Goal: Task Accomplishment & Management: Complete application form

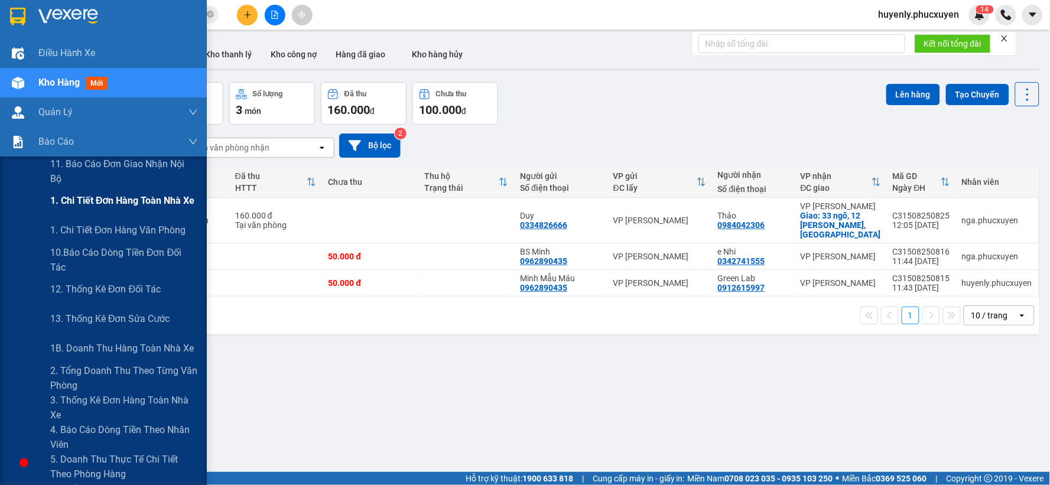
click at [84, 203] on span "1. Chi tiết đơn hàng toàn nhà xe" at bounding box center [122, 200] width 145 height 15
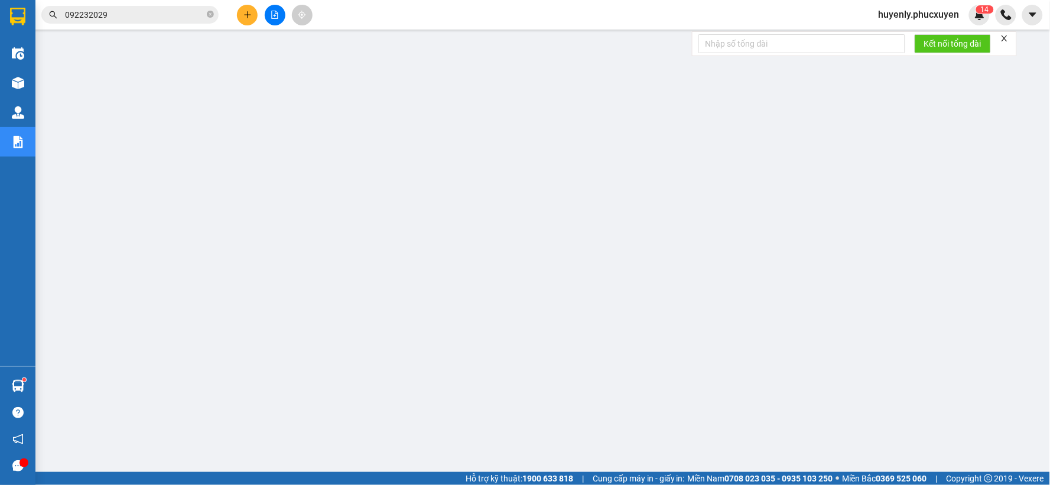
click at [170, 10] on input "092232029" at bounding box center [134, 14] width 139 height 13
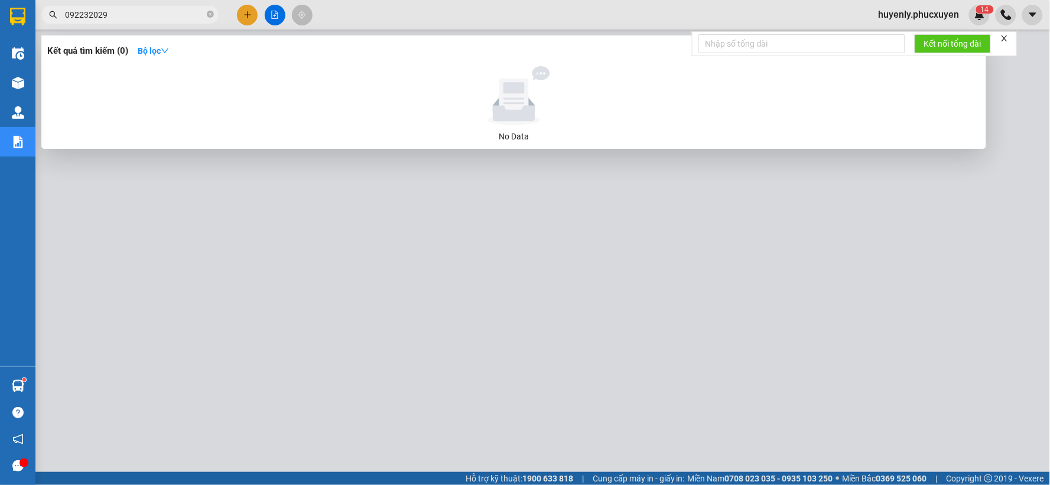
click at [170, 10] on input "092232029" at bounding box center [134, 14] width 139 height 13
paste input "MTT1408250543"
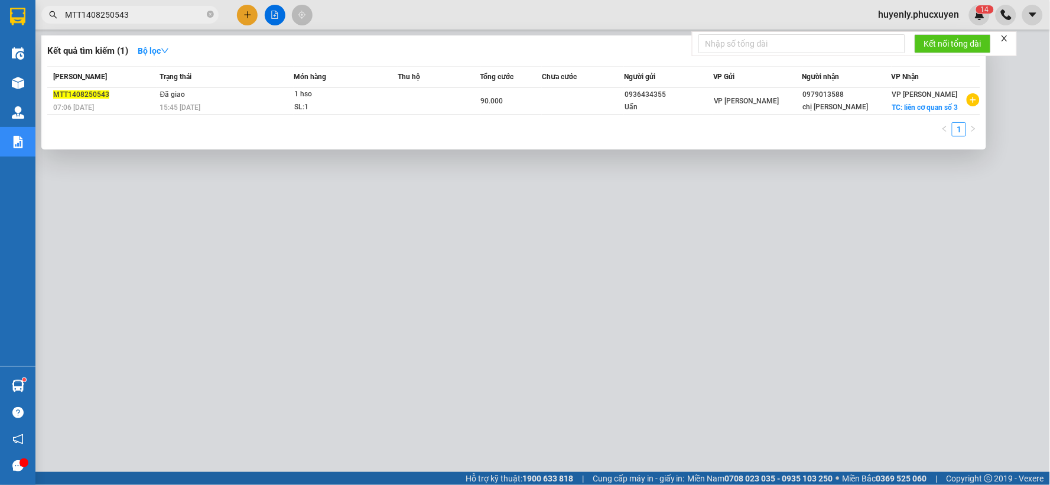
click at [467, 263] on div at bounding box center [525, 242] width 1050 height 485
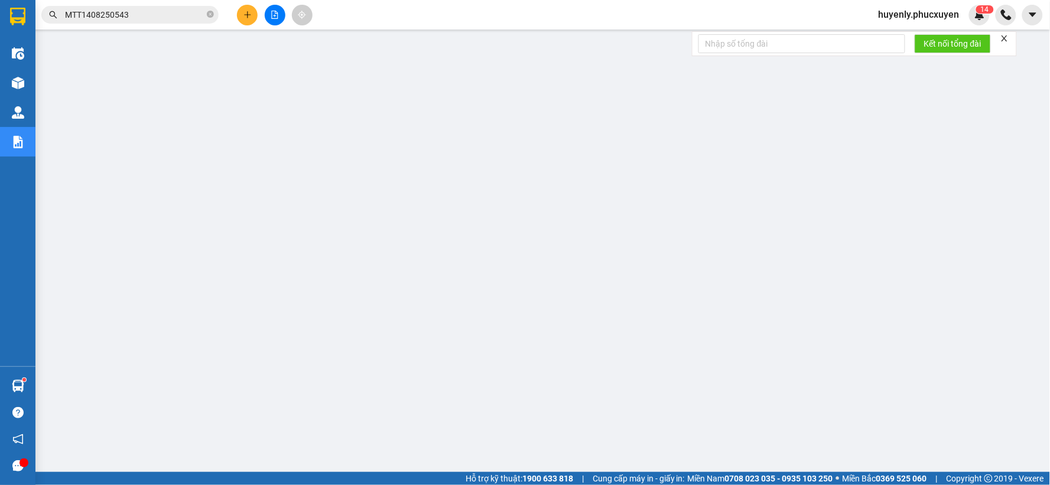
click at [163, 15] on input "MTT1408250543" at bounding box center [134, 14] width 139 height 13
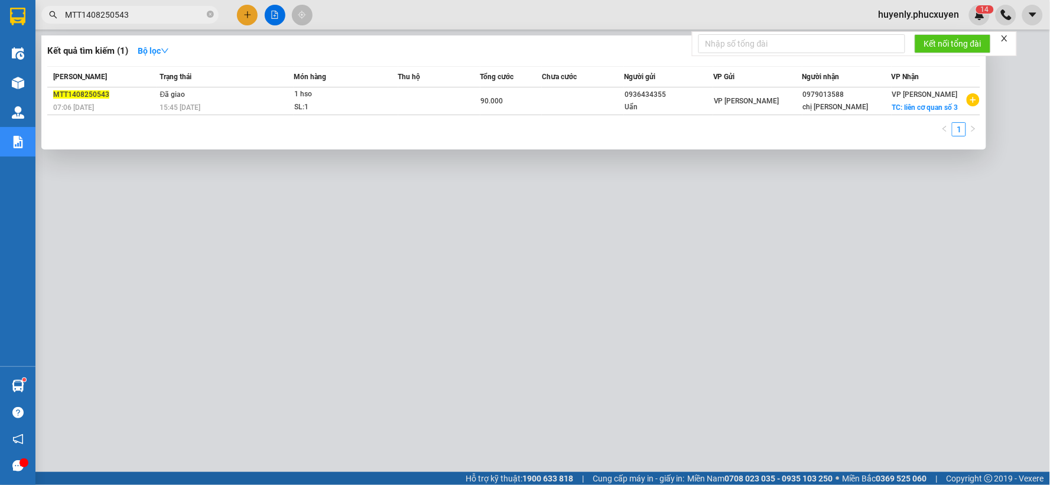
click at [163, 15] on input "MTT1408250543" at bounding box center [134, 14] width 139 height 13
paste input "605"
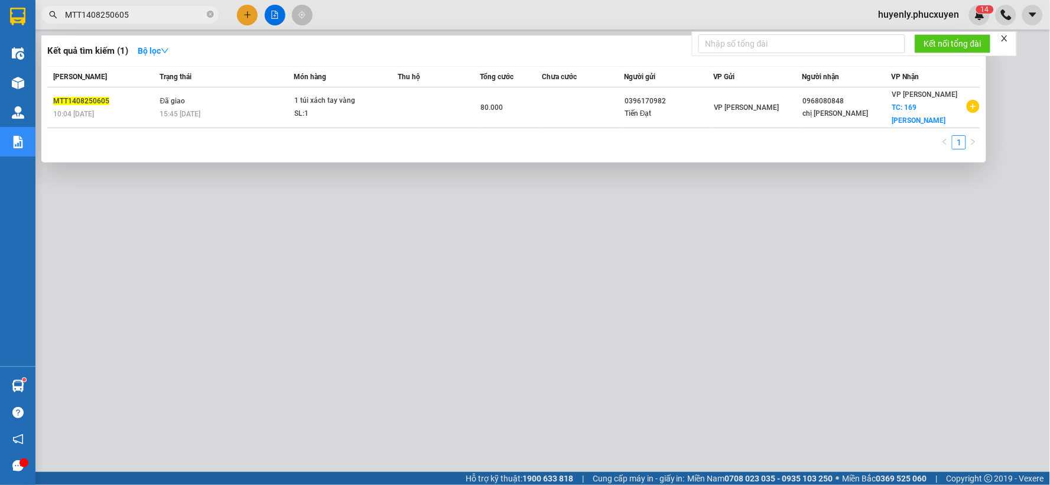
click at [396, 310] on div at bounding box center [525, 242] width 1050 height 485
click at [174, 13] on input "MTT1408250605" at bounding box center [134, 14] width 139 height 13
paste input "718"
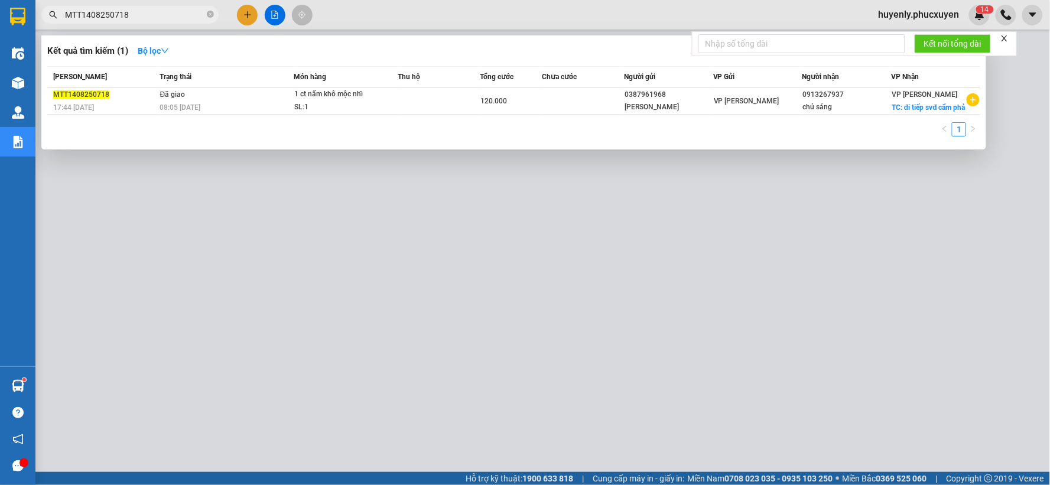
click at [292, 269] on div at bounding box center [525, 242] width 1050 height 485
click at [166, 21] on input "MTT1408250718" at bounding box center [134, 14] width 139 height 13
paste input "20"
click at [379, 287] on div at bounding box center [525, 242] width 1050 height 485
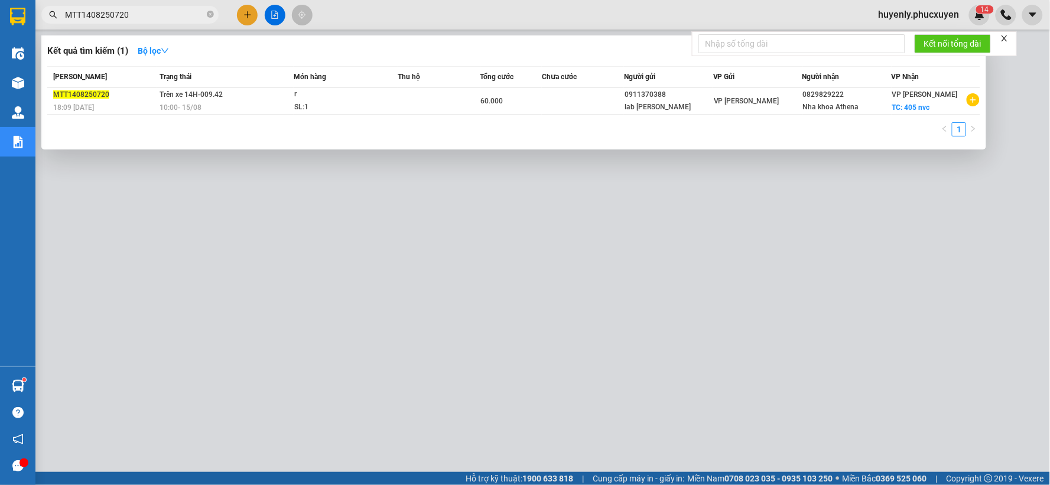
click at [139, 15] on input "MTT1408250720" at bounding box center [134, 14] width 139 height 13
paste input "K140825057"
click at [458, 294] on div at bounding box center [525, 242] width 1050 height 485
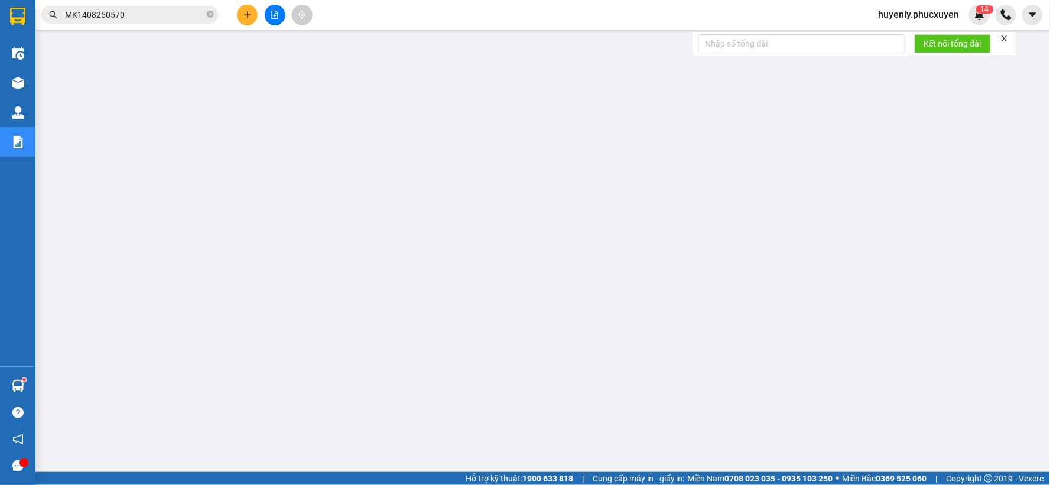
click at [191, 18] on input "MK1408250570" at bounding box center [134, 14] width 139 height 13
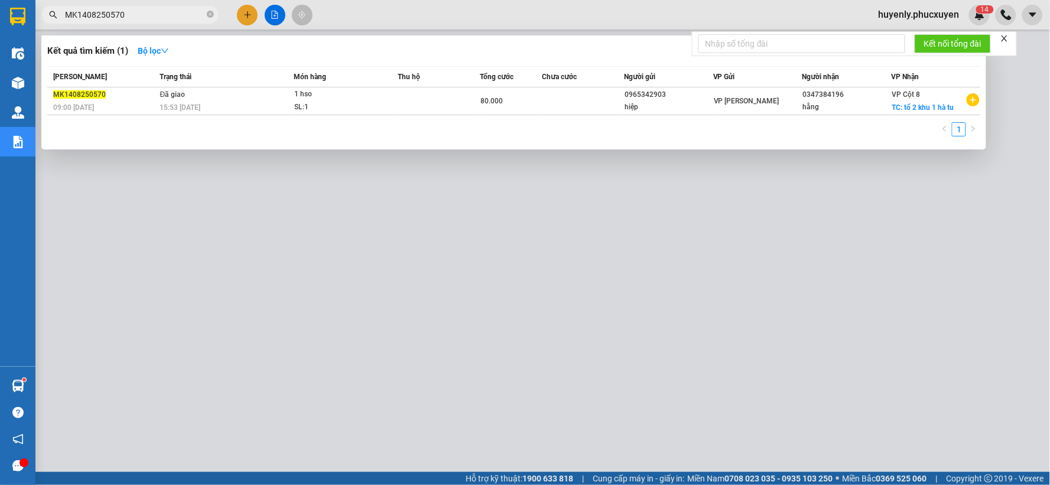
click at [191, 18] on input "MK1408250570" at bounding box center [134, 14] width 139 height 13
paste input "633"
click at [443, 262] on div at bounding box center [525, 242] width 1050 height 485
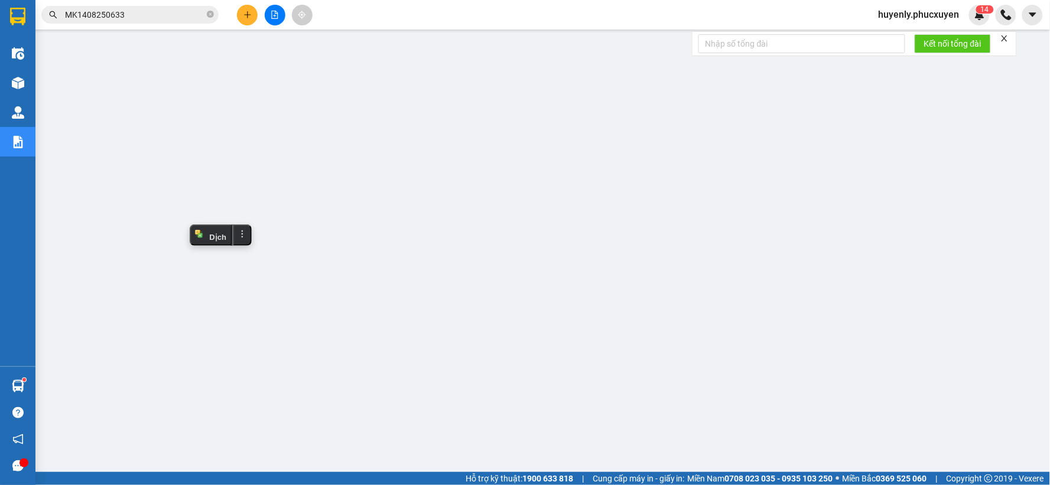
click at [181, 9] on input "MK1408250633" at bounding box center [134, 14] width 139 height 13
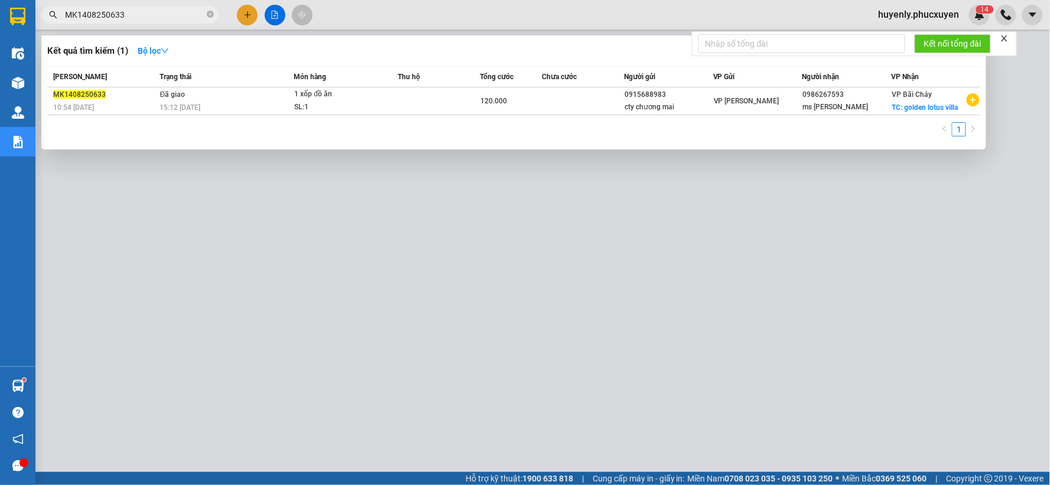
click at [181, 9] on input "MK1408250633" at bounding box center [134, 14] width 139 height 13
paste input "CL1408250572"
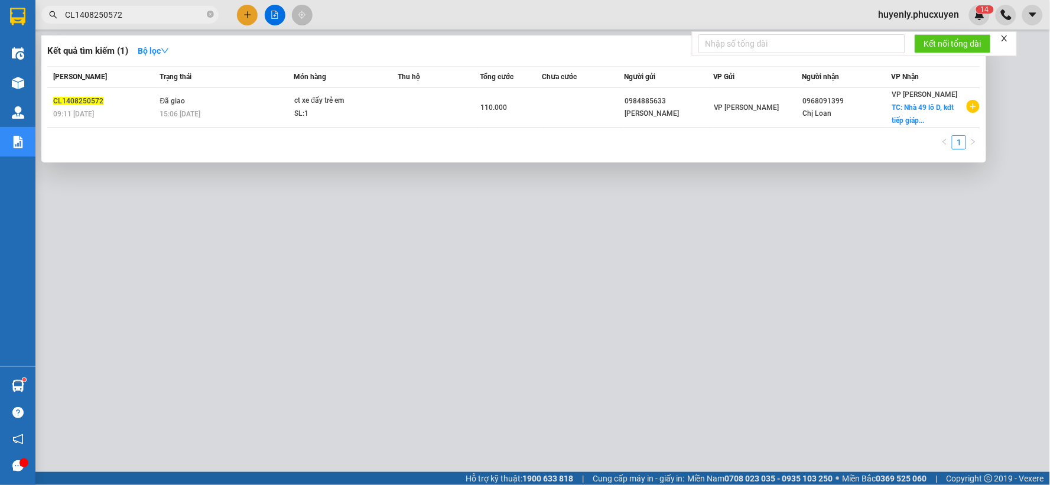
type input "CL1408250572"
click at [337, 332] on div at bounding box center [525, 242] width 1050 height 485
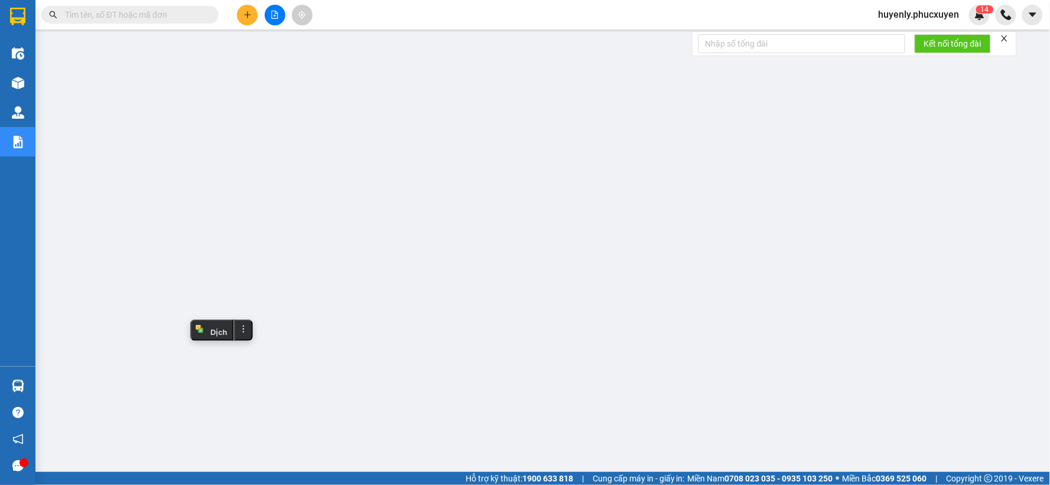
click at [127, 13] on input "text" at bounding box center [134, 14] width 139 height 13
paste input "CD1308250412"
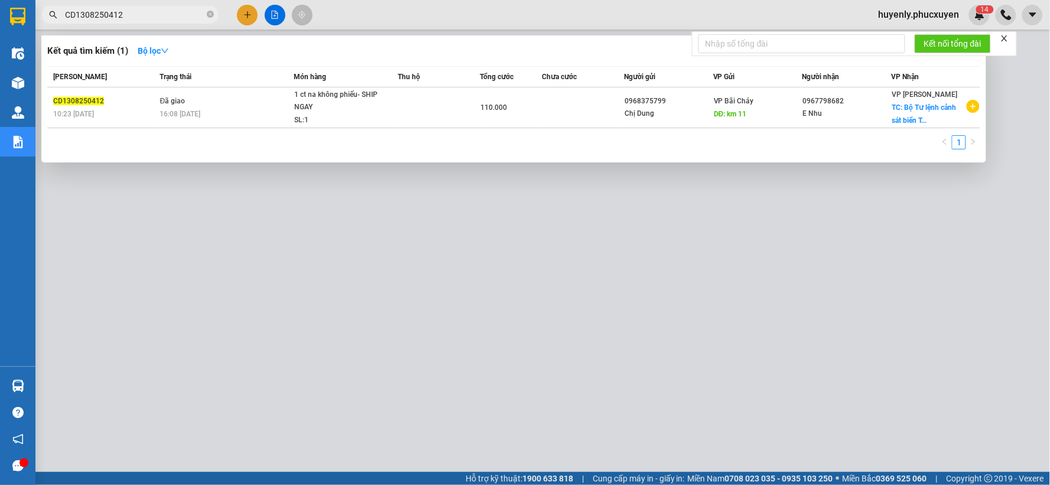
click at [370, 299] on div at bounding box center [525, 242] width 1050 height 485
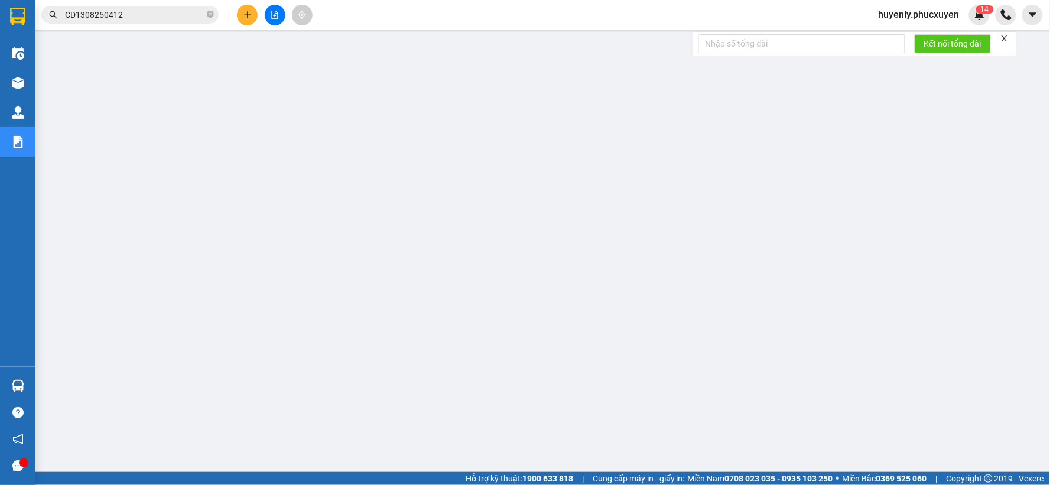
click at [174, 17] on input "CD1308250412" at bounding box center [134, 14] width 139 height 13
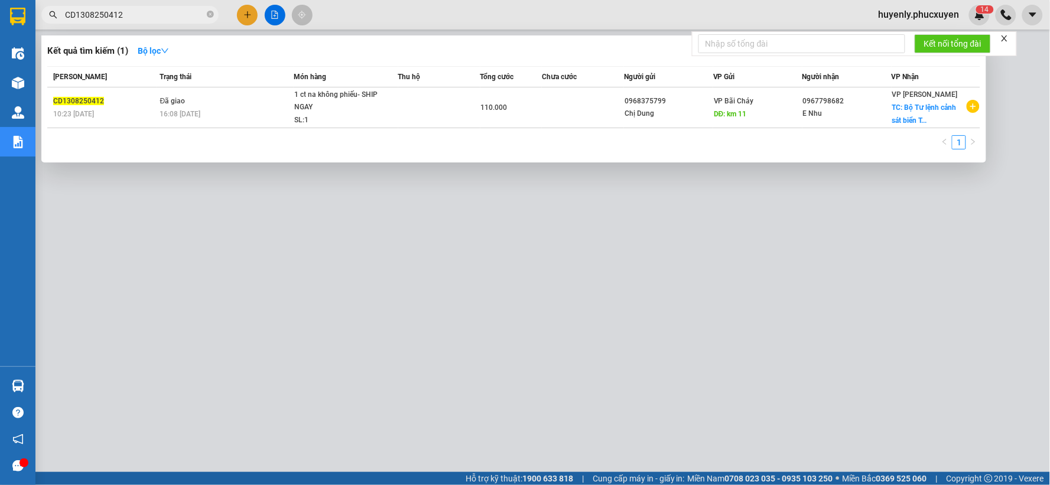
click at [174, 17] on input "CD1308250412" at bounding box center [134, 14] width 139 height 13
paste input "519"
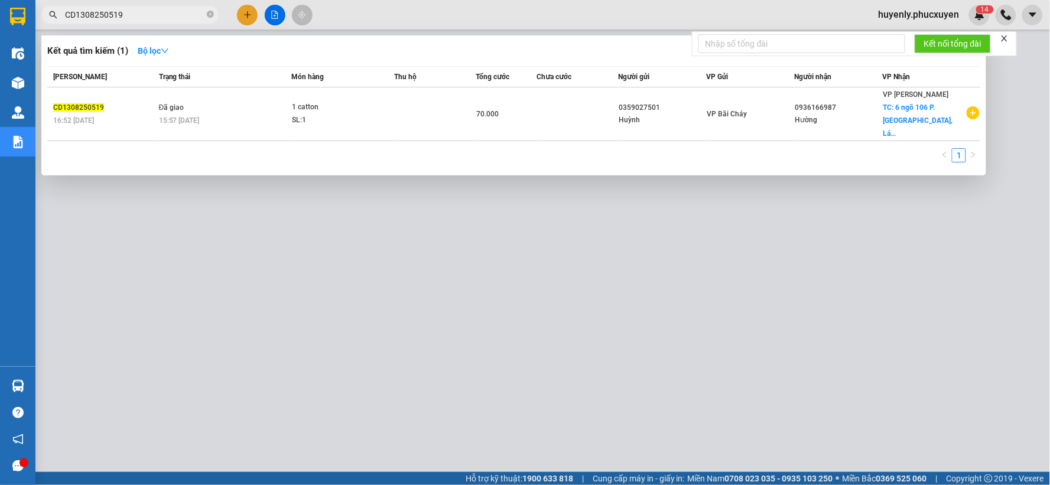
click at [272, 288] on div at bounding box center [525, 242] width 1050 height 485
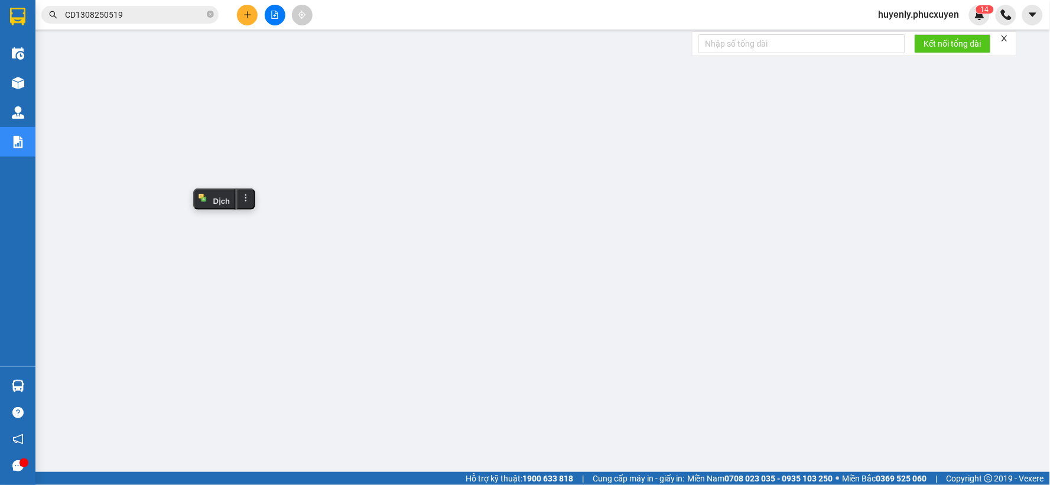
click at [192, 11] on input "CD1308250519" at bounding box center [134, 14] width 139 height 13
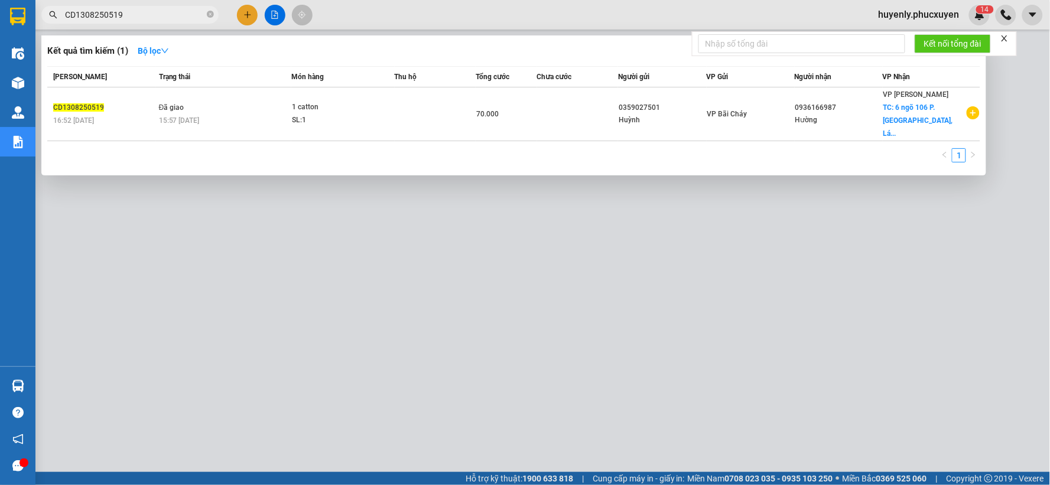
click at [192, 11] on input "CD1308250519" at bounding box center [134, 14] width 139 height 13
paste input "MTT1408250600"
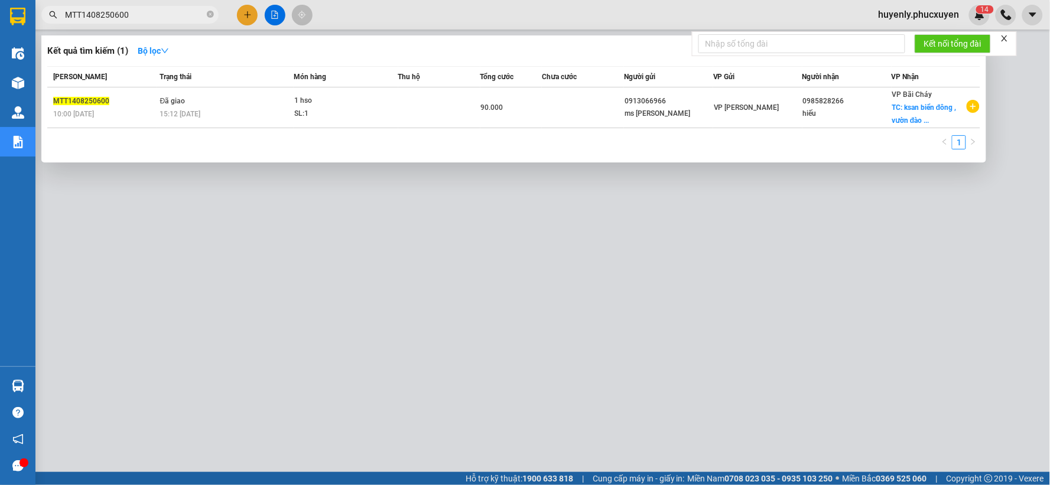
click at [627, 272] on div at bounding box center [525, 242] width 1050 height 485
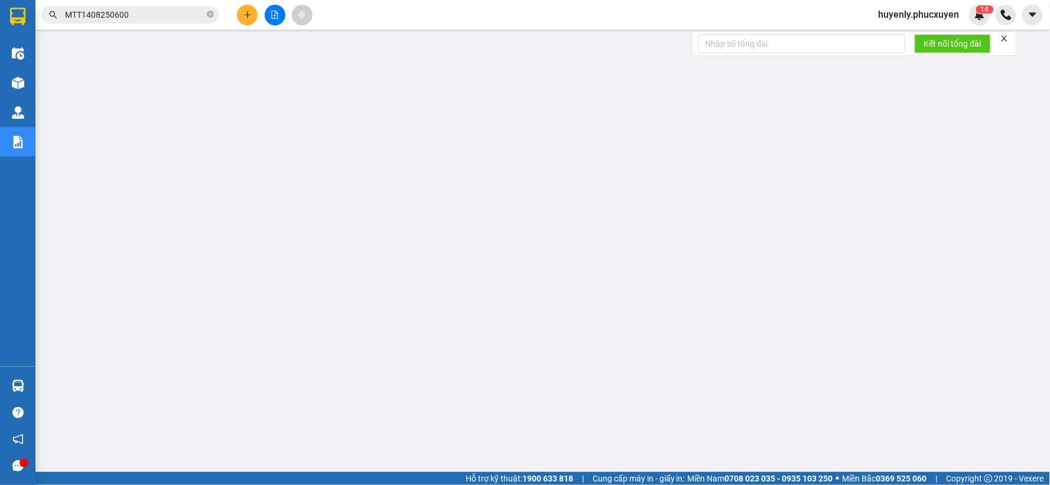
click at [158, 19] on input "MTT1408250600" at bounding box center [134, 14] width 139 height 13
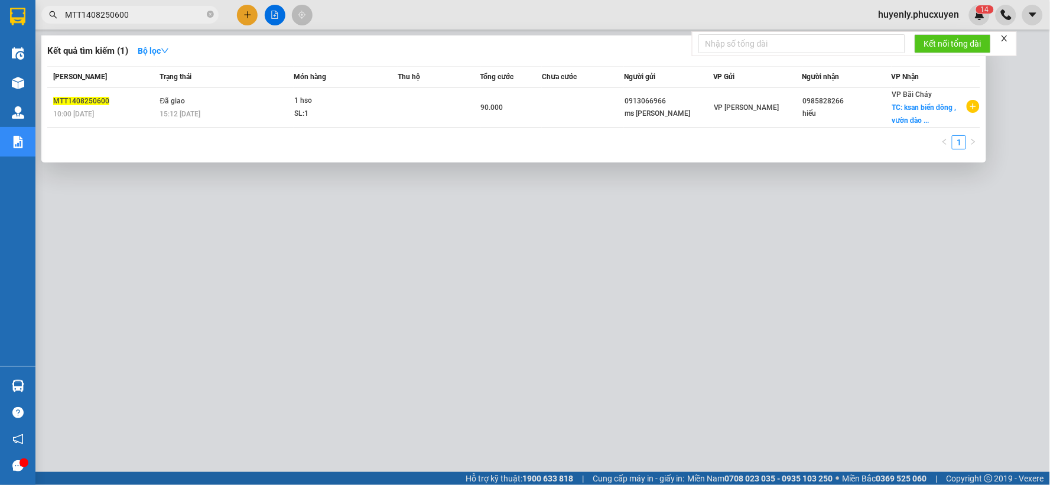
click at [158, 19] on input "MTT1408250600" at bounding box center [134, 14] width 139 height 13
paste input "CD1408250571"
click at [668, 246] on div at bounding box center [525, 242] width 1050 height 485
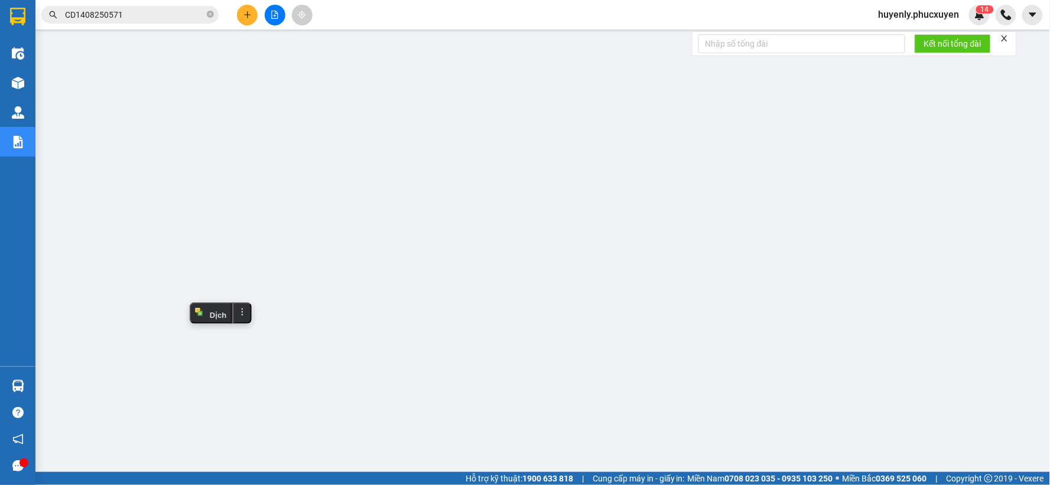
click at [156, 22] on span "CD1408250571" at bounding box center [129, 15] width 177 height 18
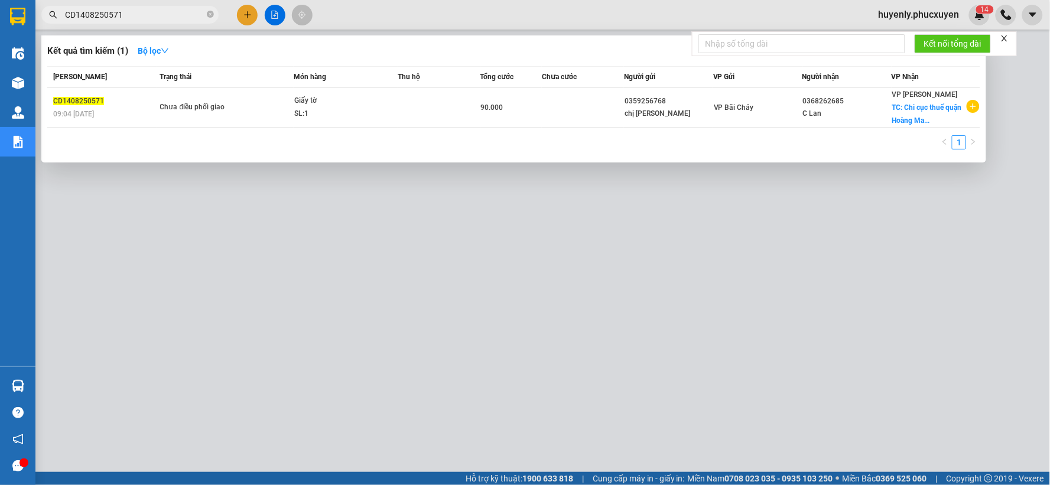
click at [157, 15] on input "CD1408250571" at bounding box center [134, 14] width 139 height 13
paste input "81408250692"
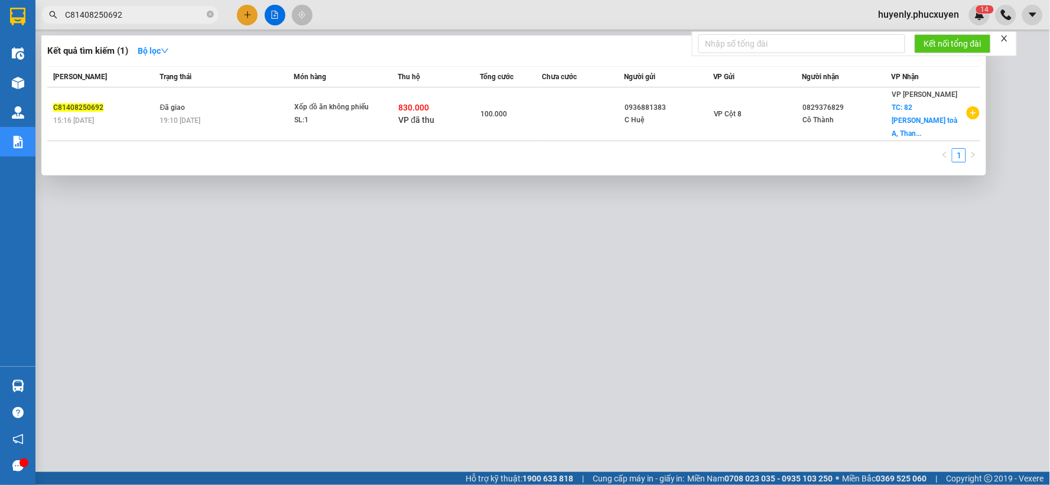
click at [748, 284] on div at bounding box center [525, 242] width 1050 height 485
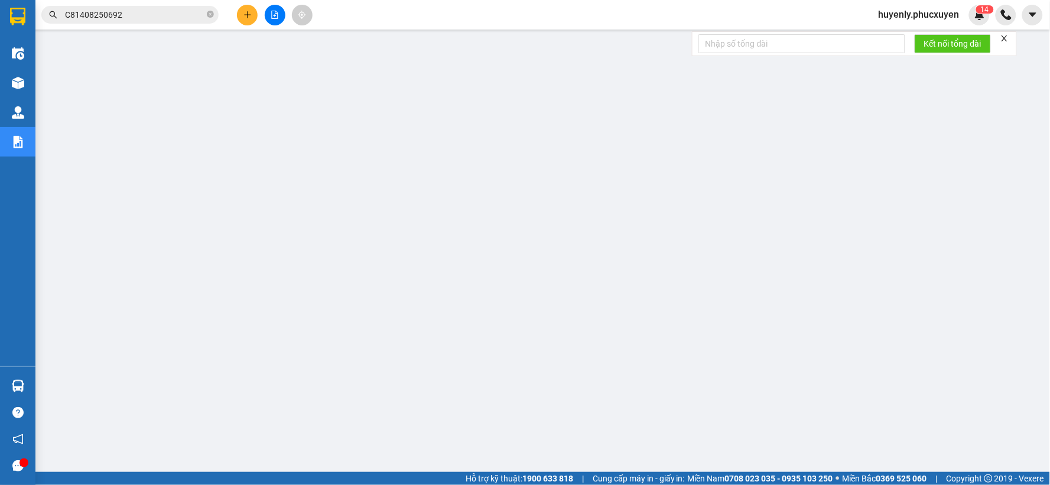
click at [142, 11] on input "C81408250692" at bounding box center [134, 14] width 139 height 13
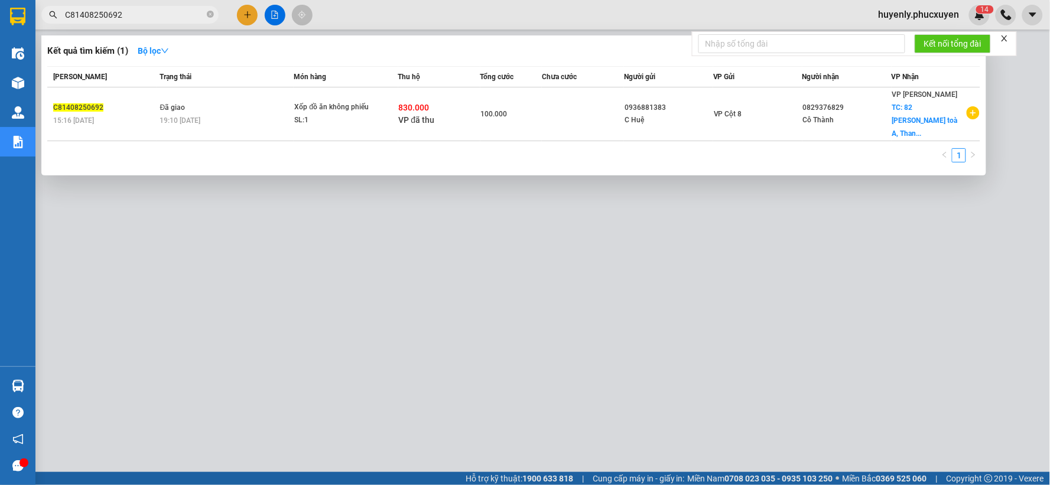
click at [142, 11] on input "C81408250692" at bounding box center [134, 14] width 139 height 13
paste input "HL1308250356"
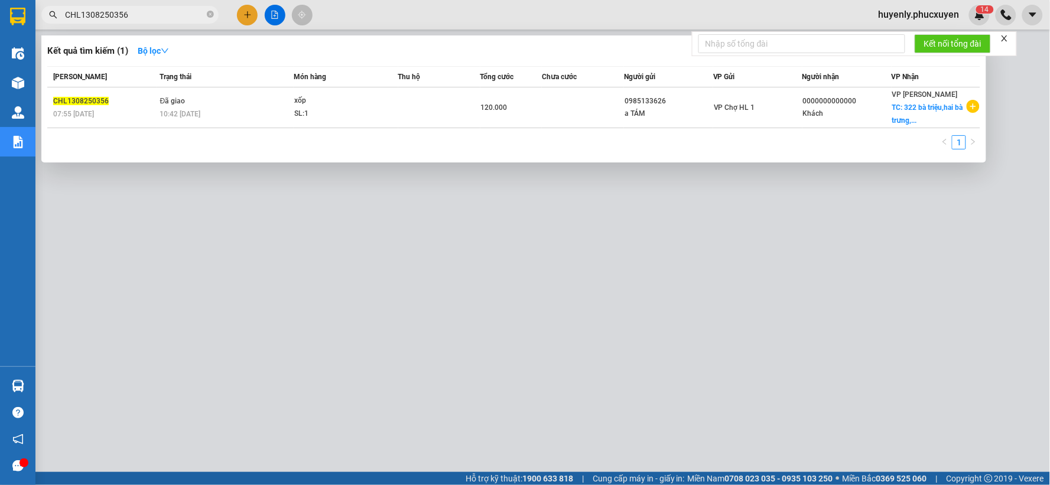
click at [631, 246] on div at bounding box center [525, 242] width 1050 height 485
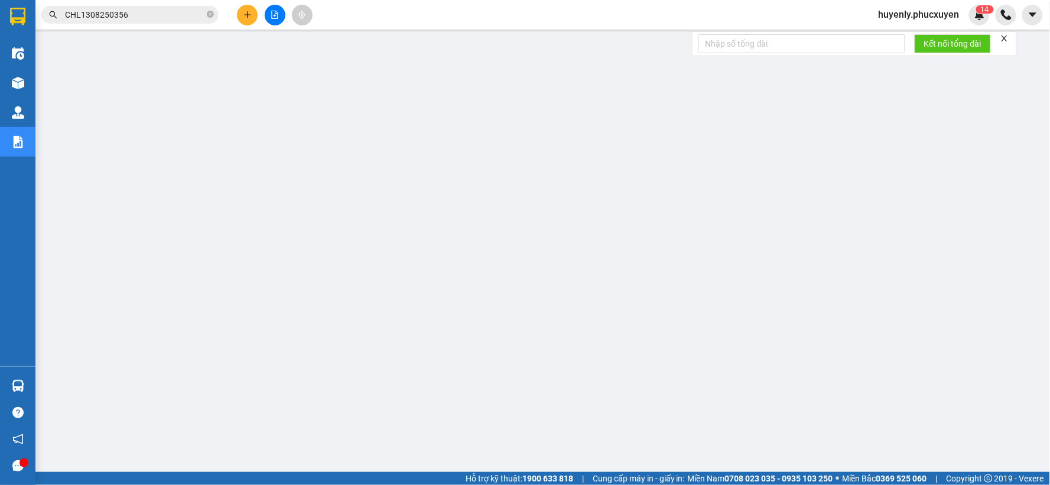
click at [178, 15] on input "CHL1308250356" at bounding box center [134, 14] width 139 height 13
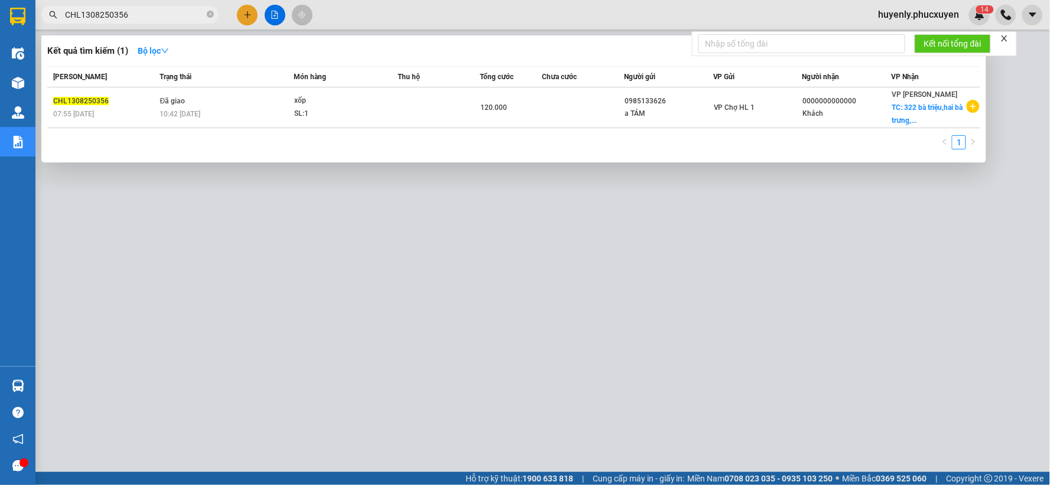
click at [178, 15] on input "CHL1308250356" at bounding box center [134, 14] width 139 height 13
click at [510, 234] on div at bounding box center [525, 242] width 1050 height 485
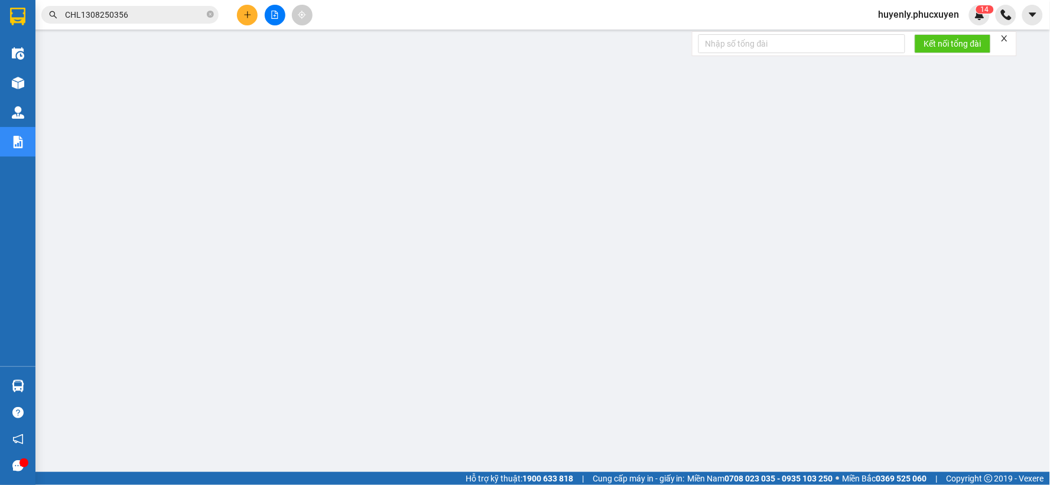
click at [164, 22] on span "CHL1308250356" at bounding box center [129, 15] width 177 height 18
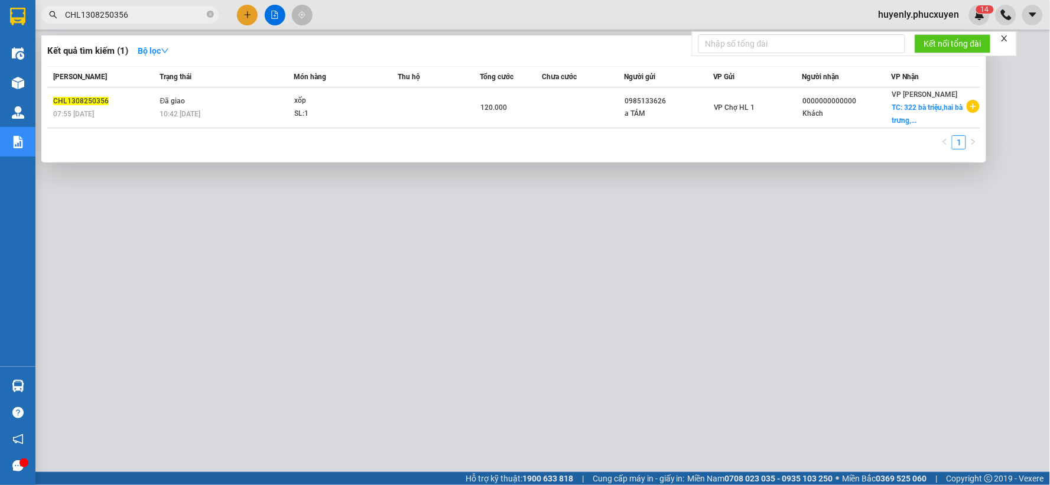
click at [163, 14] on input "CHL1308250356" at bounding box center [134, 14] width 139 height 13
paste input "60"
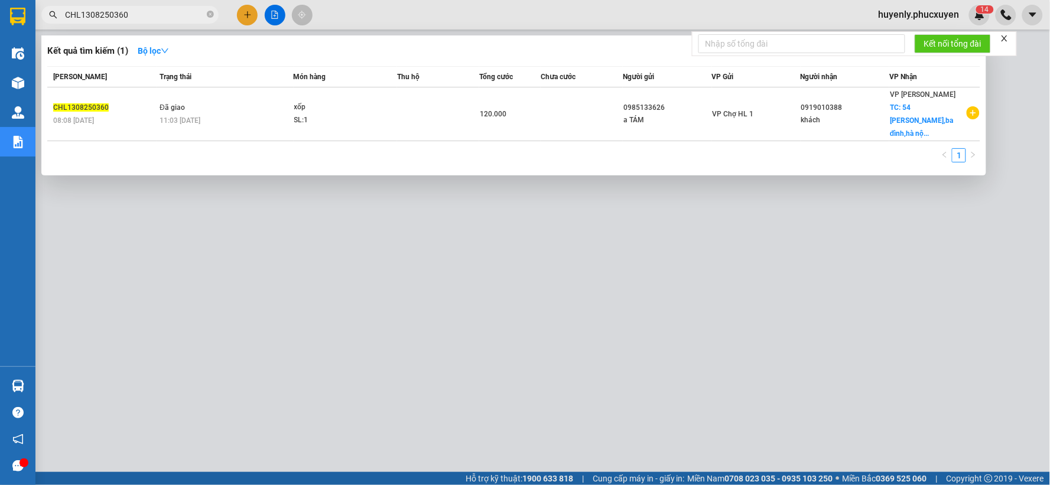
click at [435, 287] on div at bounding box center [525, 242] width 1050 height 485
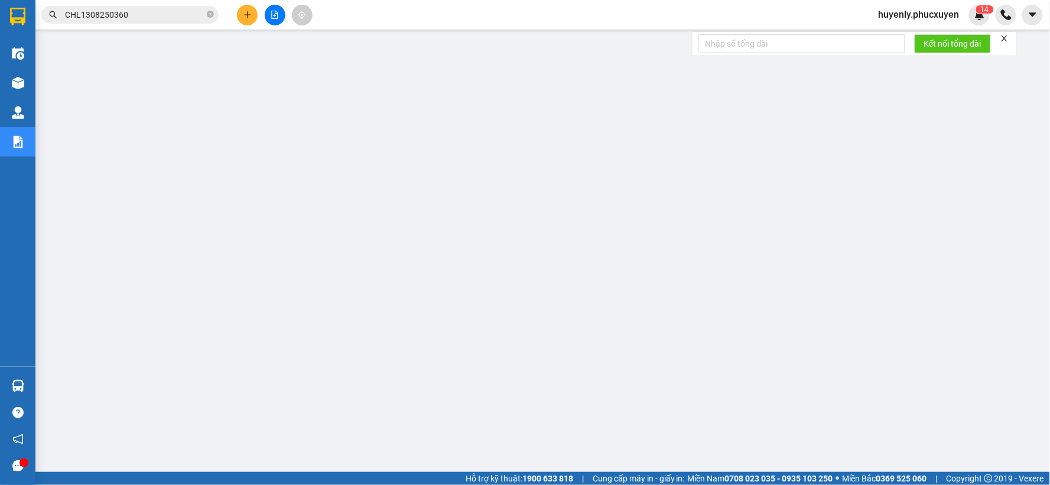
click at [164, 16] on input "CHL1308250360" at bounding box center [134, 14] width 139 height 13
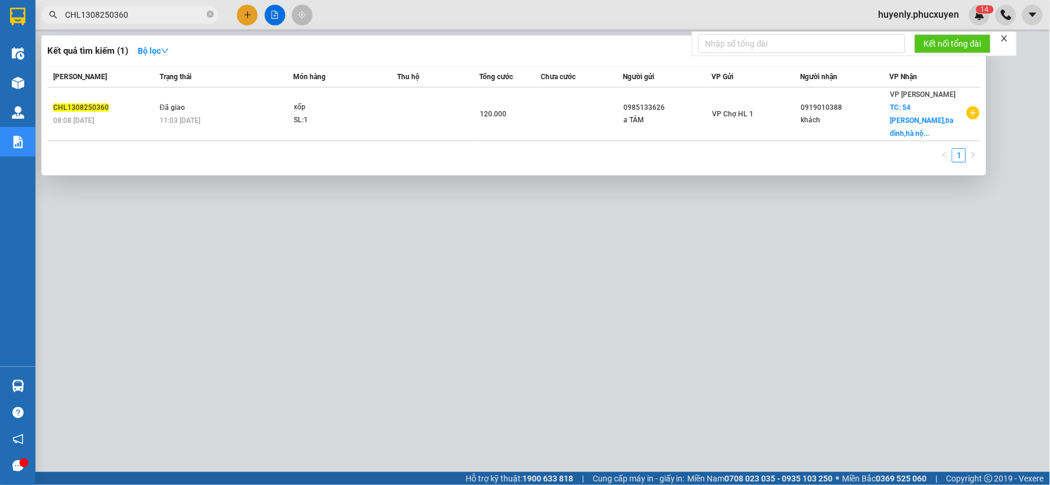
click at [164, 16] on input "CHL1308250360" at bounding box center [134, 14] width 139 height 13
paste input "511"
click at [387, 312] on div at bounding box center [525, 242] width 1050 height 485
click at [149, 22] on span "CHL1308250511" at bounding box center [129, 15] width 177 height 18
click at [150, 14] on input "CHL1308250511" at bounding box center [134, 14] width 139 height 13
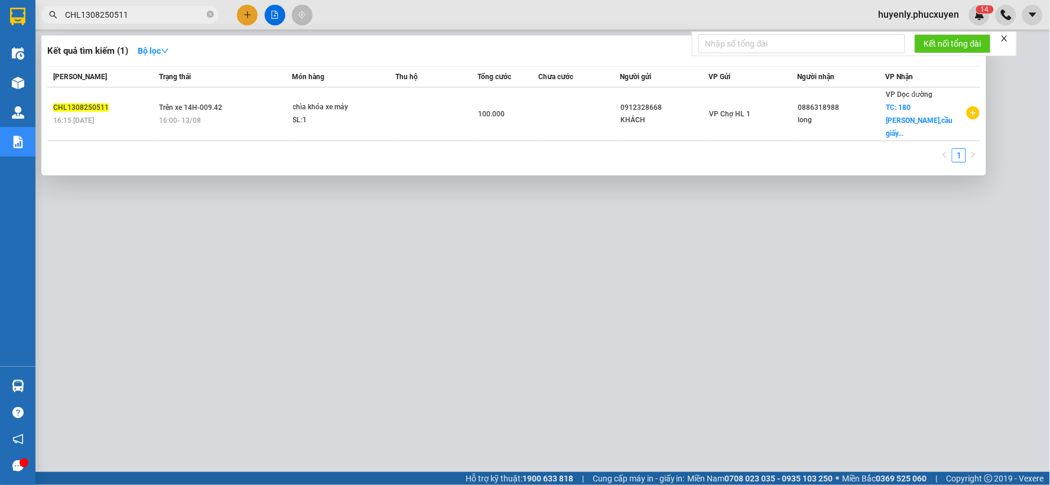
click at [150, 14] on input "CHL1308250511" at bounding box center [134, 14] width 139 height 13
paste input "408250562"
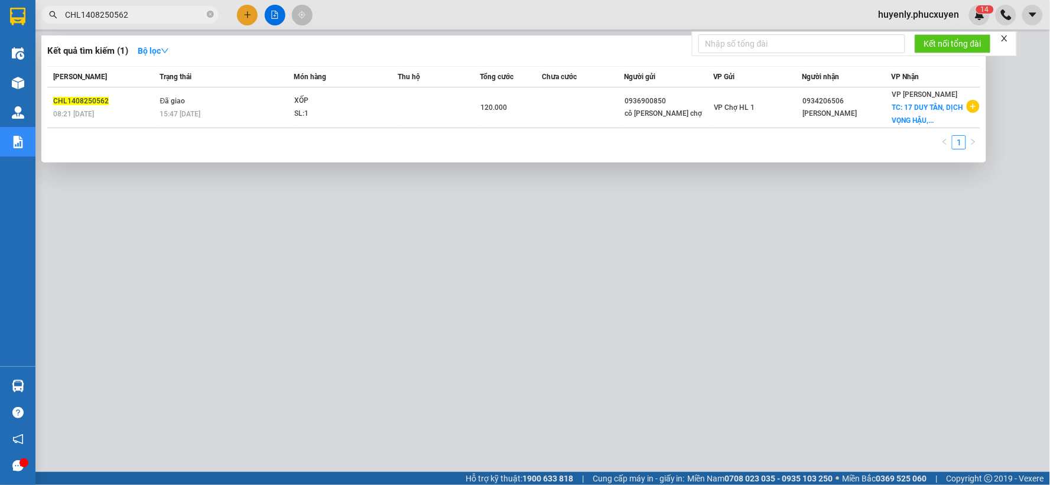
click at [373, 280] on div at bounding box center [525, 242] width 1050 height 485
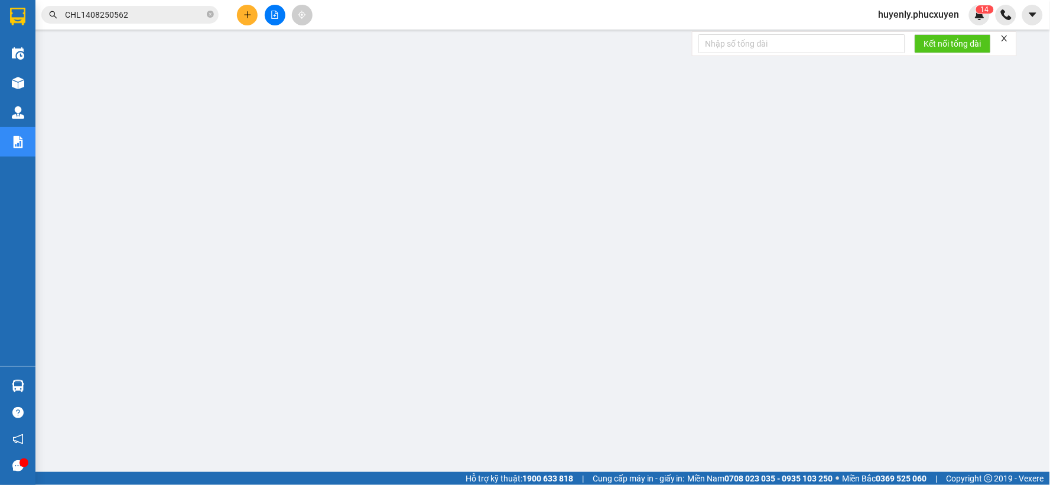
click at [152, 24] on div "Kết quả tìm kiếm ( 1 ) Bộ lọc Mã ĐH Trạng thái Món hàng Thu hộ Tổng cước Chưa c…" at bounding box center [115, 15] width 230 height 21
click at [152, 21] on input "CHL1408250562" at bounding box center [134, 14] width 139 height 13
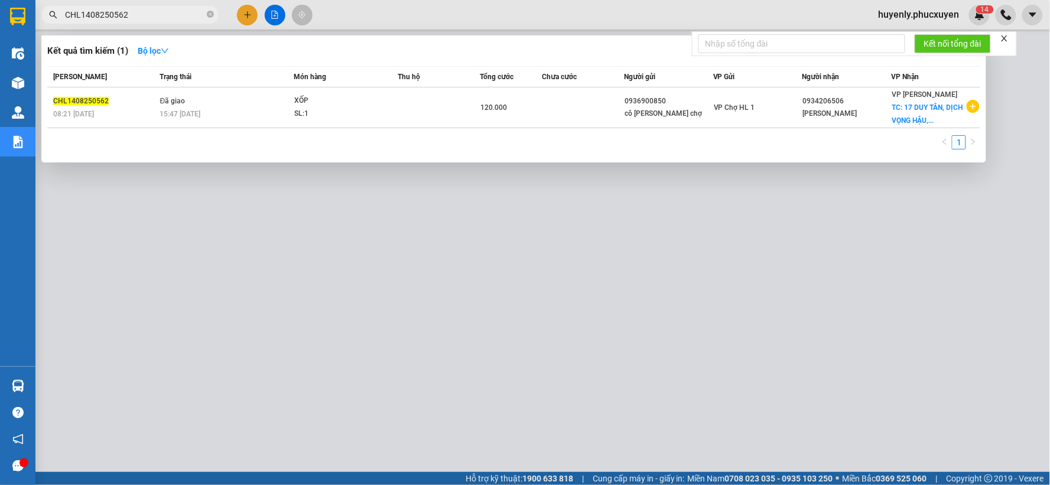
click at [152, 18] on input "CHL1408250562" at bounding box center [134, 14] width 139 height 13
paste input "646"
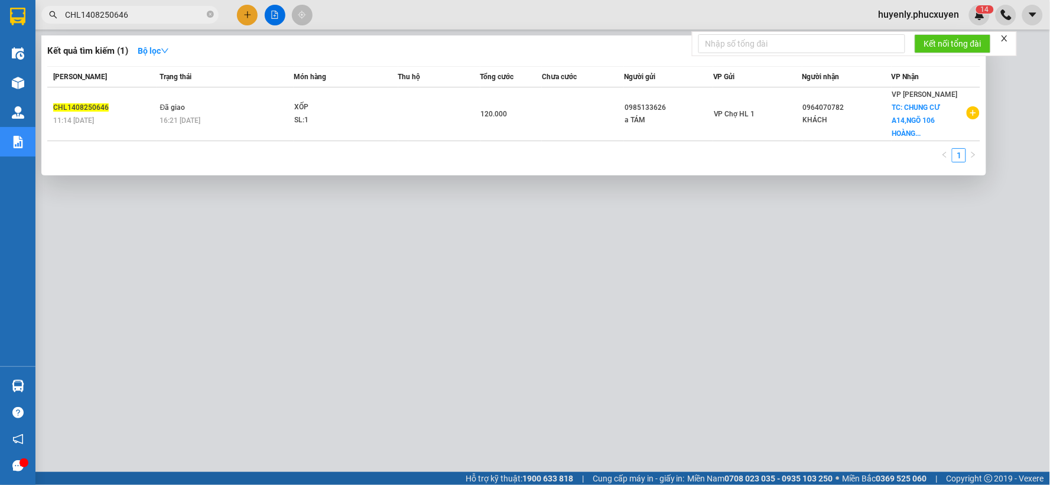
click at [428, 275] on div at bounding box center [525, 242] width 1050 height 485
click at [146, 17] on input "CHL1408250646" at bounding box center [134, 14] width 139 height 13
paste input "50"
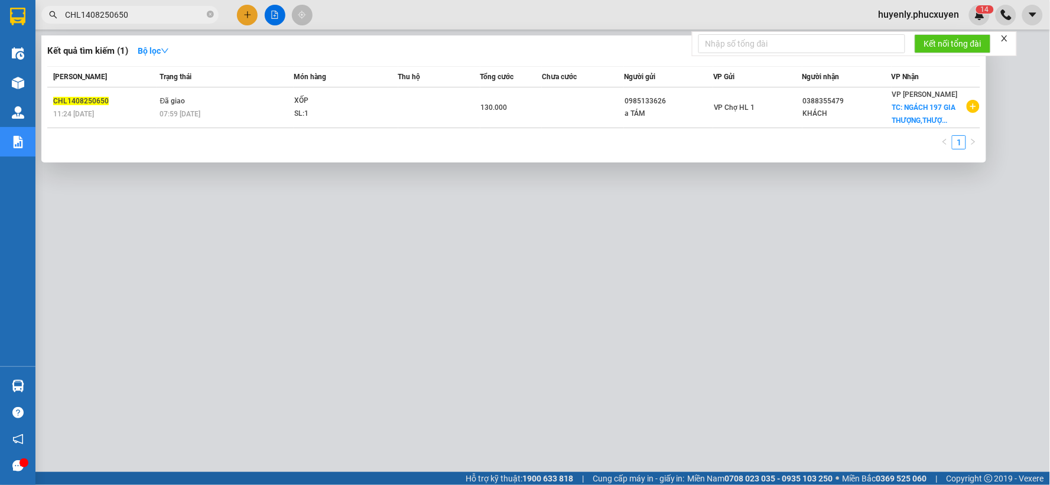
click at [303, 286] on div at bounding box center [525, 242] width 1050 height 485
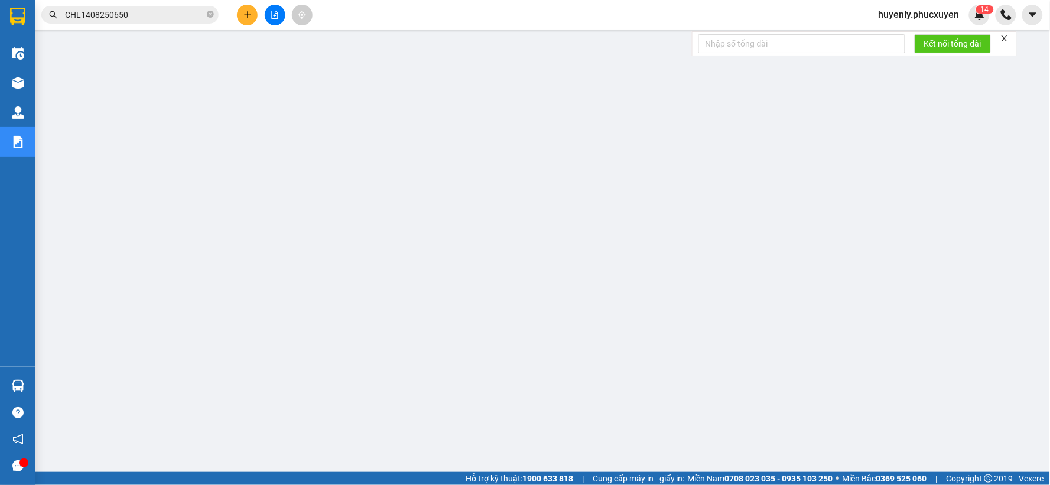
click at [144, 16] on input "CHL1408250650" at bounding box center [134, 14] width 139 height 13
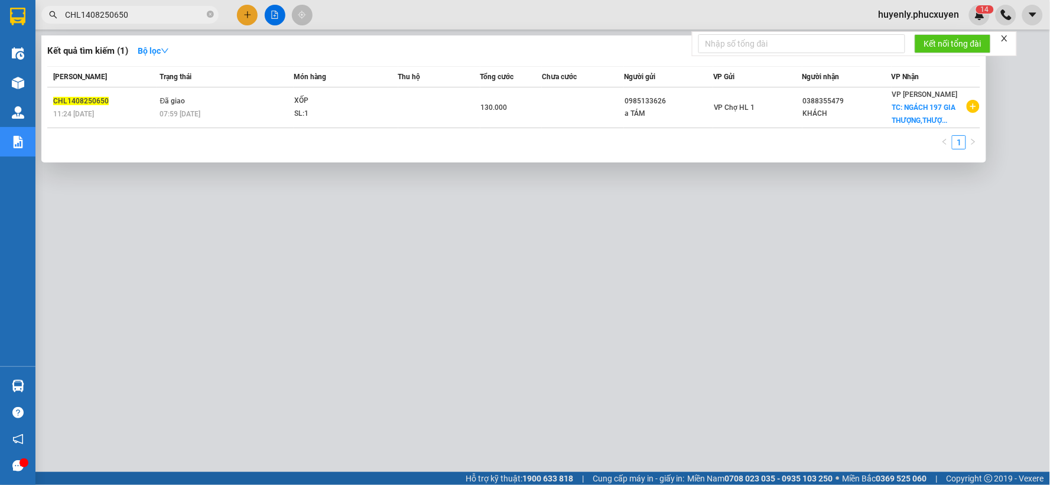
click at [144, 16] on input "CHL1408250650" at bounding box center [134, 14] width 139 height 13
paste input "704"
click at [627, 253] on div at bounding box center [525, 242] width 1050 height 485
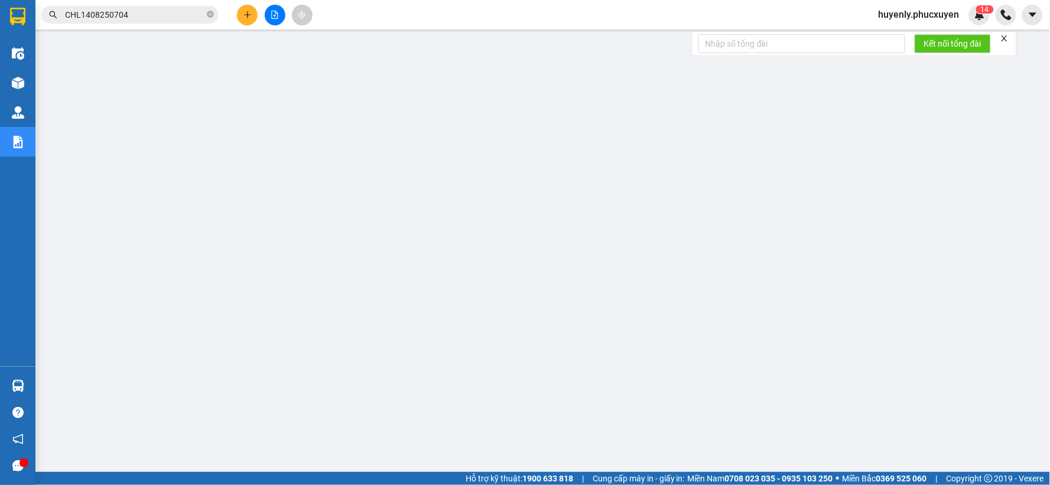
click at [176, 14] on input "CHL1408250704" at bounding box center [134, 14] width 139 height 13
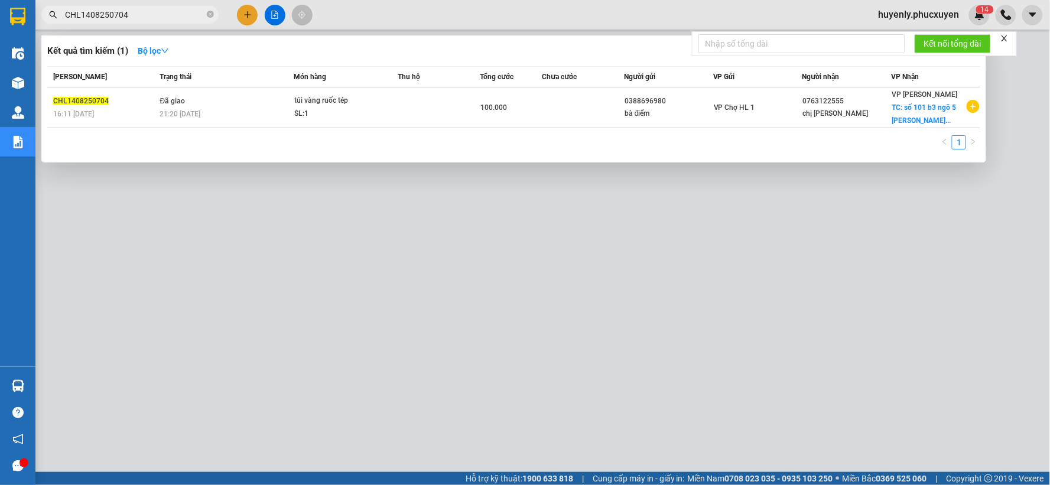
click at [176, 14] on input "CHL1408250704" at bounding box center [134, 14] width 139 height 13
paste input "LT1308250480"
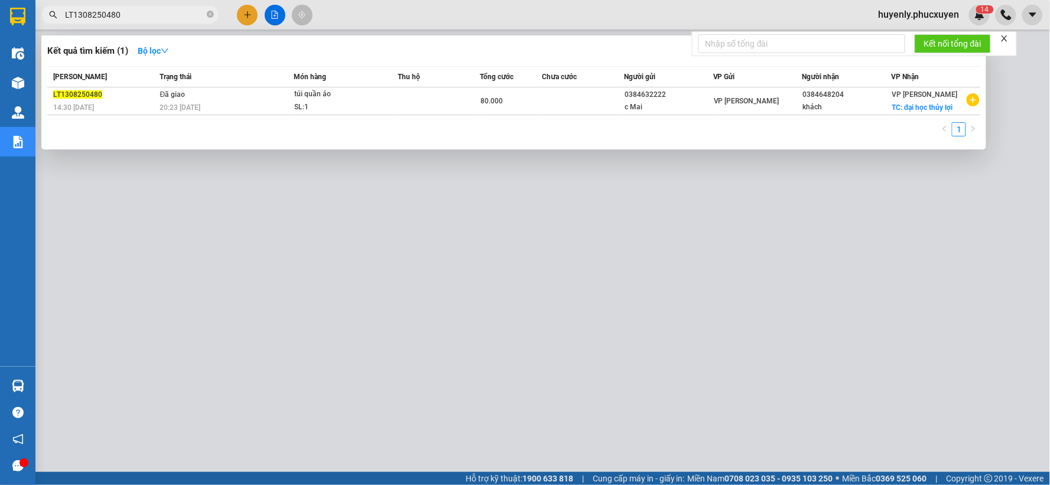
click at [652, 221] on div at bounding box center [525, 242] width 1050 height 485
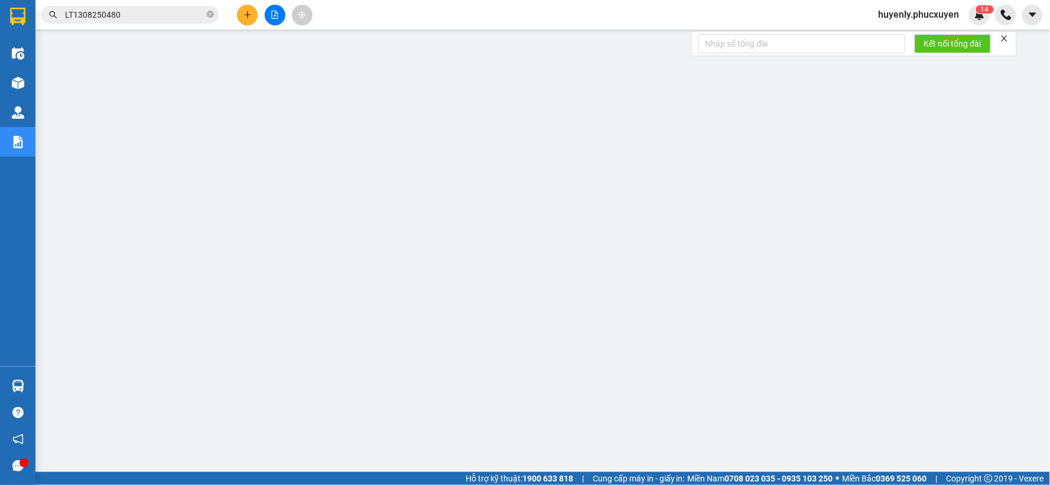
click at [180, 18] on input "LT1308250480" at bounding box center [134, 14] width 139 height 13
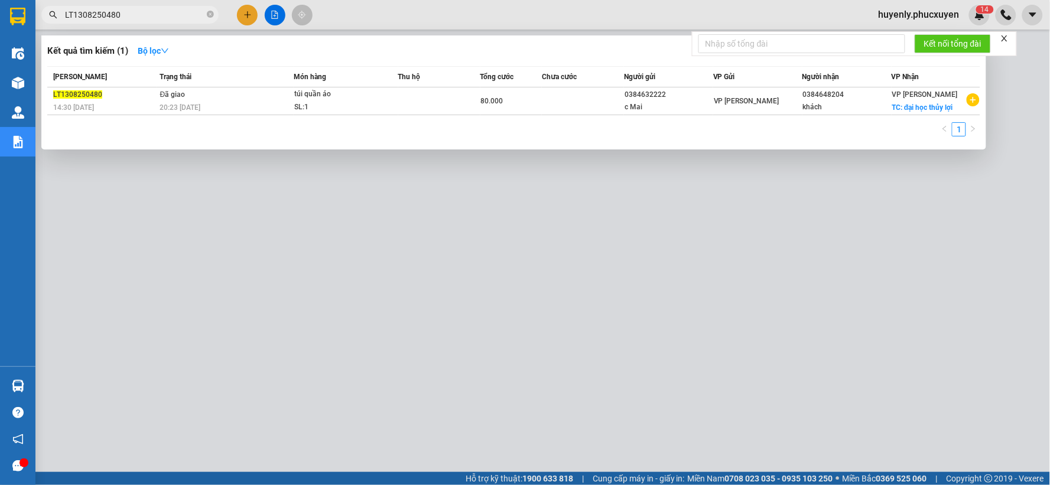
click at [180, 18] on input "LT1308250480" at bounding box center [134, 14] width 139 height 13
paste input "408250542"
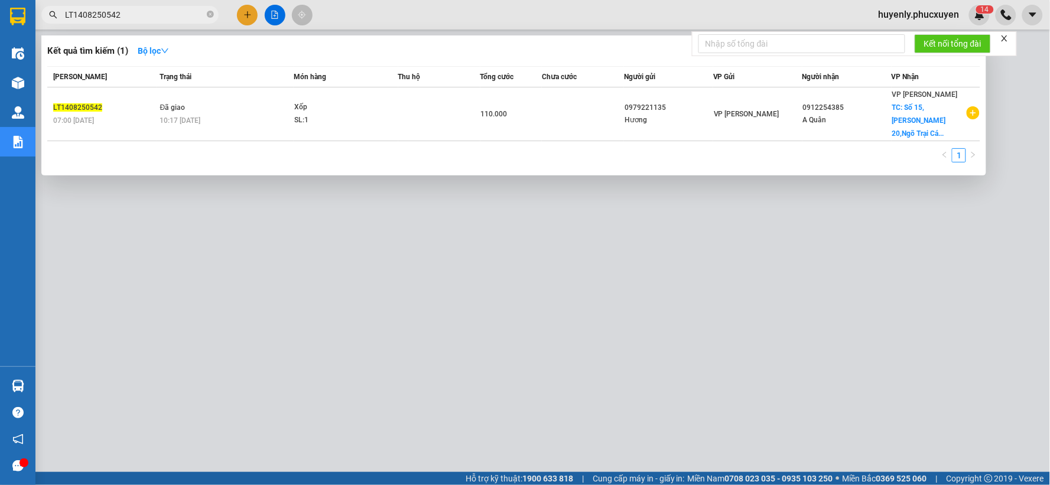
click at [454, 293] on div at bounding box center [525, 242] width 1050 height 485
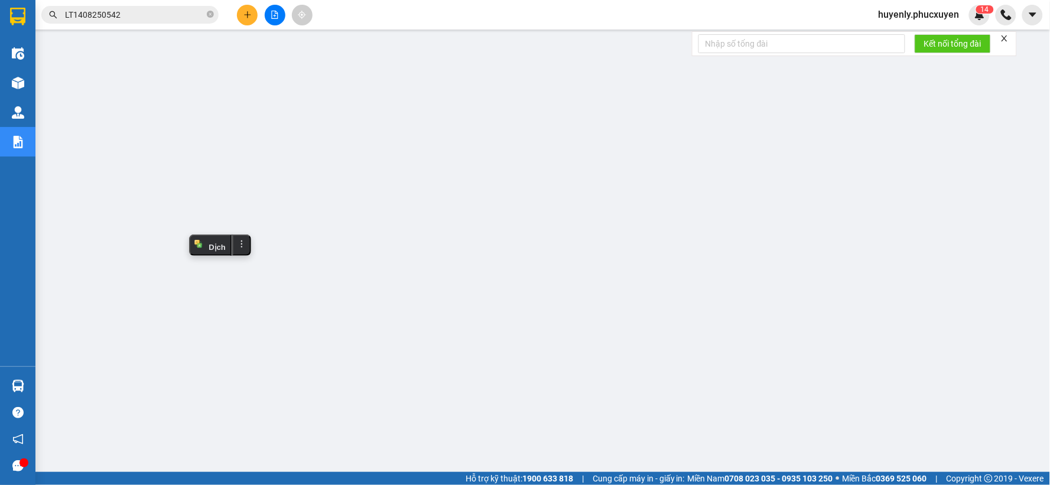
click at [148, 18] on input "LT1408250542" at bounding box center [134, 14] width 139 height 13
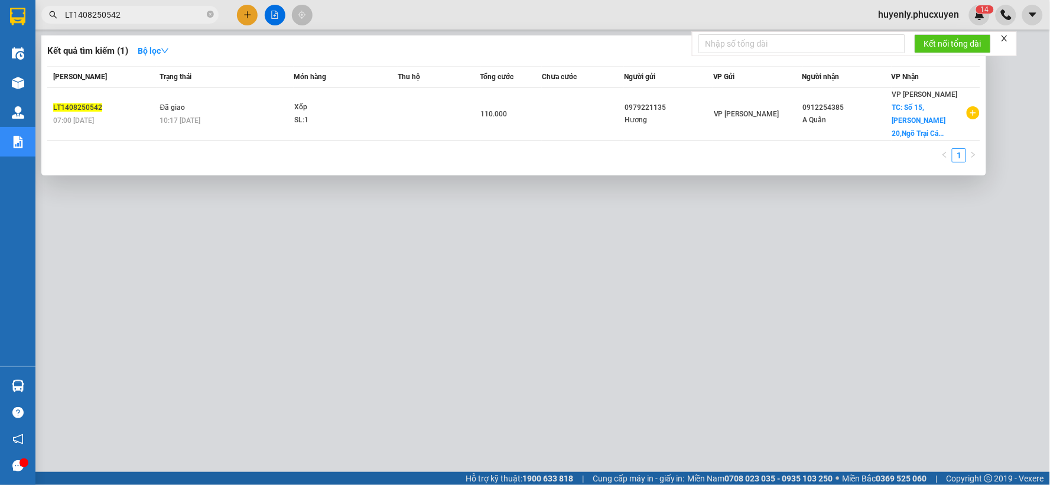
click at [148, 18] on input "LT1408250542" at bounding box center [134, 14] width 139 height 13
paste input "76"
click at [397, 259] on div at bounding box center [525, 242] width 1050 height 485
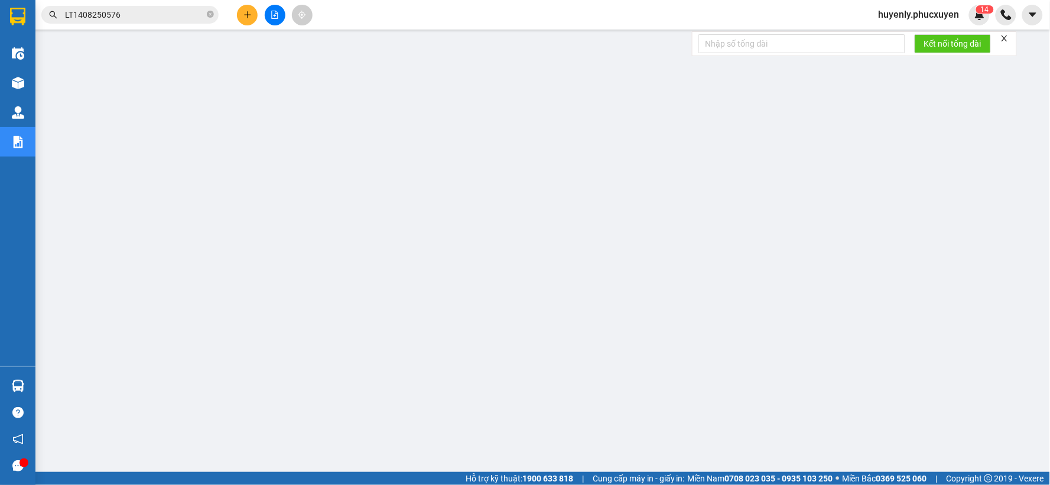
click at [166, 8] on input "LT1408250576" at bounding box center [134, 14] width 139 height 13
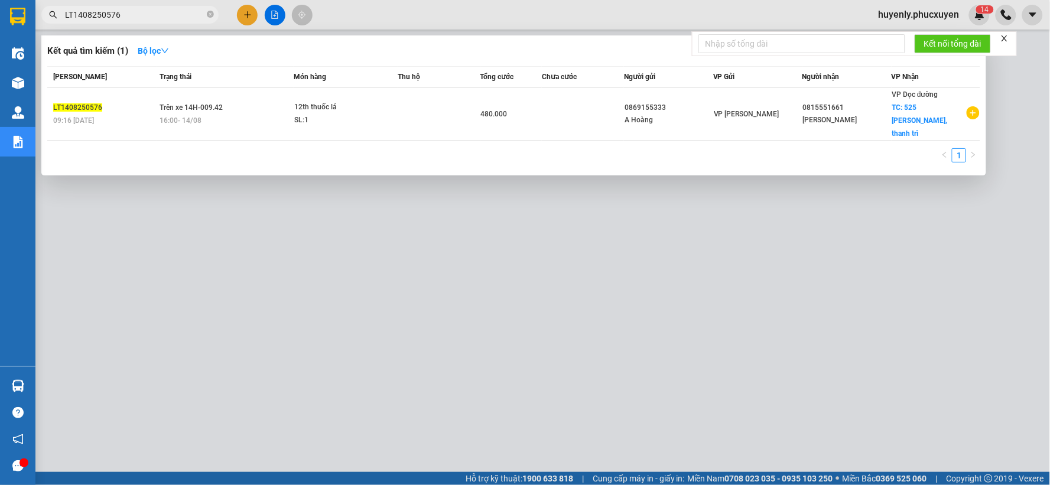
click at [166, 8] on input "LT1408250576" at bounding box center [134, 14] width 139 height 13
paste input "645"
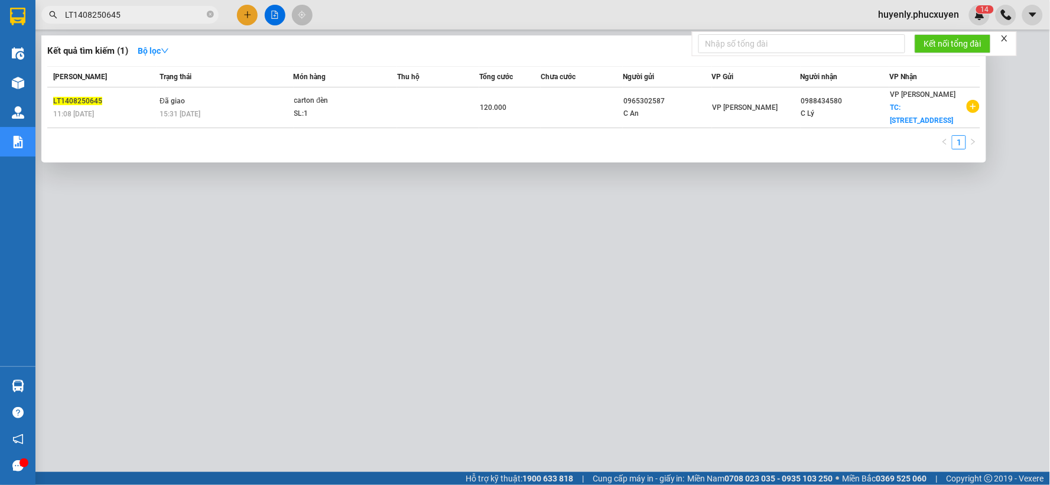
click at [511, 326] on div at bounding box center [525, 242] width 1050 height 485
click at [180, 19] on input "LT1408250645" at bounding box center [134, 14] width 139 height 13
paste input "89"
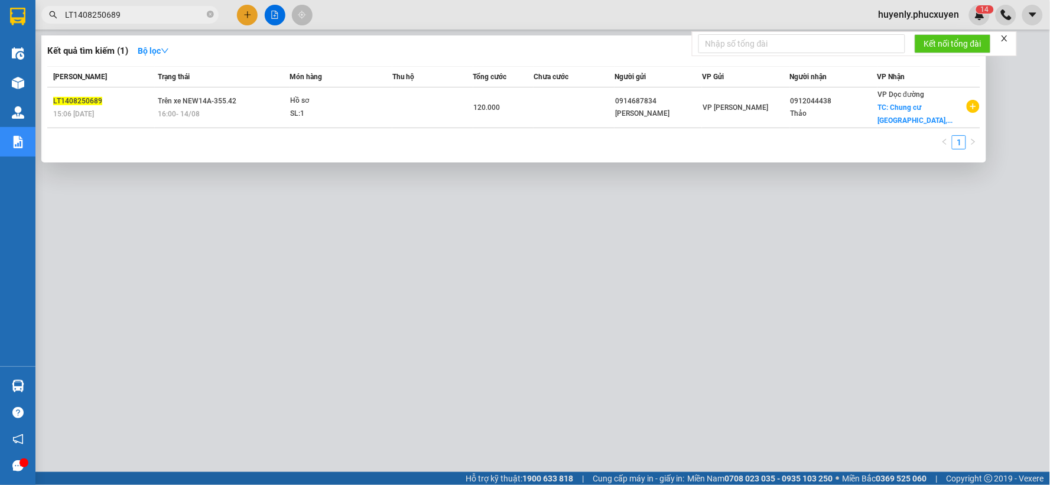
click at [298, 319] on div at bounding box center [525, 242] width 1050 height 485
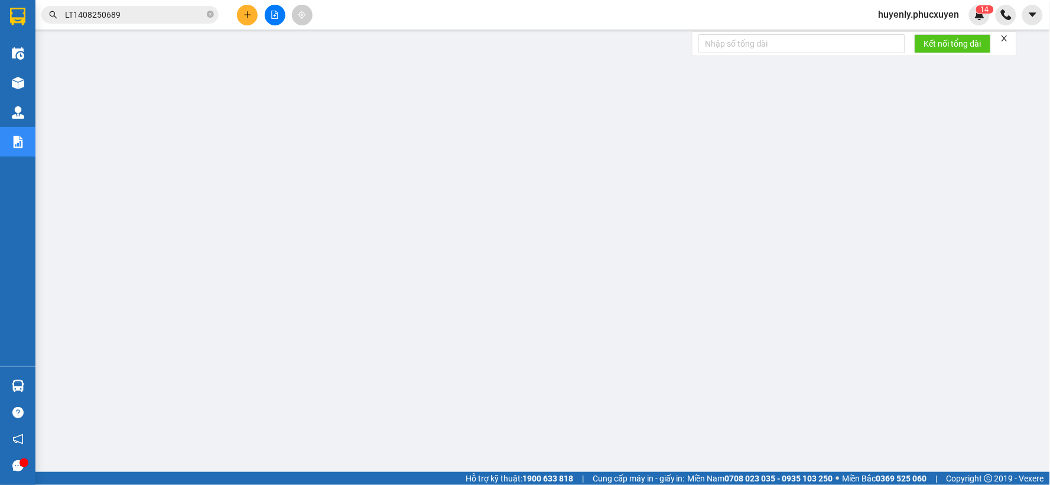
click at [154, 12] on input "LT1408250689" at bounding box center [134, 14] width 139 height 13
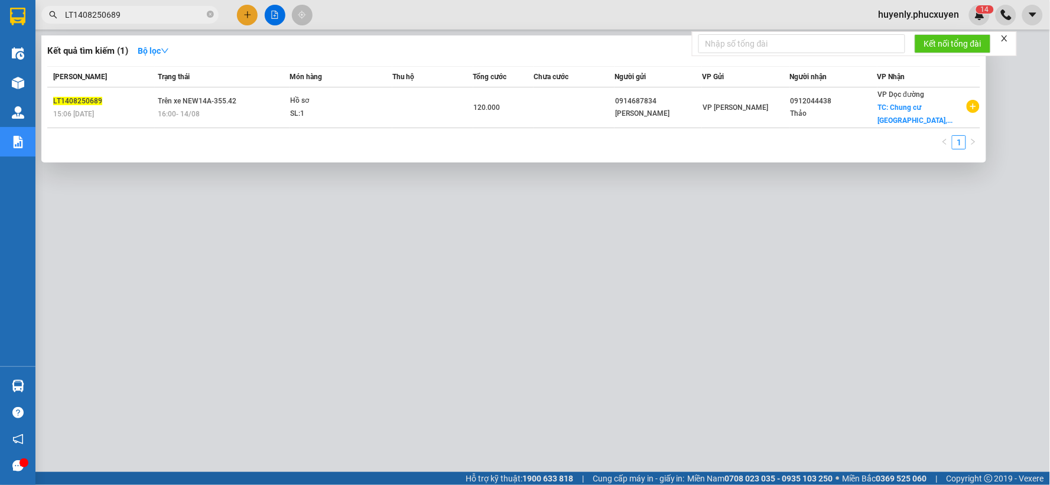
click at [154, 12] on input "LT1408250689" at bounding box center [134, 14] width 139 height 13
paste input "93"
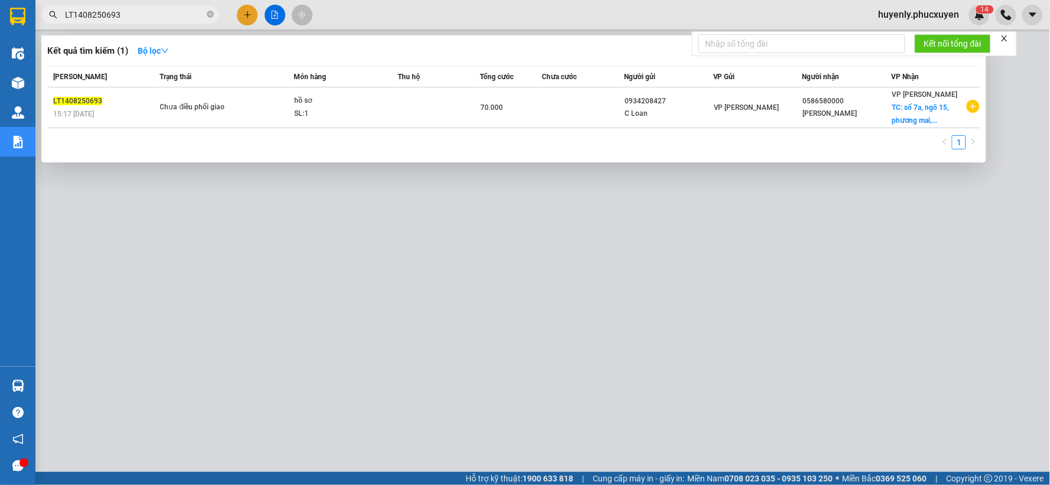
click at [650, 259] on div at bounding box center [525, 242] width 1050 height 485
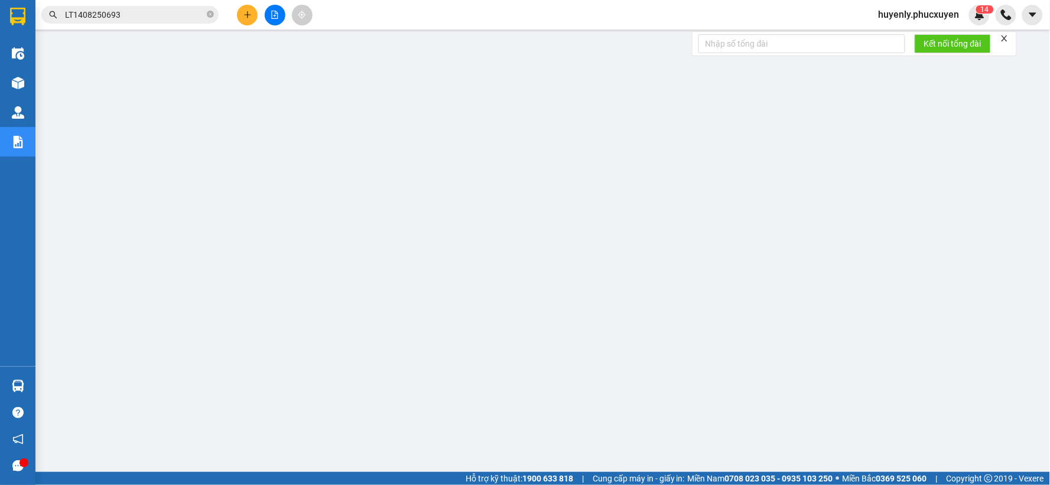
click at [145, 17] on input "LT1408250693" at bounding box center [134, 14] width 139 height 13
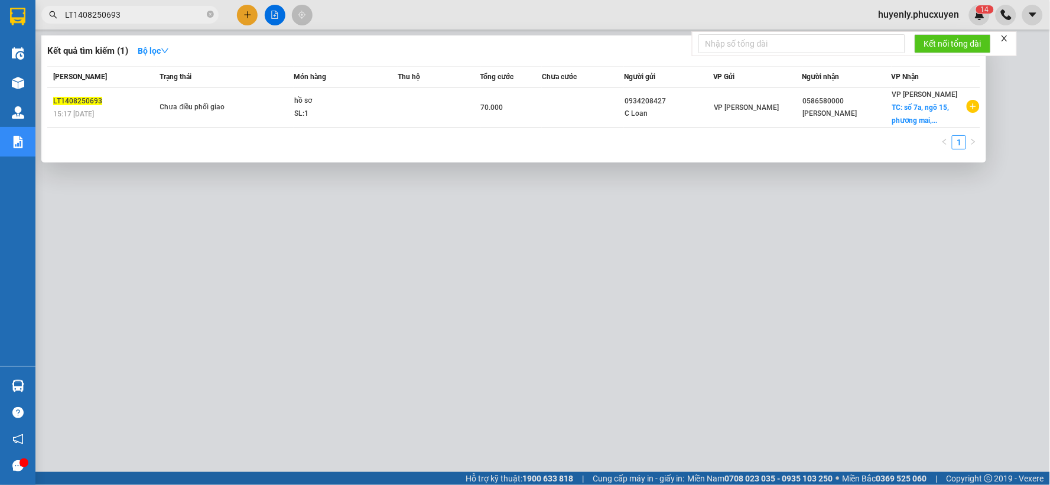
click at [145, 17] on input "LT1408250693" at bounding box center [134, 14] width 139 height 13
paste input "C31308250492"
click at [516, 276] on div at bounding box center [525, 242] width 1050 height 485
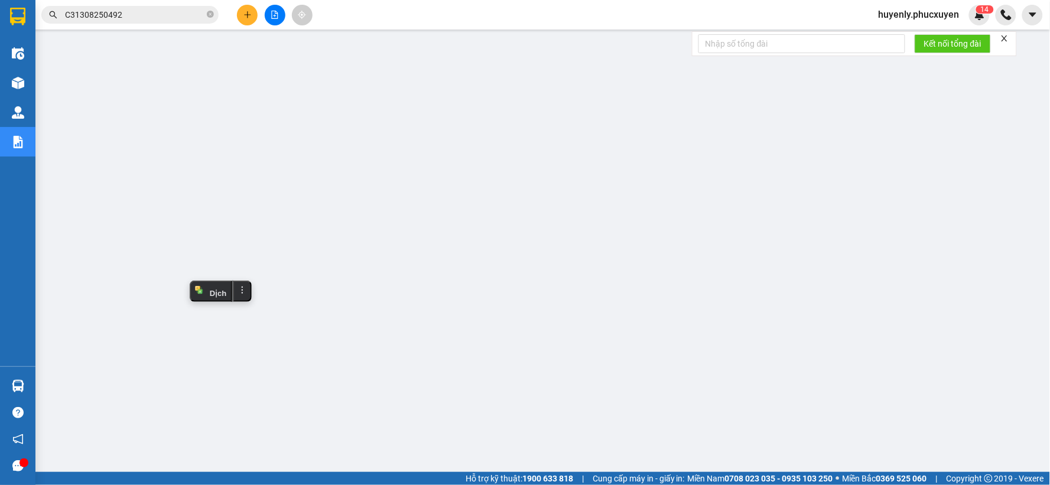
click at [164, 18] on input "C31308250492" at bounding box center [134, 14] width 139 height 13
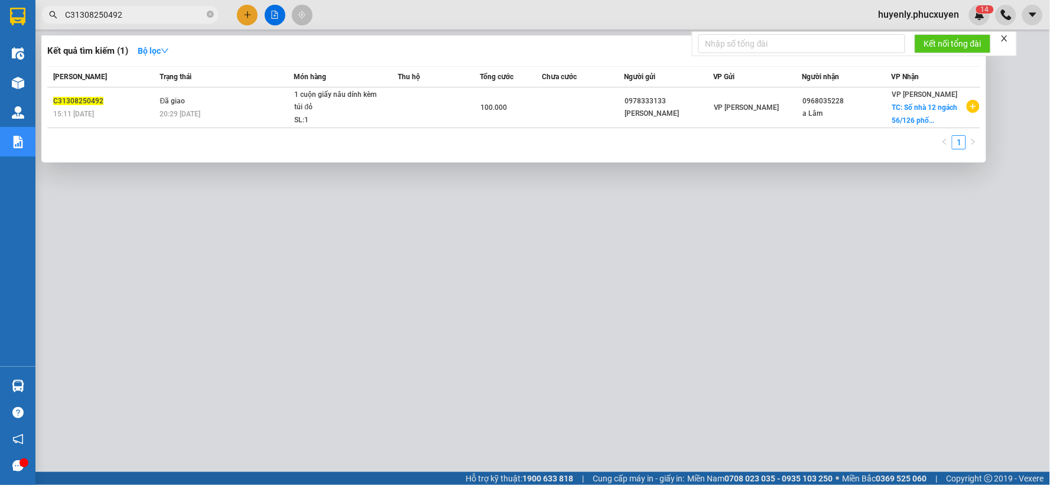
click at [164, 18] on input "C31308250492" at bounding box center [134, 14] width 139 height 13
paste input "503"
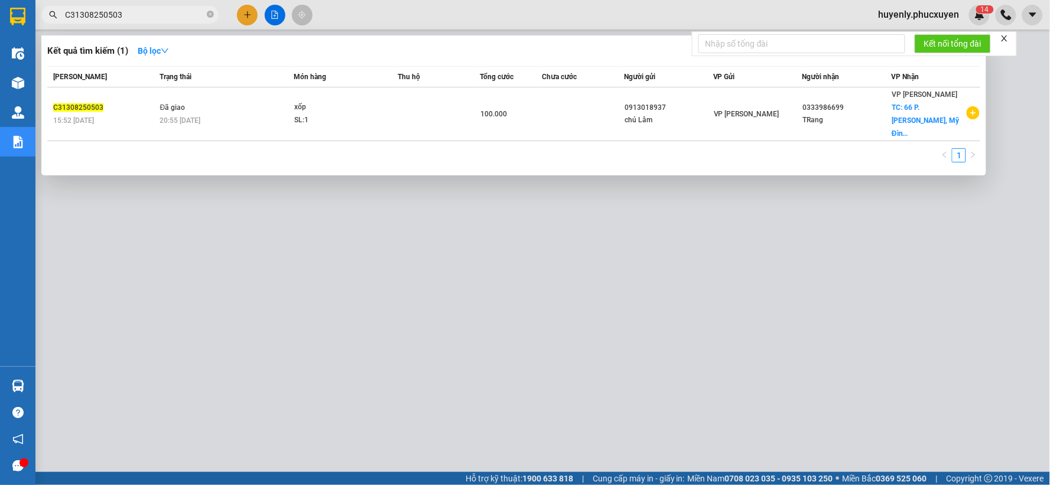
click at [438, 262] on div at bounding box center [525, 242] width 1050 height 485
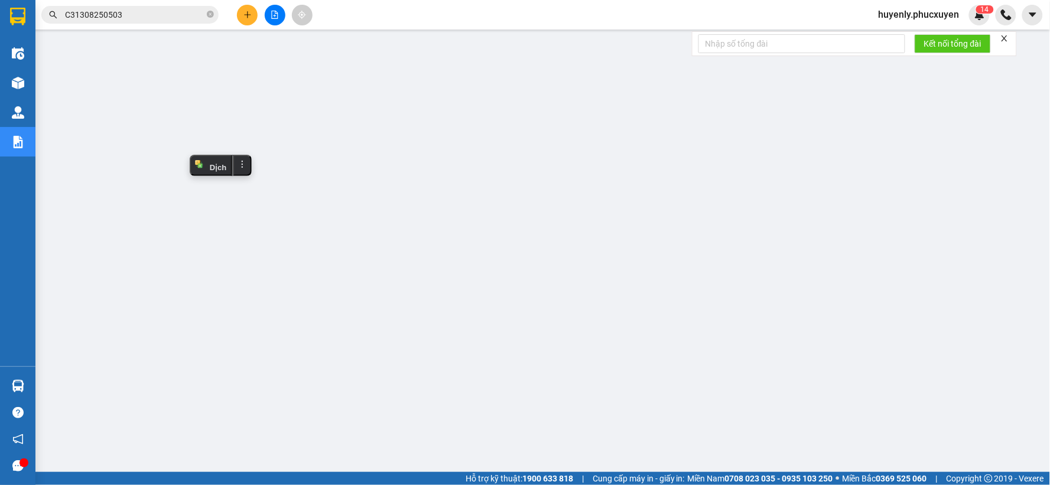
click at [166, 25] on div "Kết quả tìm kiếm ( 1 ) Bộ lọc Mã ĐH Trạng thái Món hàng Thu hộ Tổng cước Chưa c…" at bounding box center [525, 15] width 1050 height 30
click at [166, 20] on input "C31308250503" at bounding box center [134, 14] width 139 height 13
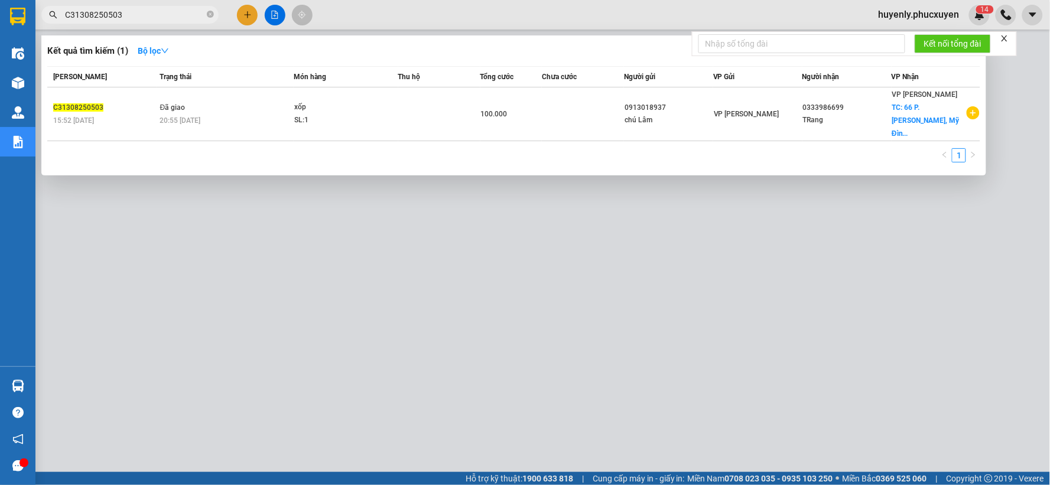
click at [166, 20] on input "C31308250503" at bounding box center [134, 14] width 139 height 13
paste input "408250541"
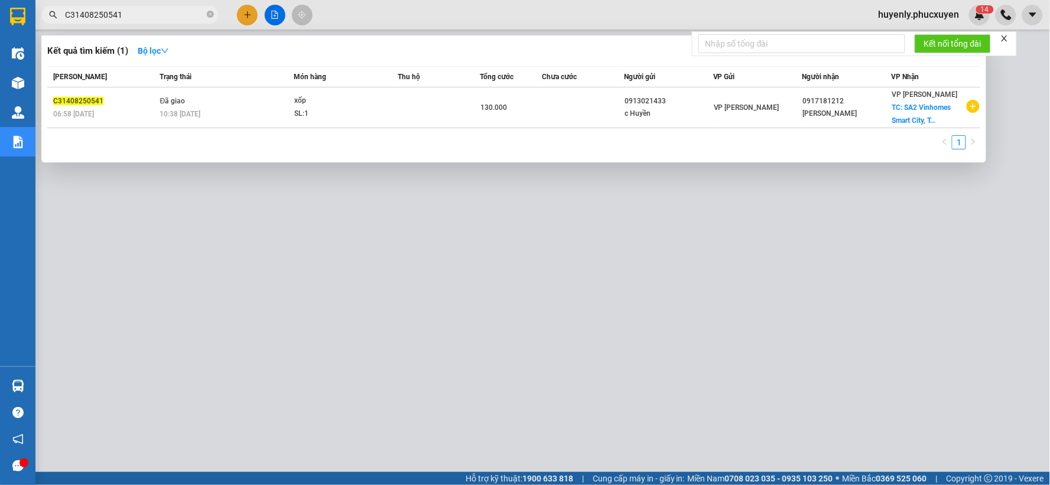
click at [435, 259] on div at bounding box center [525, 242] width 1050 height 485
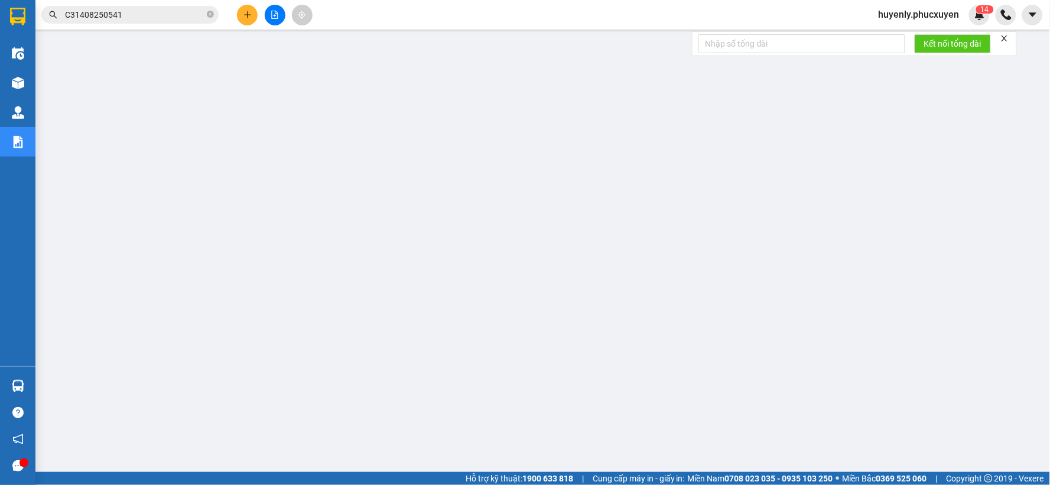
click at [187, 18] on input "C31408250541" at bounding box center [134, 14] width 139 height 13
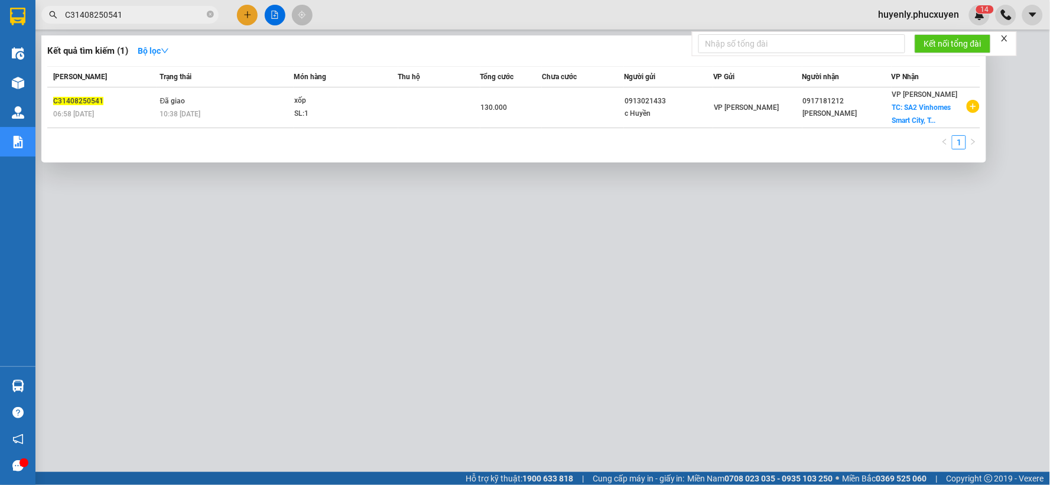
click at [187, 18] on input "C31408250541" at bounding box center [134, 14] width 139 height 13
click at [294, 295] on div at bounding box center [525, 242] width 1050 height 485
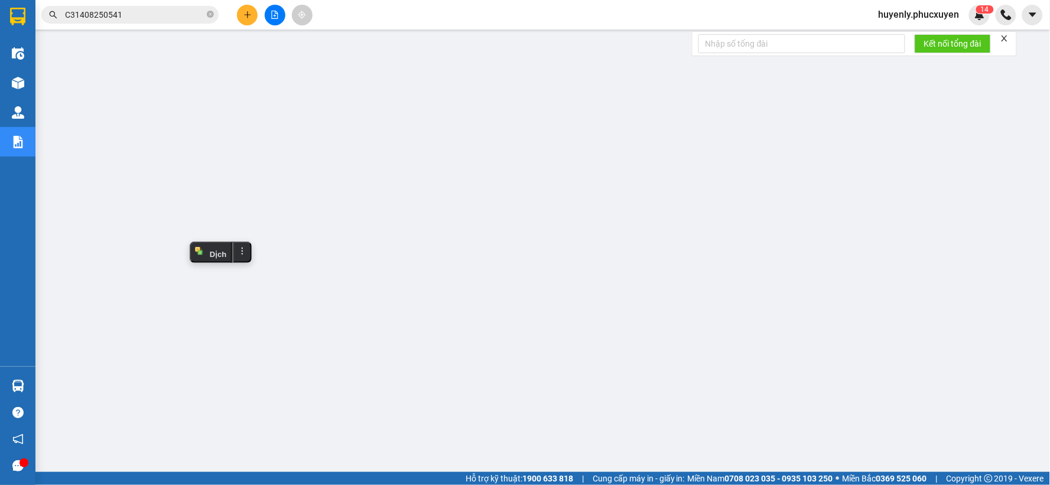
click at [169, 14] on input "C31408250541" at bounding box center [134, 14] width 139 height 13
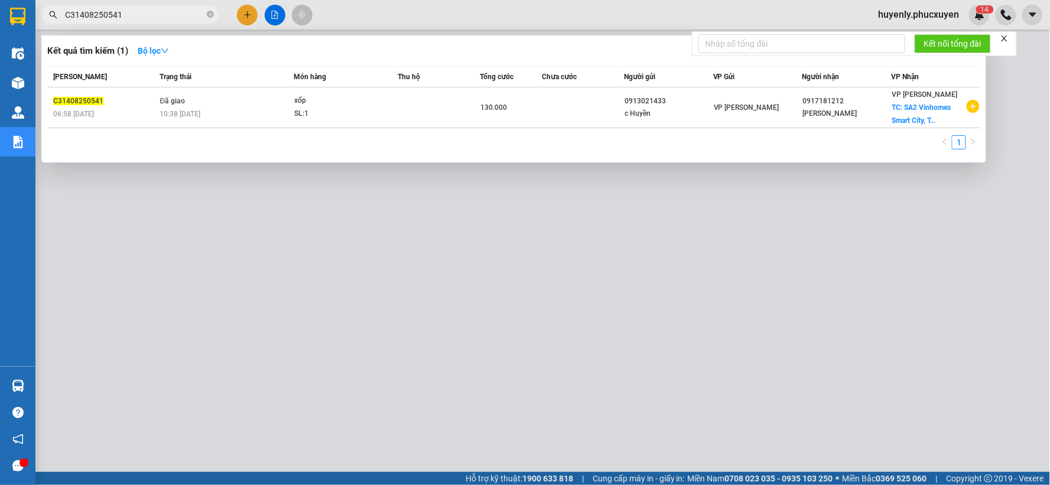
click at [169, 14] on input "C31408250541" at bounding box center [134, 14] width 139 height 13
paste input "50"
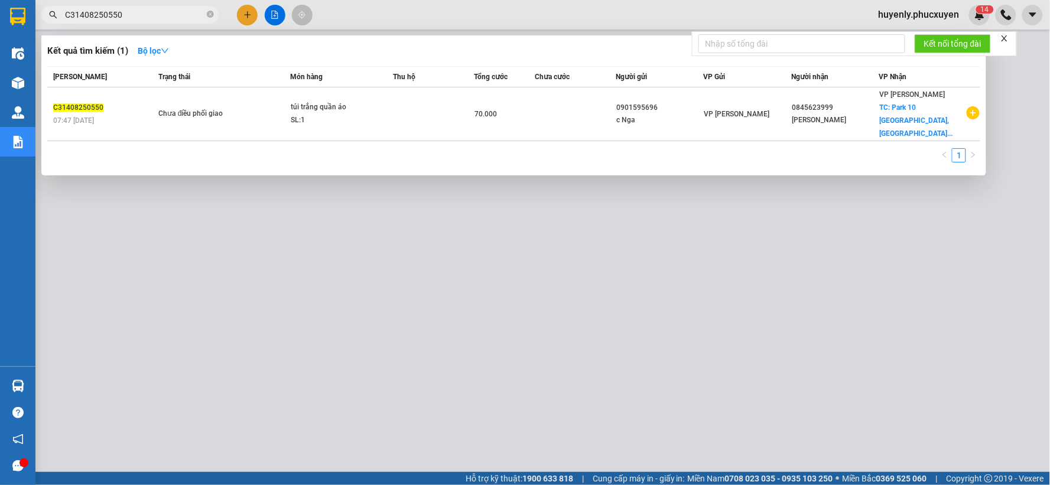
click at [459, 230] on div at bounding box center [525, 242] width 1050 height 485
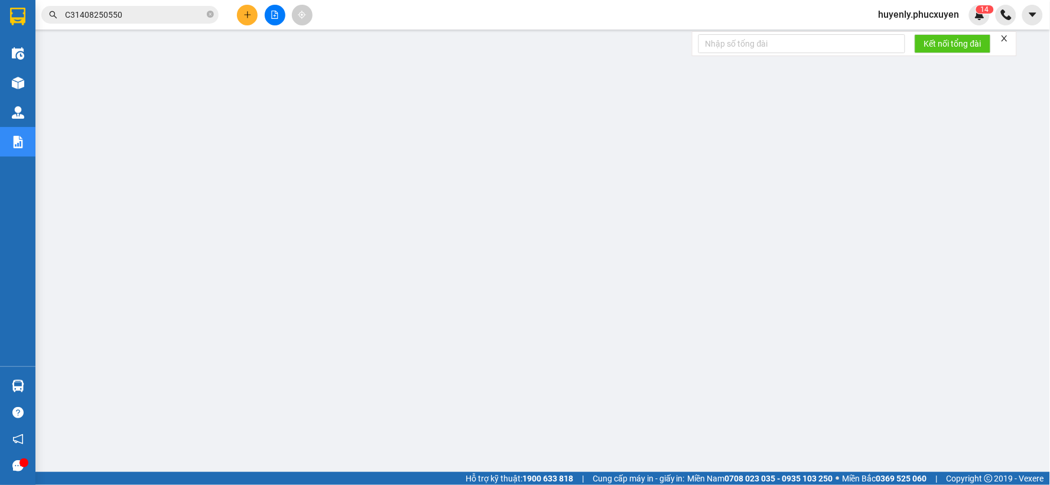
click at [181, 15] on input "C31408250550" at bounding box center [134, 14] width 139 height 13
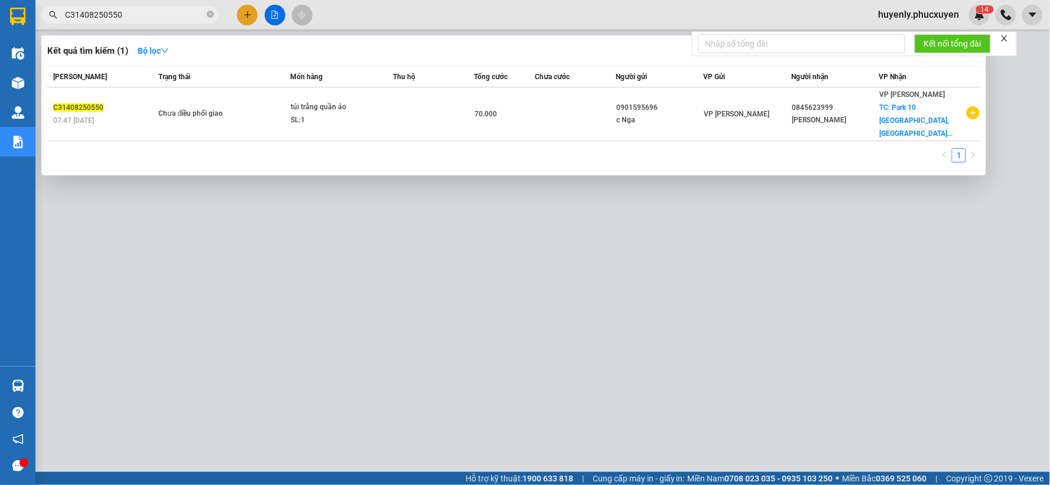
click at [181, 15] on input "C31408250550" at bounding box center [134, 14] width 139 height 13
paste input "7"
click at [341, 282] on div at bounding box center [525, 242] width 1050 height 485
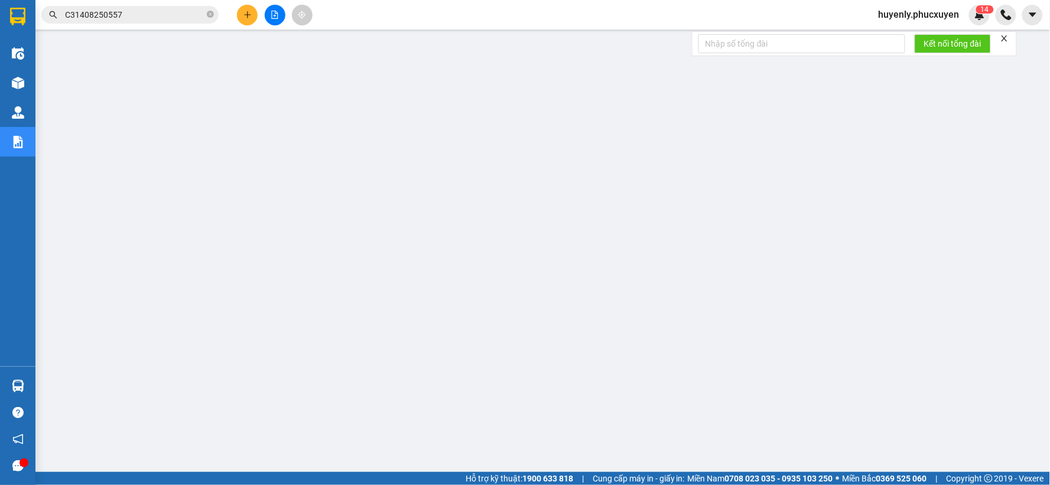
click at [161, 13] on input "C31408250557" at bounding box center [134, 14] width 139 height 13
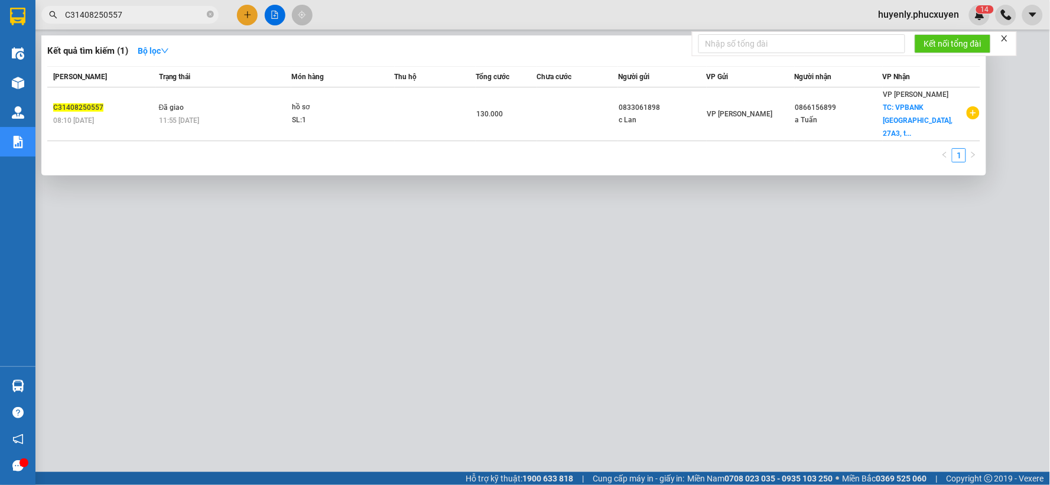
click at [161, 13] on input "C31408250557" at bounding box center [134, 14] width 139 height 13
paste input "73"
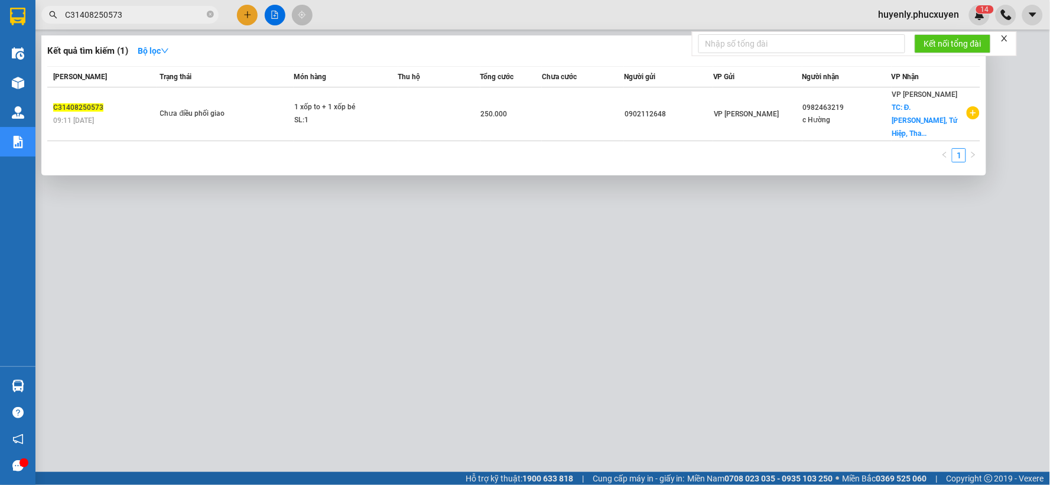
click at [350, 334] on div at bounding box center [525, 242] width 1050 height 485
click at [151, 8] on input "C31408250573" at bounding box center [134, 14] width 139 height 13
paste input "617"
click at [340, 273] on div at bounding box center [525, 242] width 1050 height 485
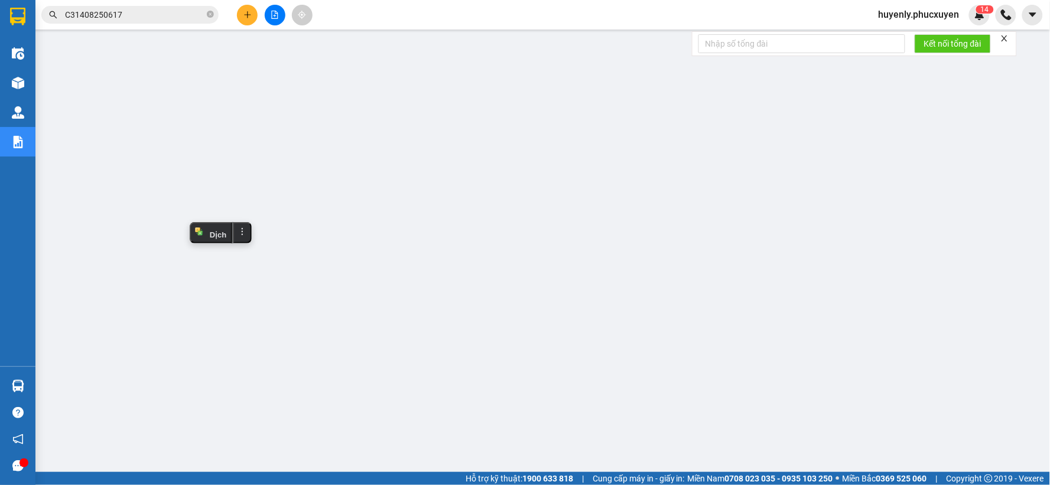
click at [184, 18] on input "C31408250617" at bounding box center [134, 14] width 139 height 13
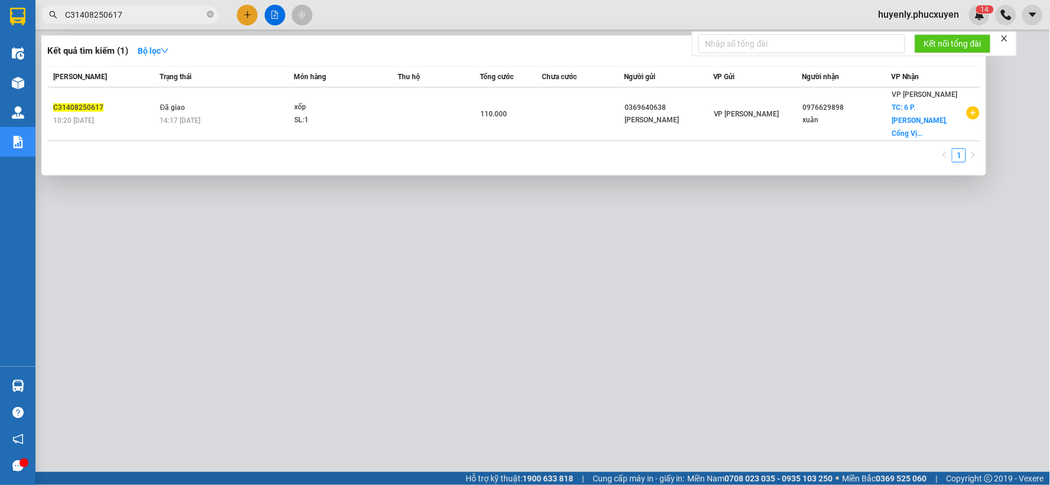
click at [184, 18] on input "C31408250617" at bounding box center [134, 14] width 139 height 13
paste input "42"
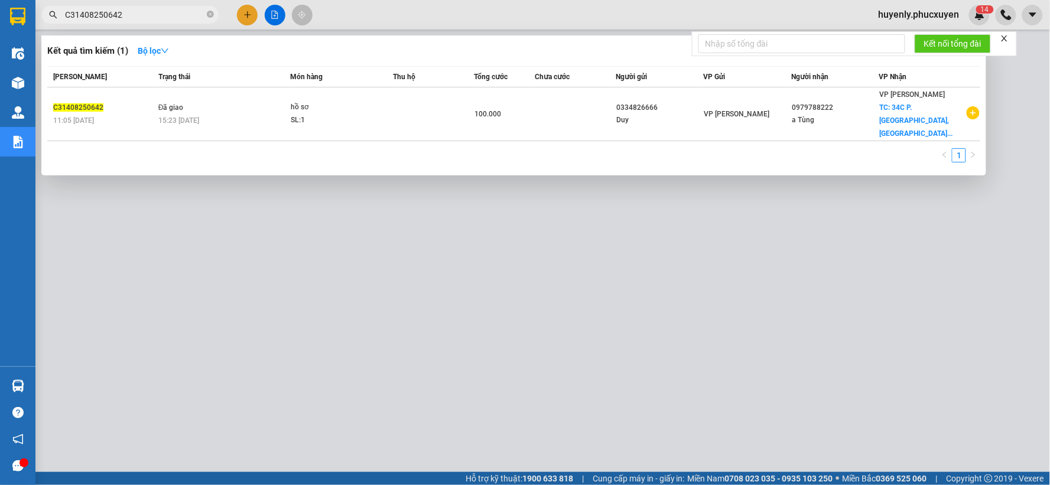
click at [370, 258] on div at bounding box center [525, 242] width 1050 height 485
click at [186, 10] on input "C31408250642" at bounding box center [134, 14] width 139 height 13
paste input "64"
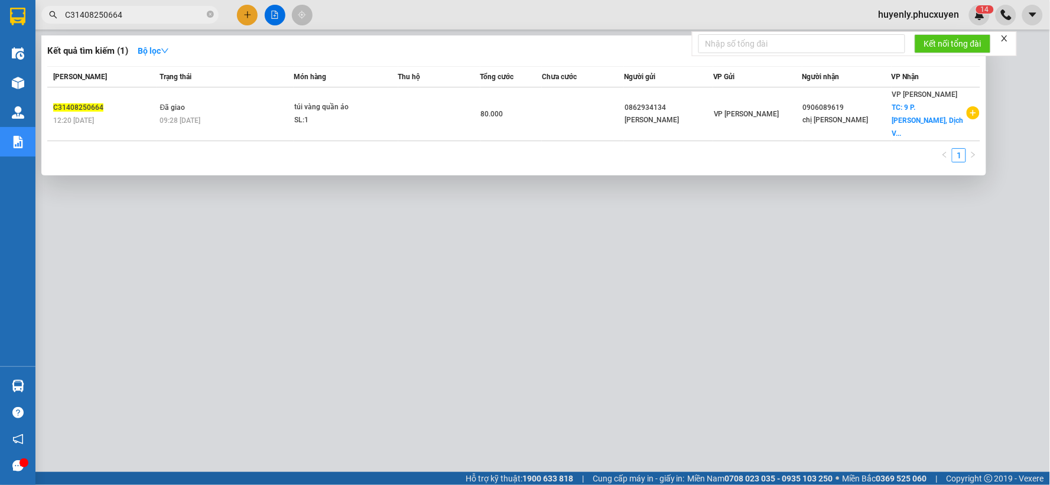
click at [428, 257] on div at bounding box center [525, 242] width 1050 height 485
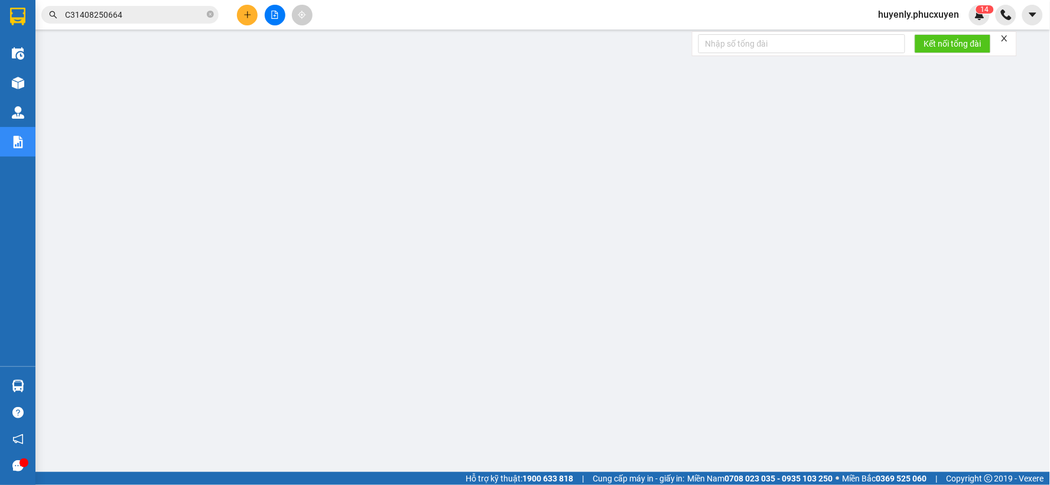
click at [165, 14] on input "C31408250664" at bounding box center [134, 14] width 139 height 13
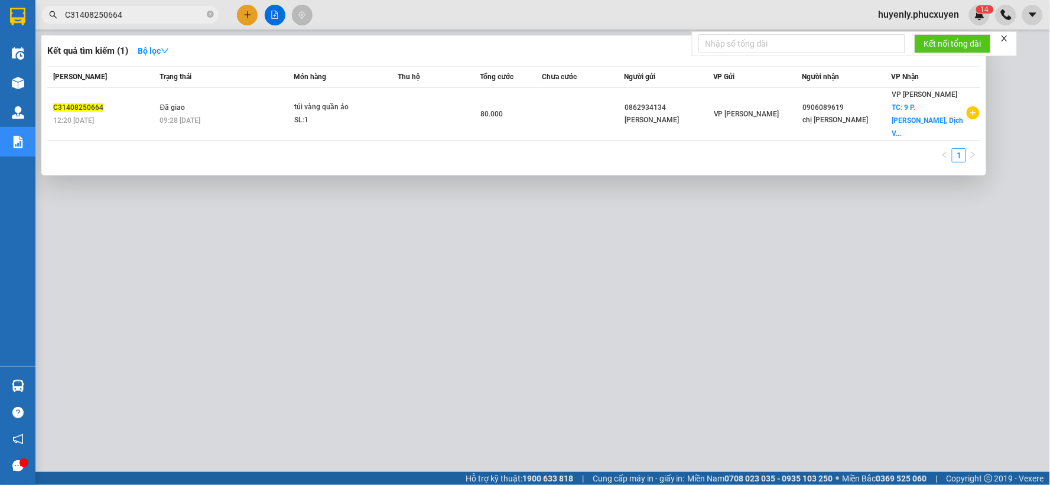
click at [165, 14] on input "C31408250664" at bounding box center [134, 14] width 139 height 13
paste input "560"
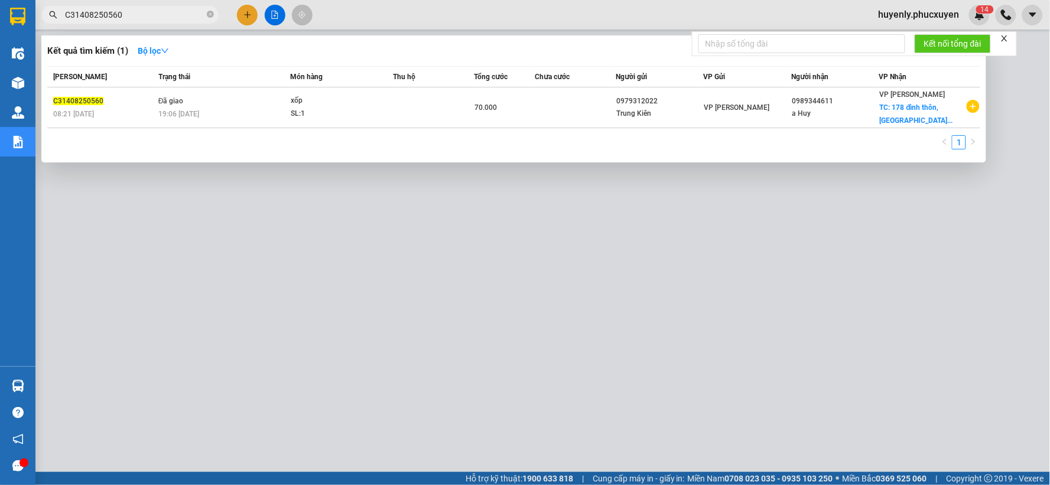
click at [522, 270] on div at bounding box center [525, 242] width 1050 height 485
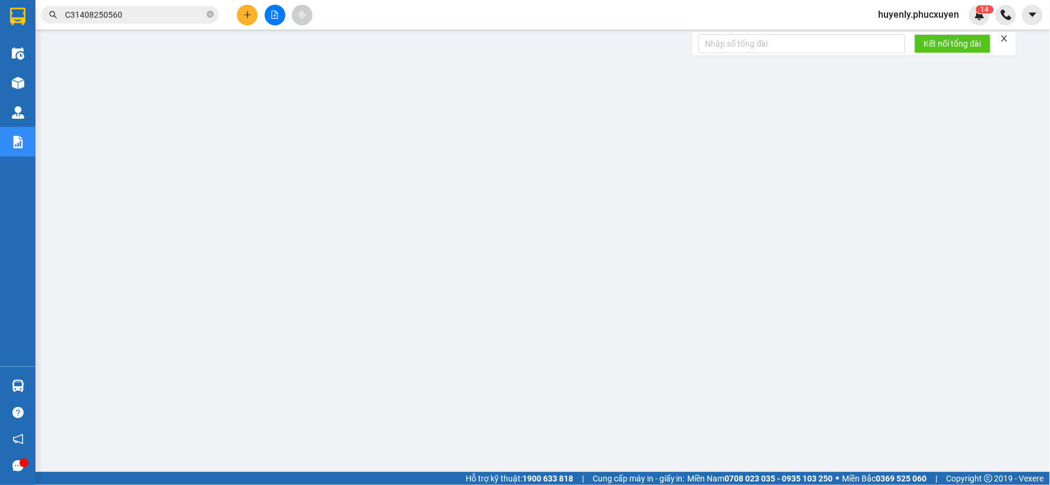
click at [149, 15] on input "C31408250560" at bounding box center [134, 14] width 139 height 13
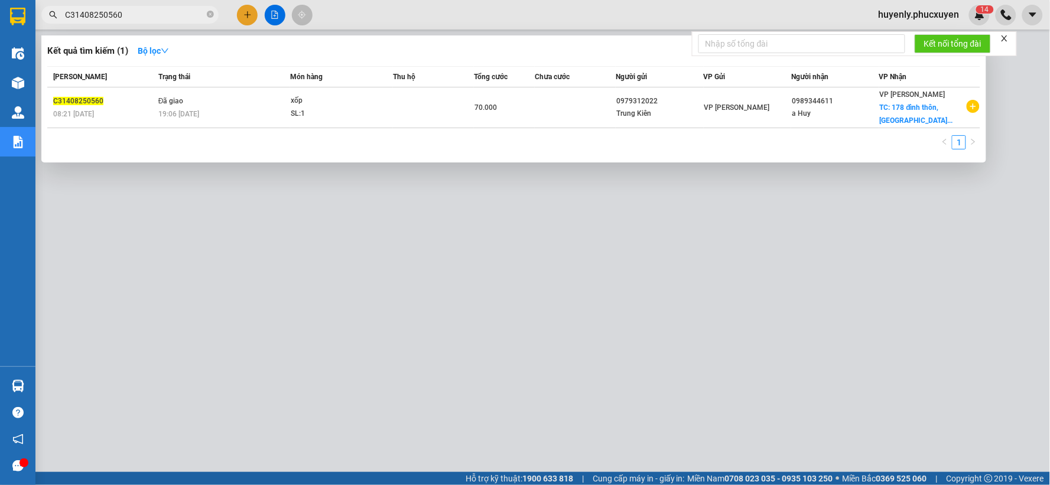
click at [149, 15] on input "C31408250560" at bounding box center [134, 14] width 139 height 13
paste input "722"
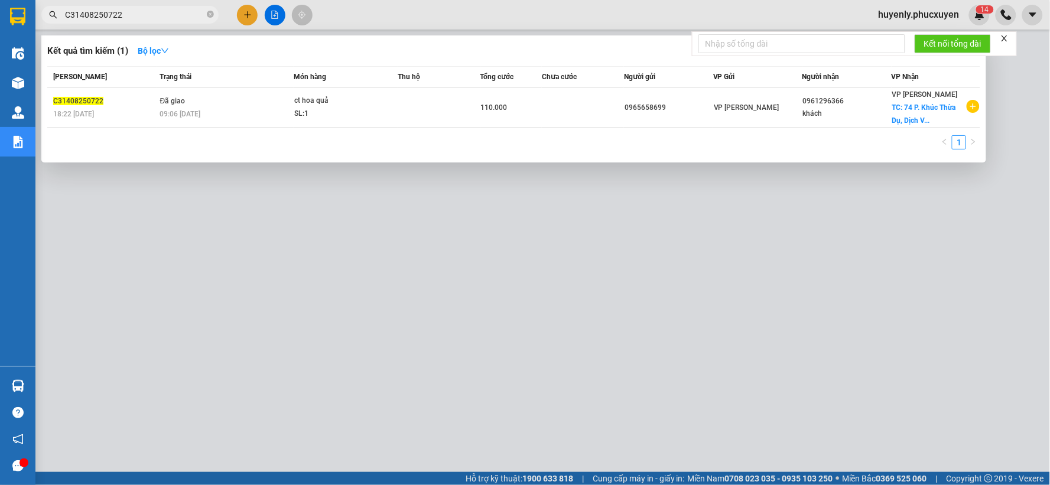
click at [441, 247] on div at bounding box center [525, 242] width 1050 height 485
click at [175, 18] on input "C31408250722" at bounding box center [134, 14] width 139 height 13
paste input "308250503"
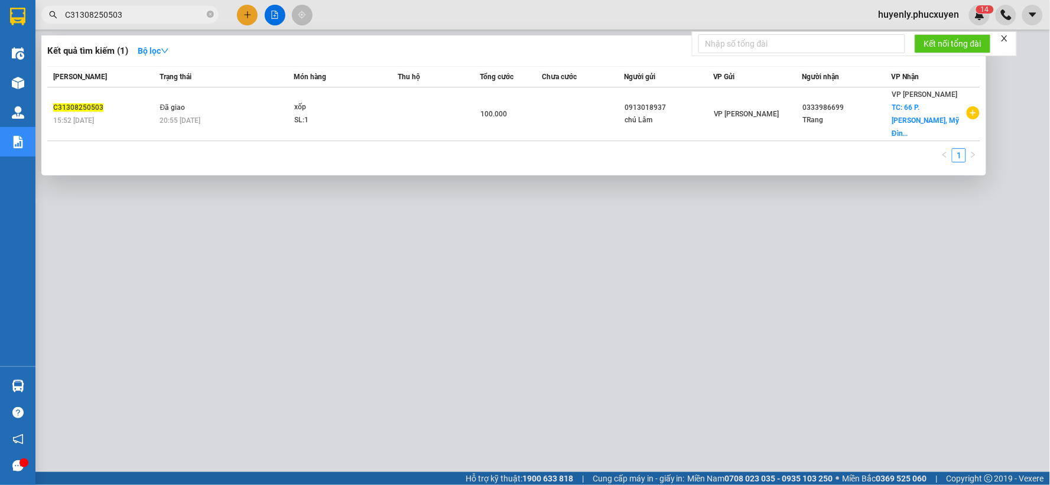
click at [418, 276] on div at bounding box center [525, 242] width 1050 height 485
click at [185, 18] on input "C31308250503" at bounding box center [134, 14] width 139 height 13
paste input "LT1108250071"
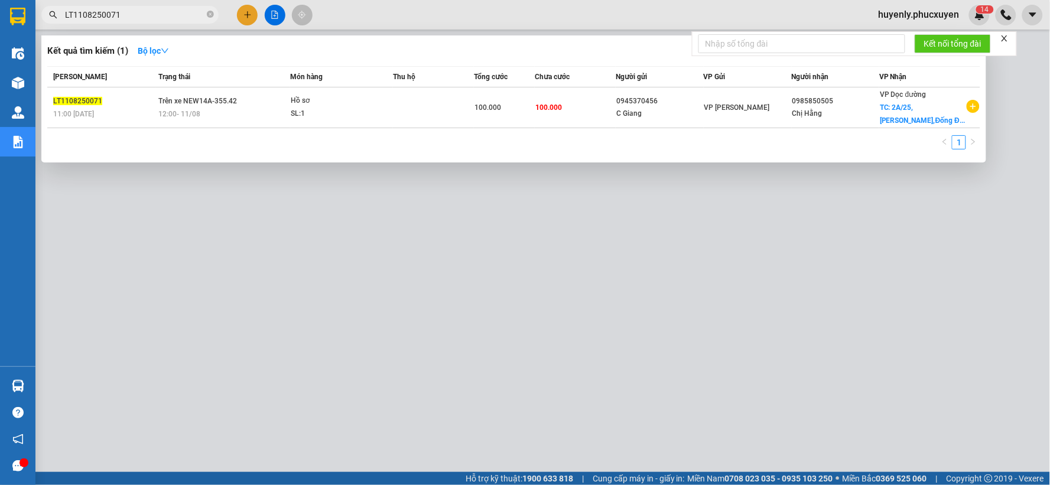
click at [236, 284] on div at bounding box center [525, 242] width 1050 height 485
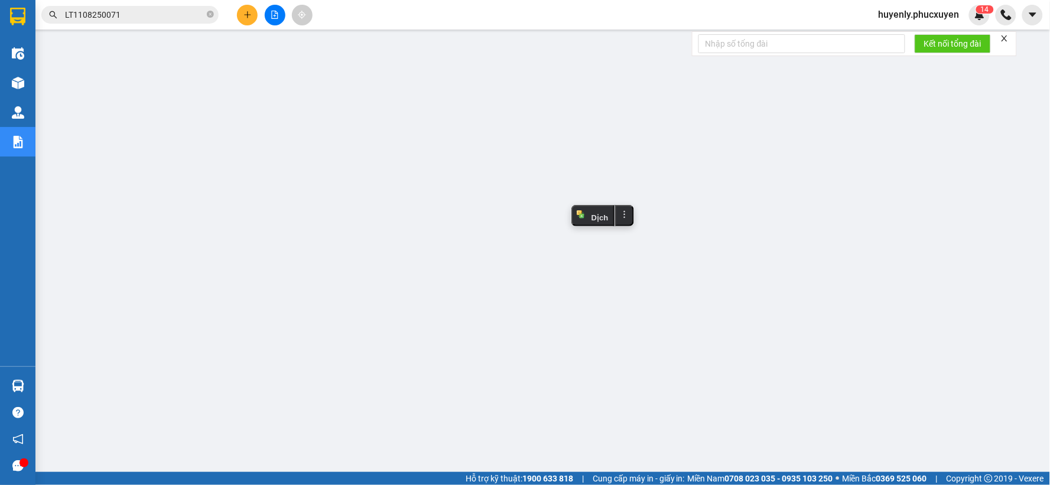
click at [190, 9] on input "LT1108250071" at bounding box center [134, 14] width 139 height 13
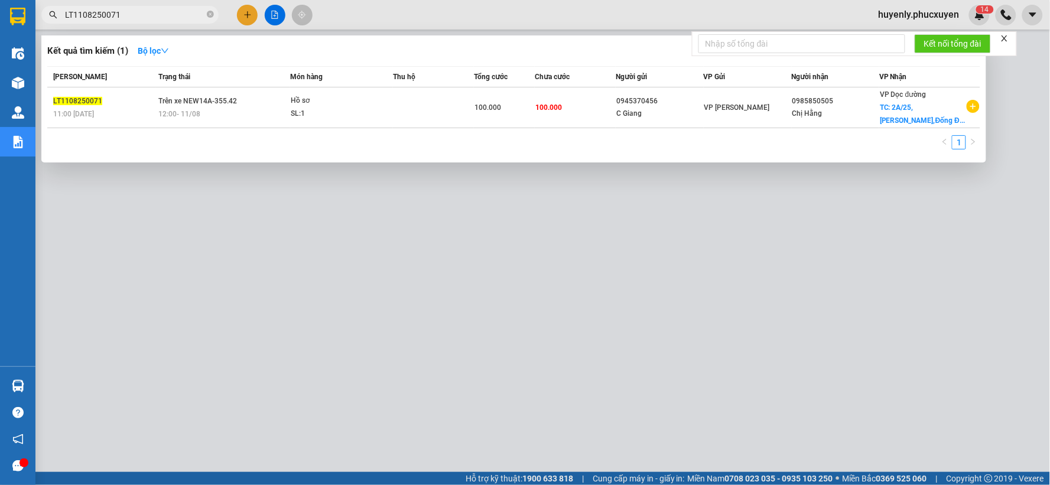
click at [190, 9] on input "LT1108250071" at bounding box center [134, 14] width 139 height 13
paste input "MTT1408250710"
click at [535, 229] on div at bounding box center [525, 242] width 1050 height 485
click at [121, 21] on input "MTT1408250710" at bounding box center [134, 14] width 139 height 13
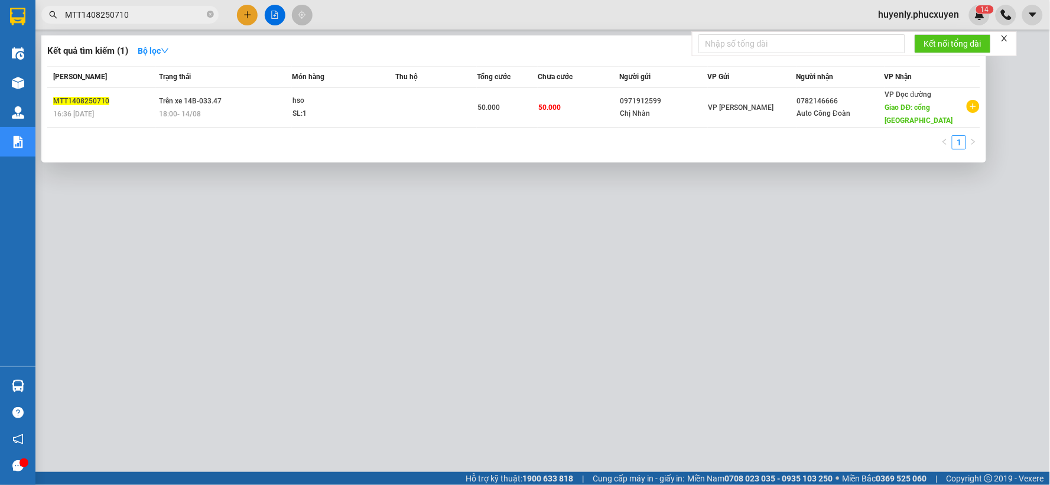
paste input "LT100825100"
paste input "74"
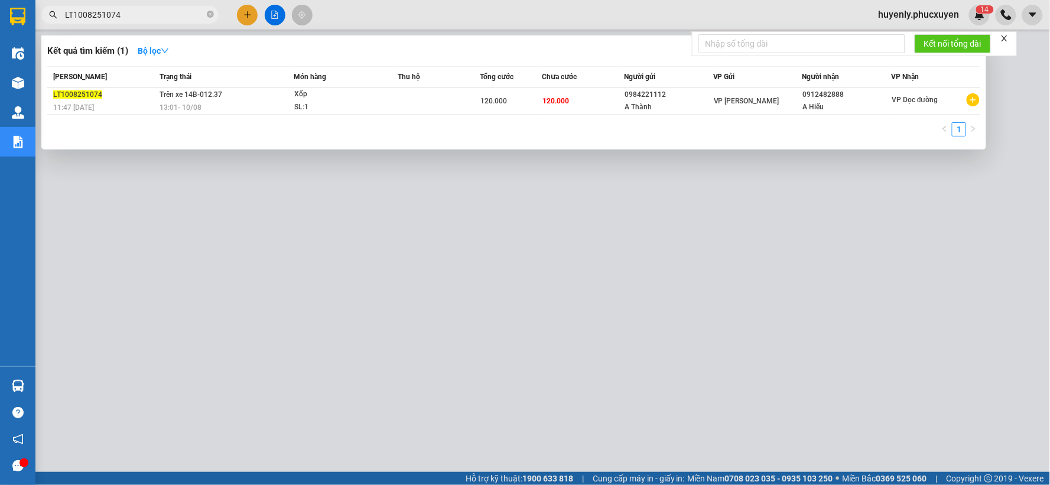
click at [594, 321] on div at bounding box center [525, 242] width 1050 height 485
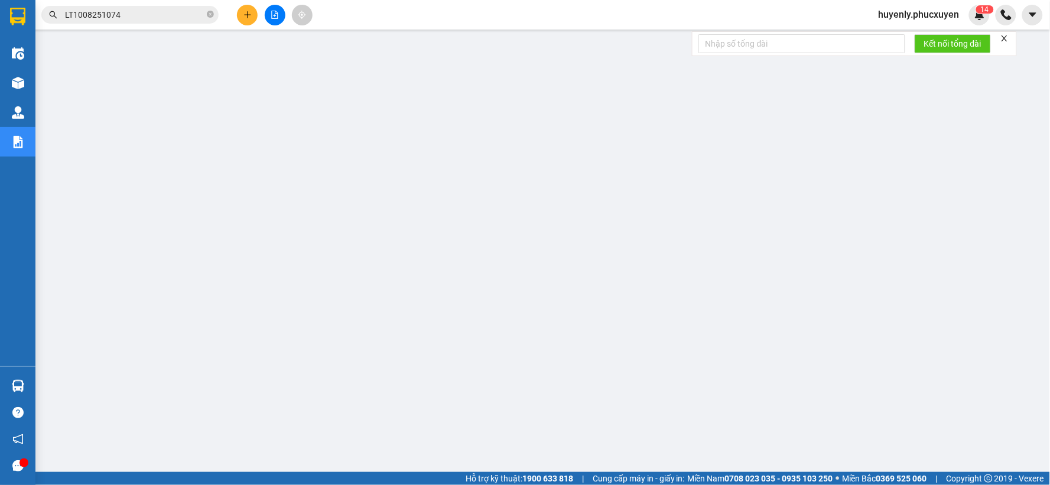
click at [169, 10] on input "LT1008251074" at bounding box center [134, 14] width 139 height 13
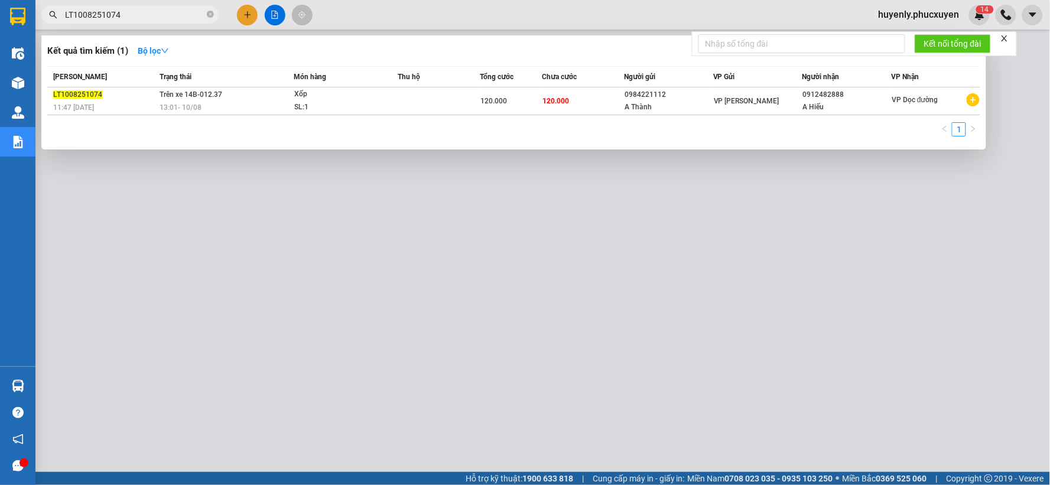
click at [169, 10] on input "LT1008251074" at bounding box center [134, 14] width 139 height 13
paste input "CHL0608250461"
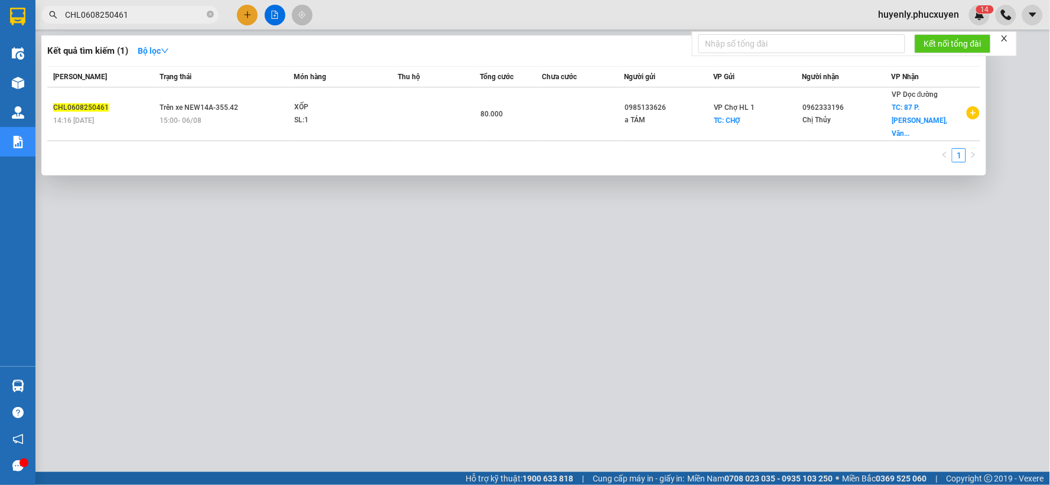
click at [161, 18] on input "CHL0608250461" at bounding box center [134, 14] width 139 height 13
paste input "808250694"
paste input "1008251011"
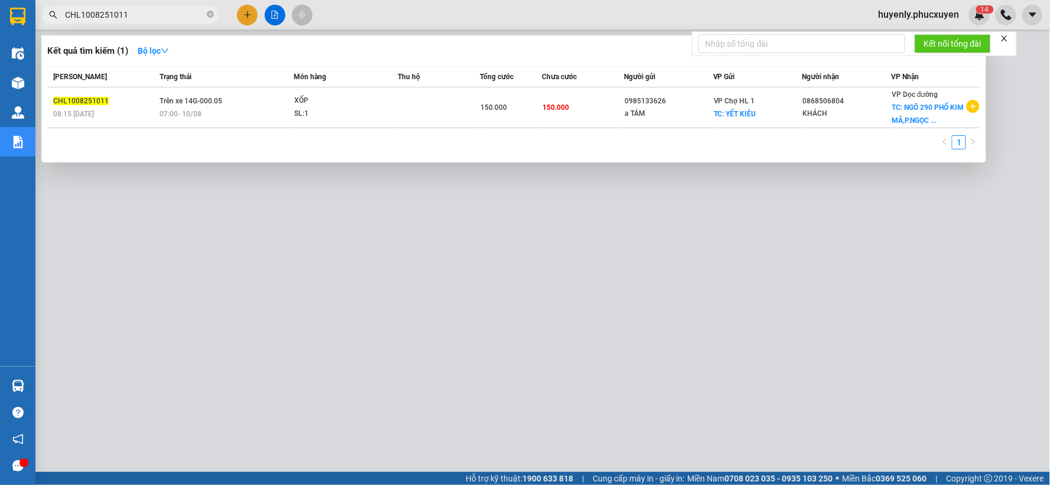
click at [169, 11] on input "CHL1008251011" at bounding box center [134, 14] width 139 height 13
paste input "84"
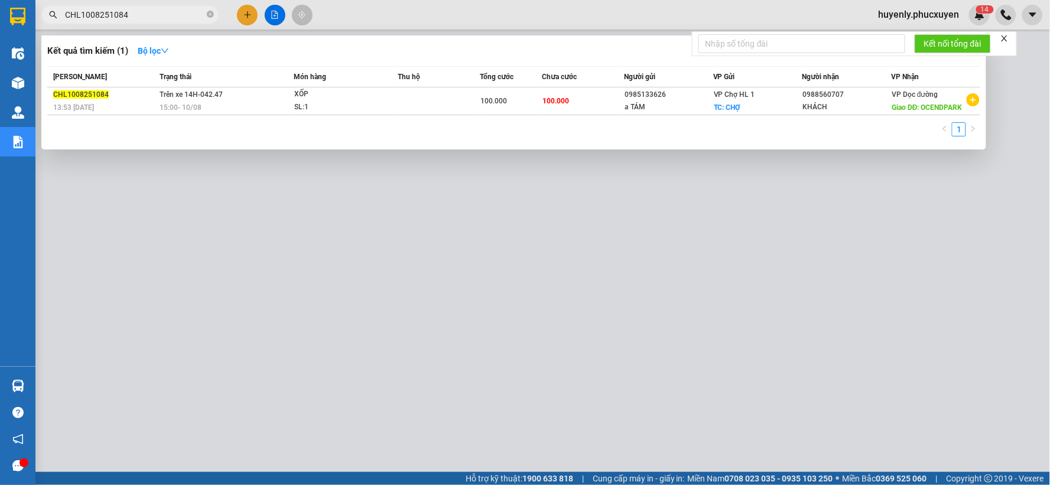
type input "CHL1008251084"
click at [328, 352] on div at bounding box center [525, 242] width 1050 height 485
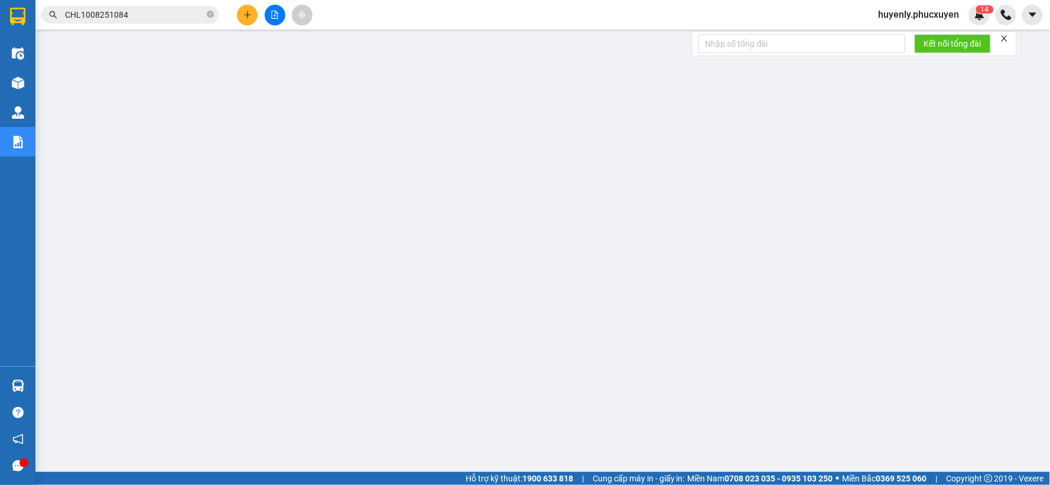
click at [254, 10] on button at bounding box center [247, 15] width 21 height 21
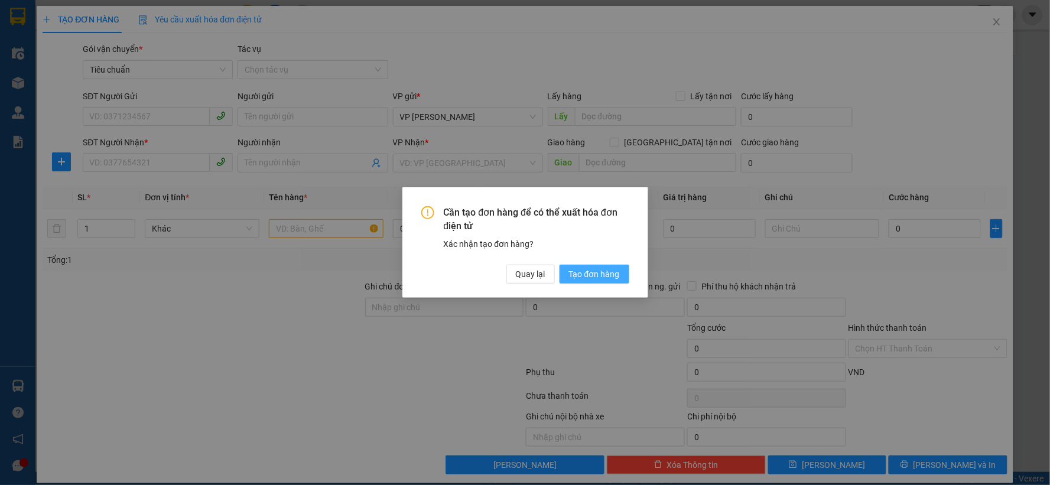
drag, startPoint x: 584, startPoint y: 268, endPoint x: 219, endPoint y: 208, distance: 369.5
click at [585, 268] on span "Tạo đơn hàng" at bounding box center [594, 274] width 51 height 13
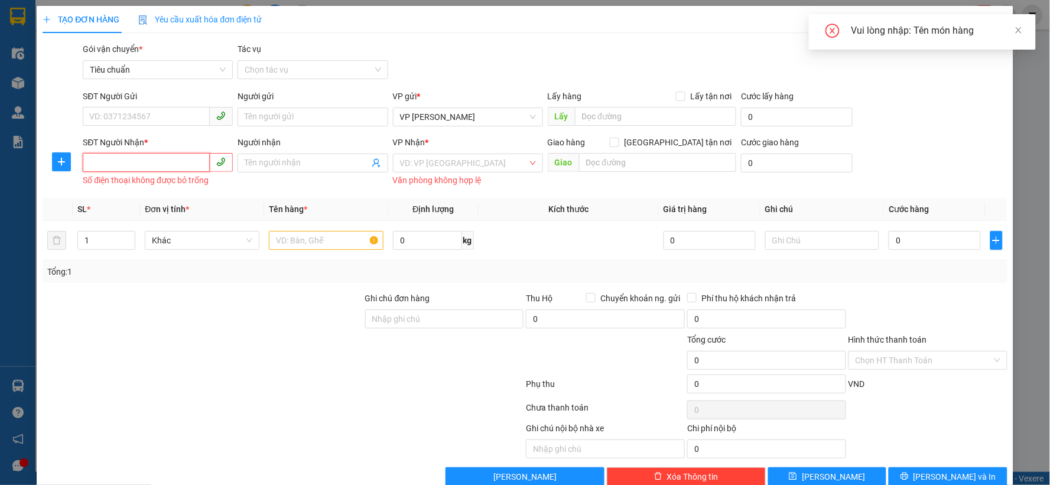
drag, startPoint x: 174, startPoint y: 154, endPoint x: 173, endPoint y: 163, distance: 8.9
click at [173, 155] on input "SĐT Người Nhận *" at bounding box center [146, 162] width 127 height 19
click at [173, 163] on input "SĐT Người Nhận *" at bounding box center [146, 162] width 127 height 19
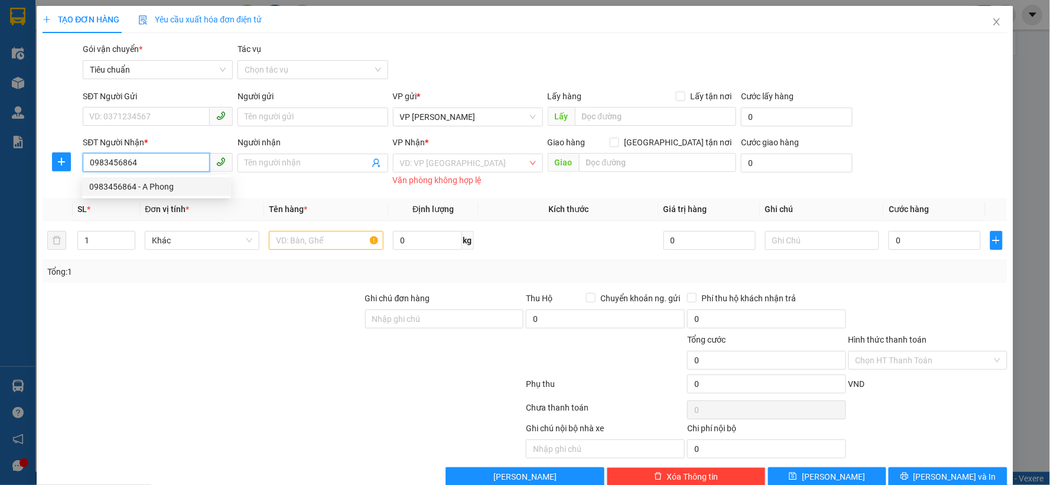
click at [142, 186] on div "0983456864 - A Phong" at bounding box center [156, 186] width 135 height 13
type input "0983456864"
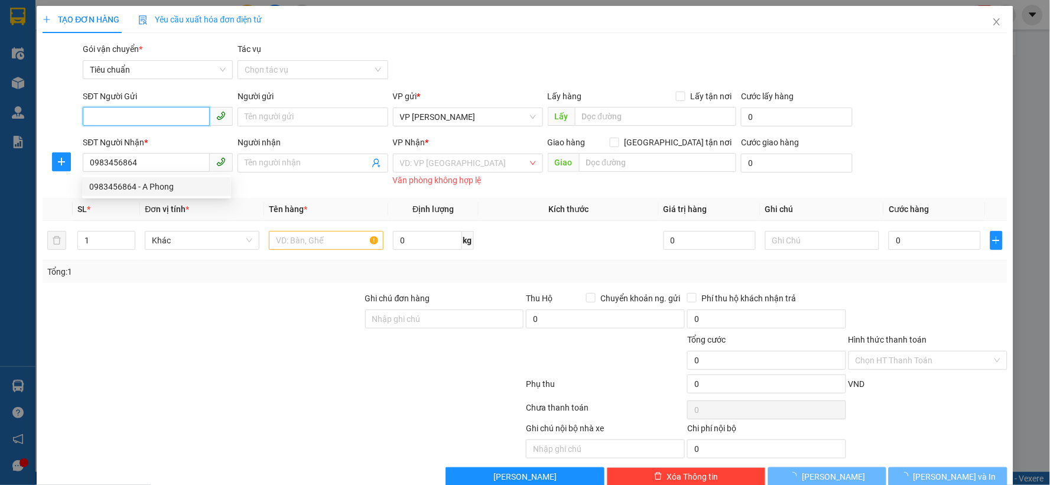
click at [157, 117] on input "SĐT Người Gửi" at bounding box center [146, 116] width 127 height 19
type input "A Phong"
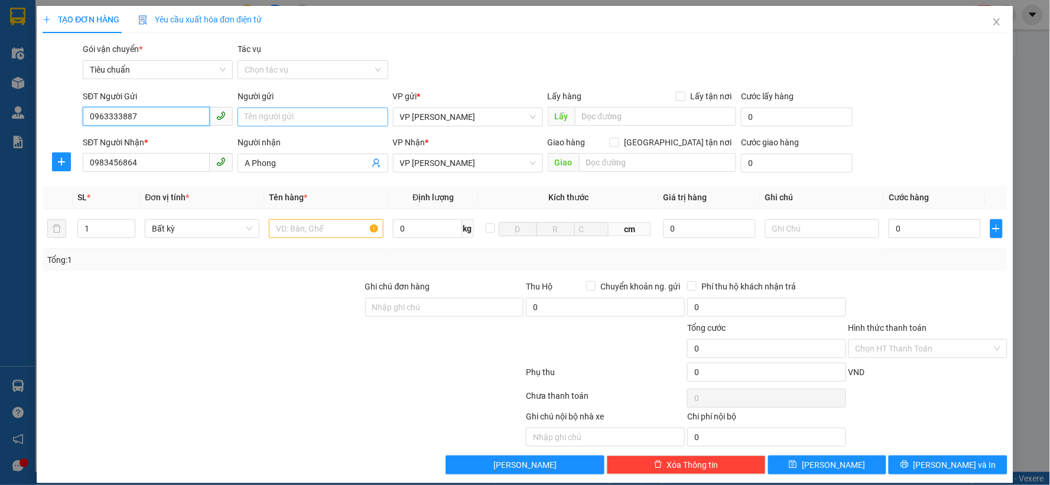
type input "0963333887"
click at [286, 123] on input "Người gửi" at bounding box center [312, 117] width 150 height 19
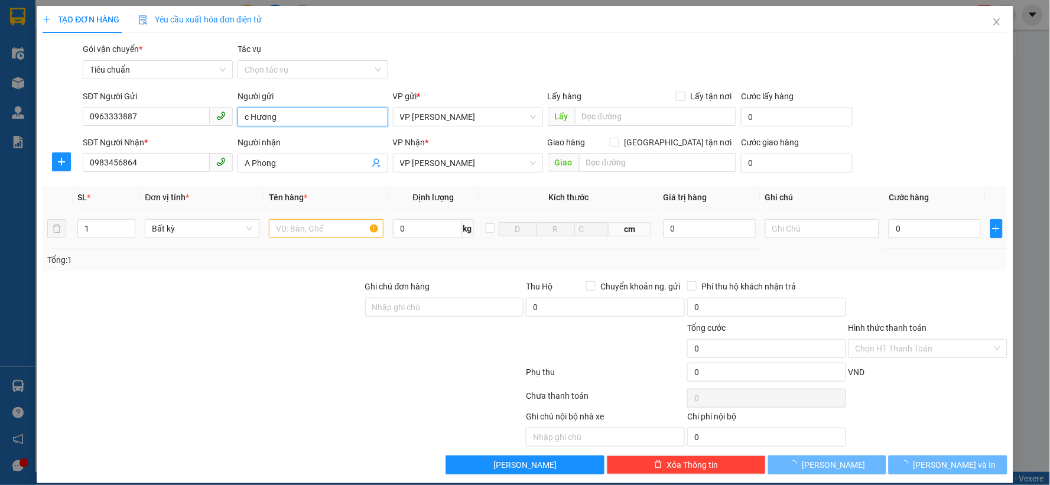
type input "c Hương"
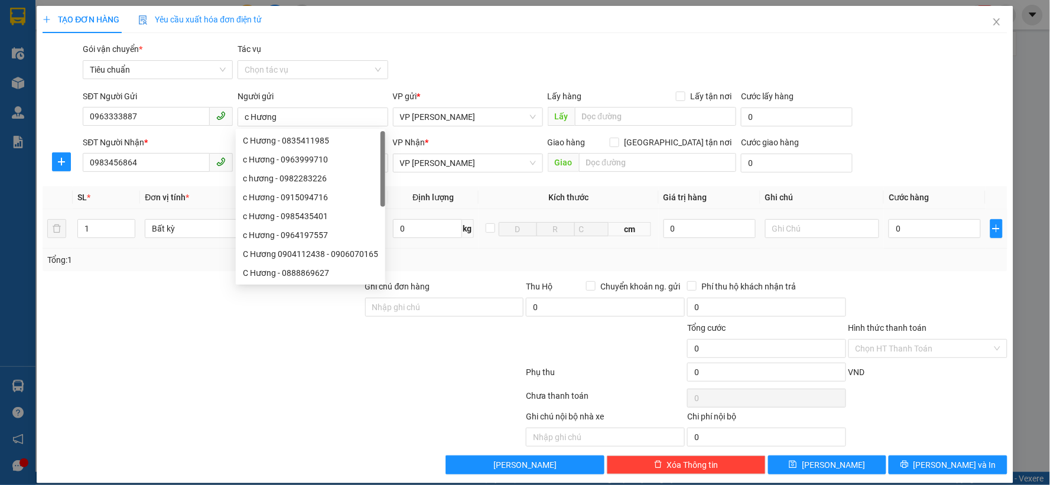
click at [330, 217] on body "Kết quả tìm kiếm ( 1 ) Bộ lọc Mã ĐH Trạng thái Món hàng Thu hộ Tổng cước Chưa c…" at bounding box center [525, 242] width 1050 height 485
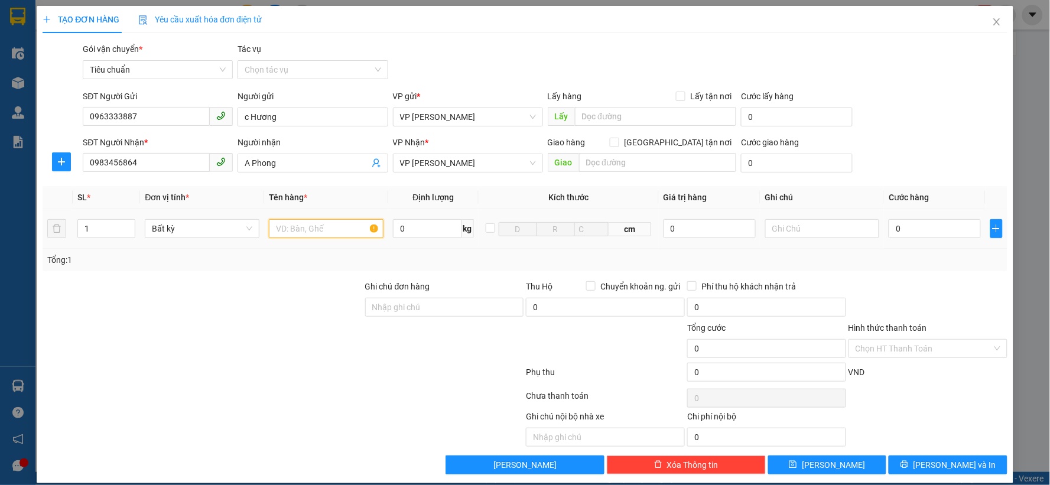
drag, startPoint x: 317, startPoint y: 235, endPoint x: 320, endPoint y: 227, distance: 7.7
click at [319, 233] on input "text" at bounding box center [326, 228] width 115 height 19
type input "túi nâu tài liệu"
click at [908, 233] on input "0" at bounding box center [935, 228] width 92 height 19
type input "3"
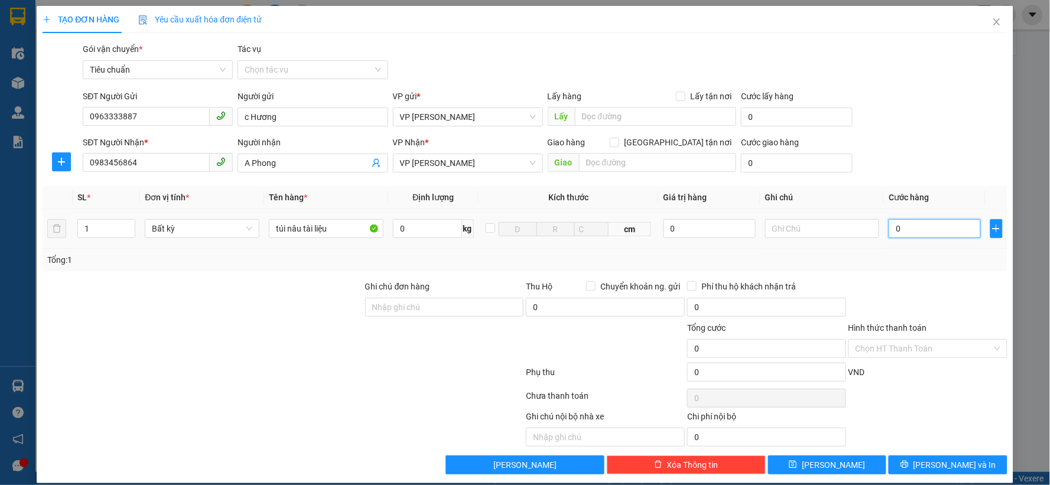
type input "3"
type input "30"
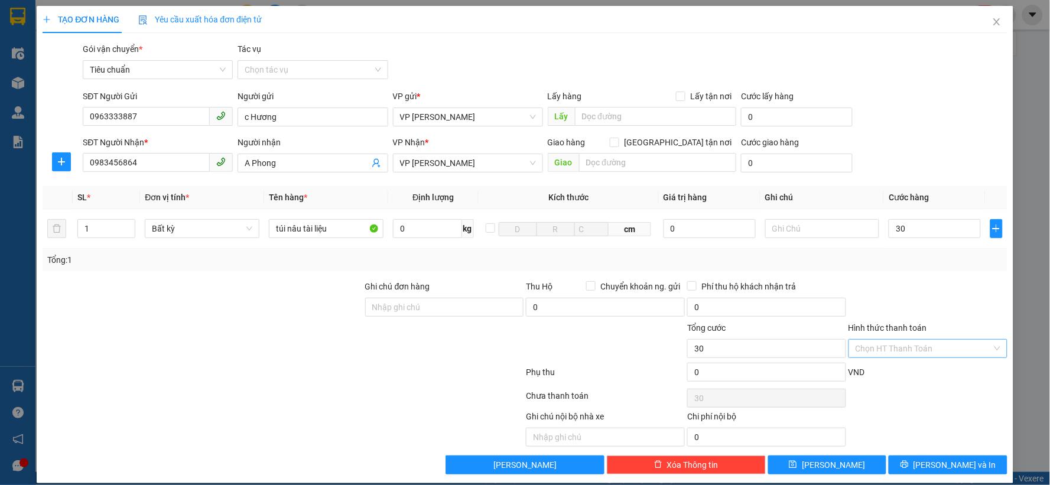
type input "30.000"
drag, startPoint x: 902, startPoint y: 350, endPoint x: 892, endPoint y: 353, distance: 10.1
click at [900, 350] on input "Hình thức thanh toán" at bounding box center [923, 349] width 136 height 18
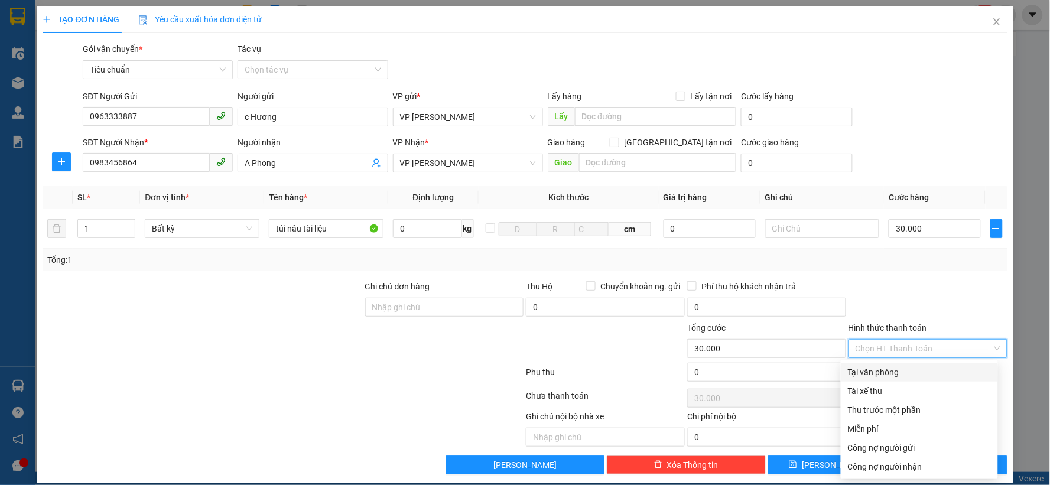
click at [865, 369] on div "Tại văn phòng" at bounding box center [919, 372] width 143 height 13
type input "0"
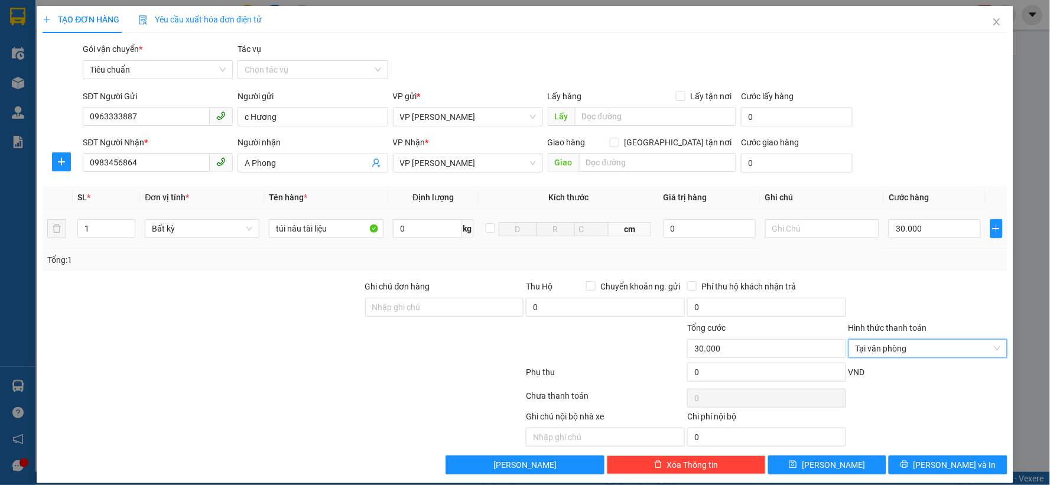
drag, startPoint x: 902, startPoint y: 246, endPoint x: 984, endPoint y: 436, distance: 207.2
click at [904, 247] on td "30.000" at bounding box center [935, 229] width 102 height 40
click at [957, 467] on span "[PERSON_NAME] và In" at bounding box center [954, 464] width 83 height 13
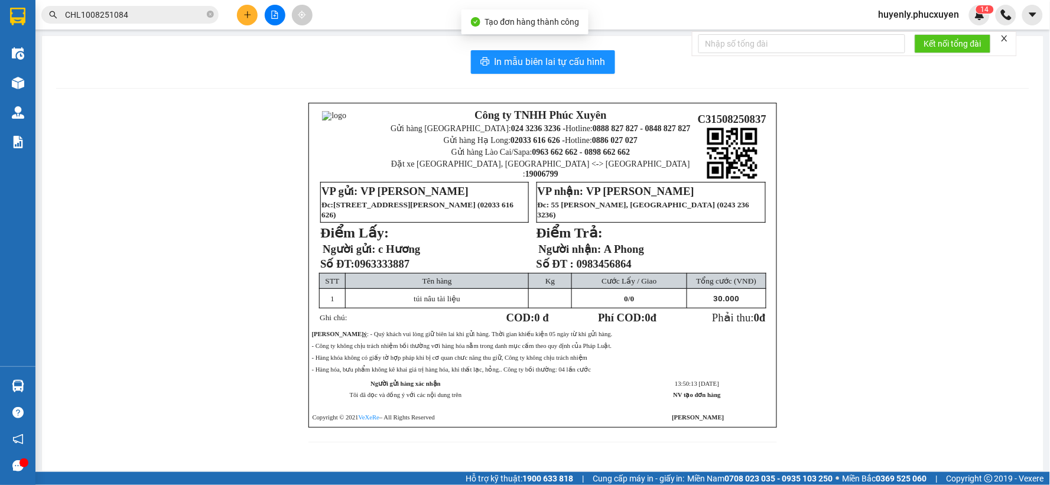
click at [526, 46] on div "In mẫu biên lai tự cấu hình Công ty TNHH Phúc Xuyên Gửi hàng Hà Nội: 024 3236 3…" at bounding box center [542, 253] width 1001 height 435
click at [526, 56] on span "In mẫu biên lai tự cấu hình" at bounding box center [549, 61] width 111 height 15
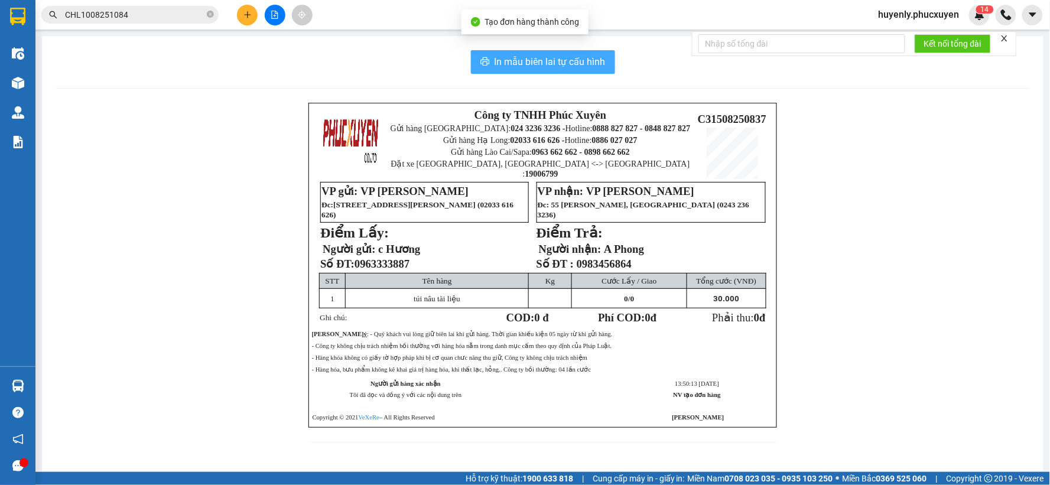
click at [526, 56] on span "In mẫu biên lai tự cấu hình" at bounding box center [549, 61] width 111 height 15
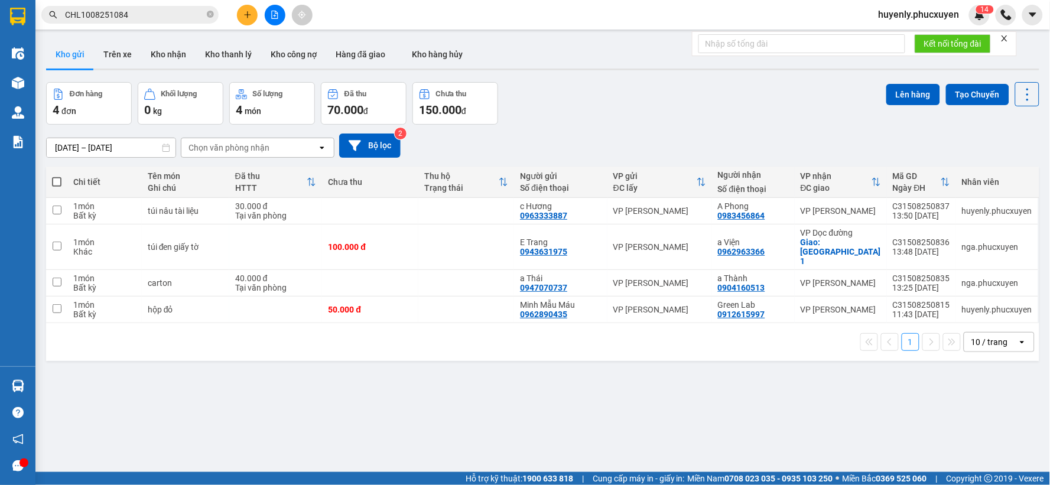
click at [784, 89] on div "Đơn hàng 4 đơn Khối lượng 0 kg Số lượng 4 món Đã thu 70.000 đ Chưa thu 150.000 …" at bounding box center [542, 103] width 993 height 43
click at [938, 237] on button at bounding box center [946, 247] width 17 height 21
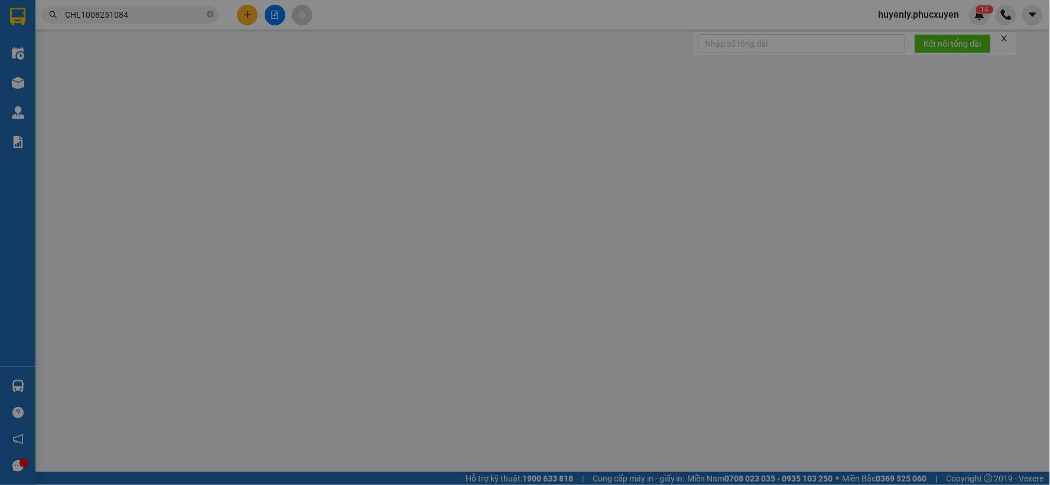
type input "0943631975"
type input "E Trang"
type input "0962963366"
type input "a Viện"
checkbox input "true"
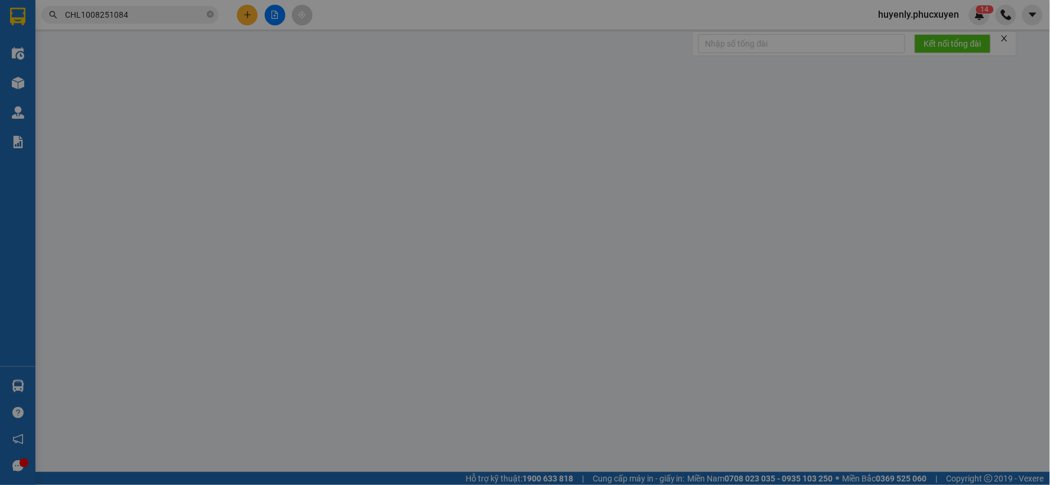
type input "ocean park 1"
type input "100.000"
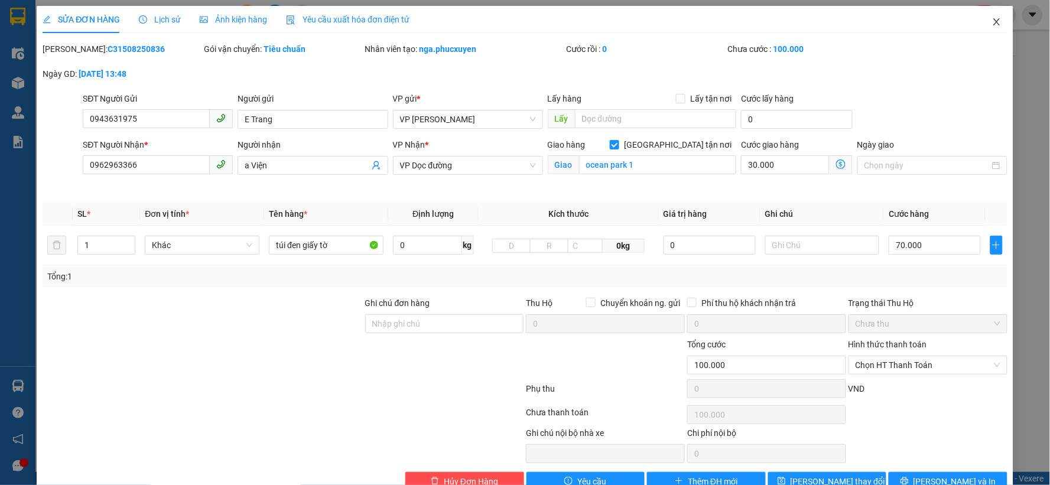
click at [990, 27] on span "Close" at bounding box center [996, 22] width 33 height 33
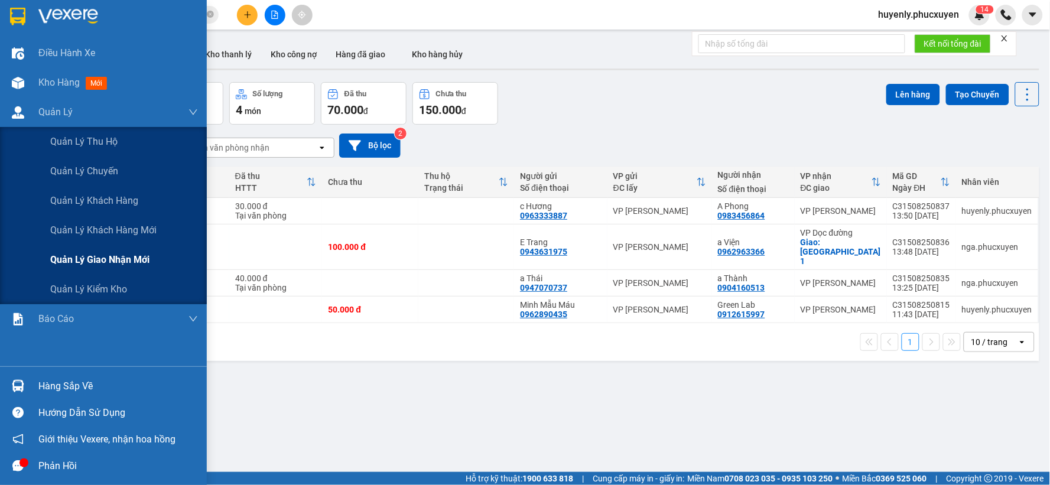
drag, startPoint x: 93, startPoint y: 255, endPoint x: 492, endPoint y: 137, distance: 415.3
click at [95, 255] on span "Quản lý giao nhận mới" at bounding box center [99, 259] width 99 height 15
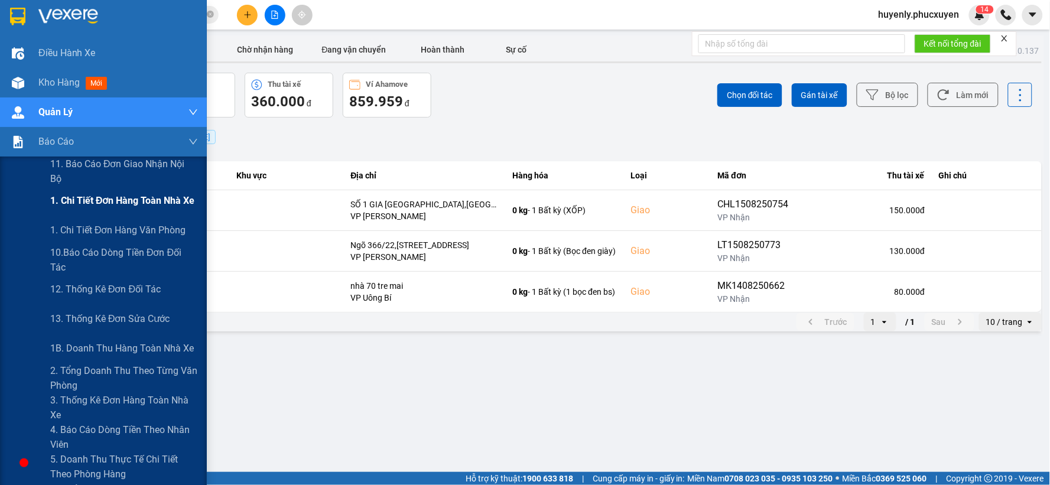
click at [114, 203] on span "1. Chi tiết đơn hàng toàn nhà xe" at bounding box center [122, 200] width 145 height 15
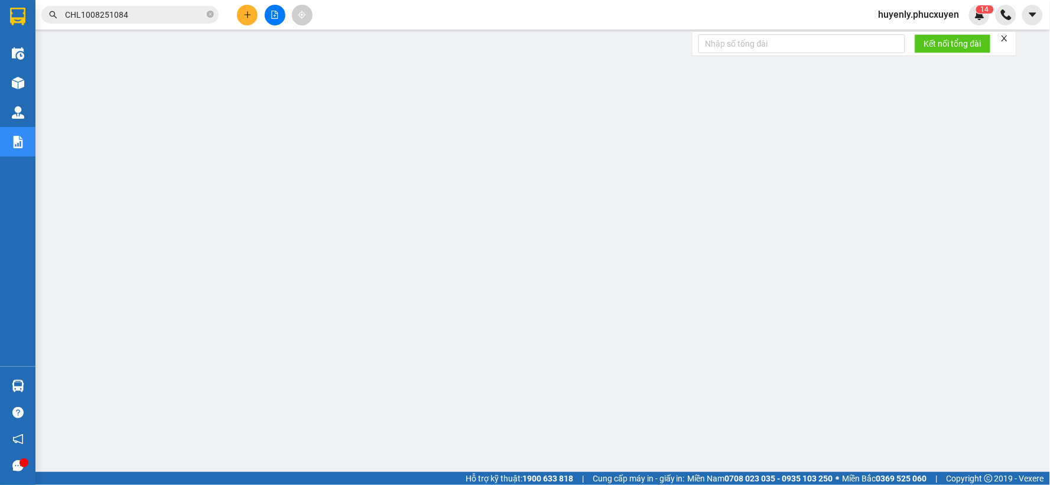
click at [165, 12] on input "CHL1008251084" at bounding box center [134, 14] width 139 height 13
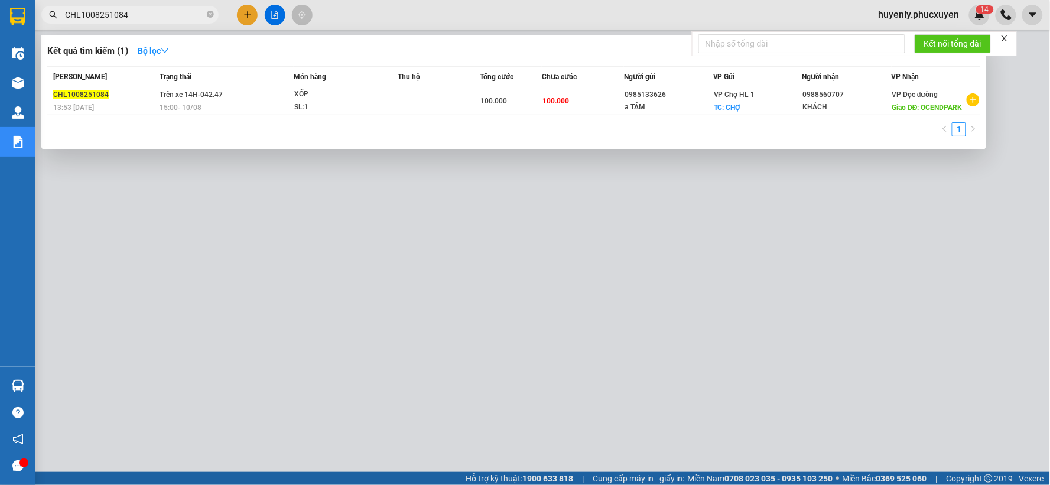
click at [165, 12] on input "CHL1008251084" at bounding box center [134, 14] width 139 height 13
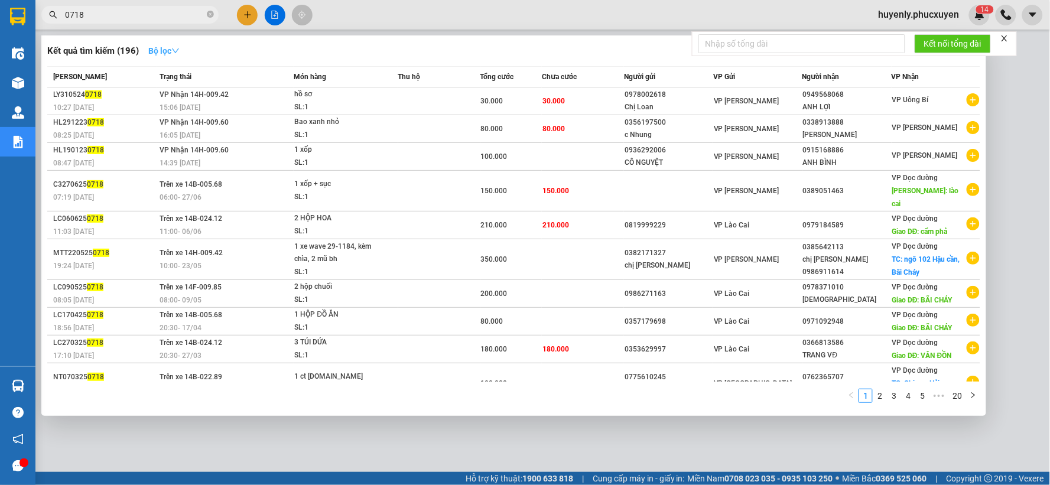
type input "0718"
click at [178, 51] on icon "down" at bounding box center [175, 50] width 7 height 5
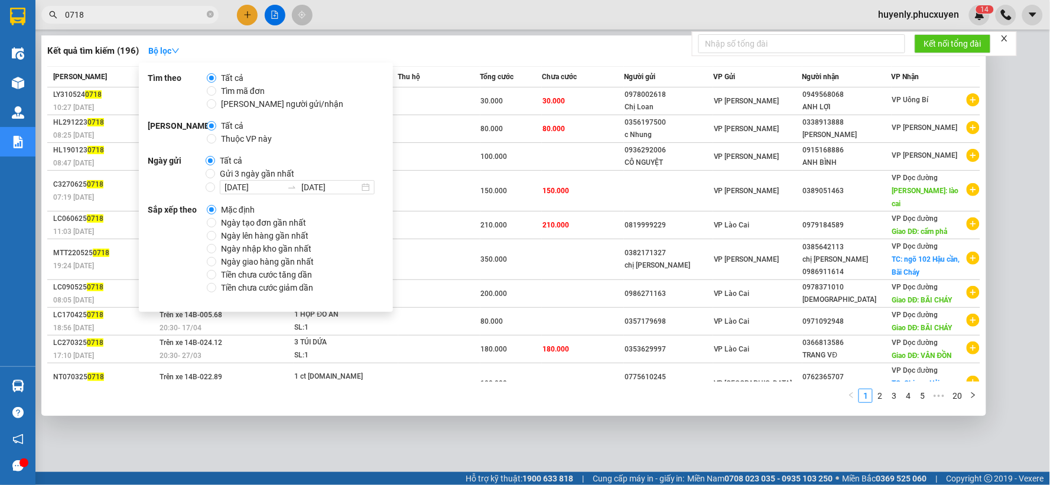
click at [247, 167] on span "Gửi 3 ngày gần nhất" at bounding box center [257, 173] width 84 height 13
click at [215, 169] on input "Gửi 3 ngày gần nhất" at bounding box center [210, 173] width 9 height 9
radio input "true"
radio input "false"
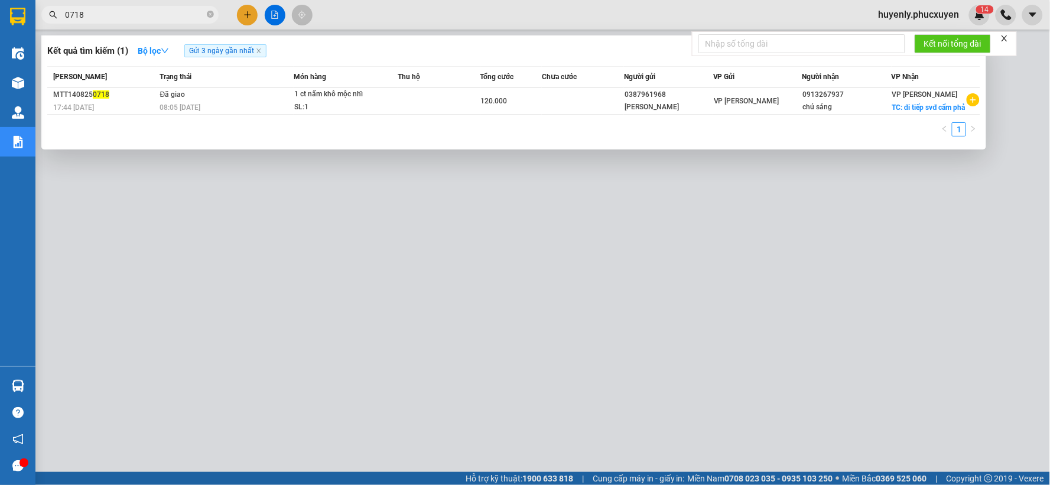
click at [504, 61] on div "Kết quả tìm kiếm ( 1 ) Bộ lọc Gửi 3 ngày gần nhất Mã ĐH Trạng thái Món hàng Thu…" at bounding box center [513, 92] width 945 height 114
click at [591, 399] on div at bounding box center [525, 242] width 1050 height 485
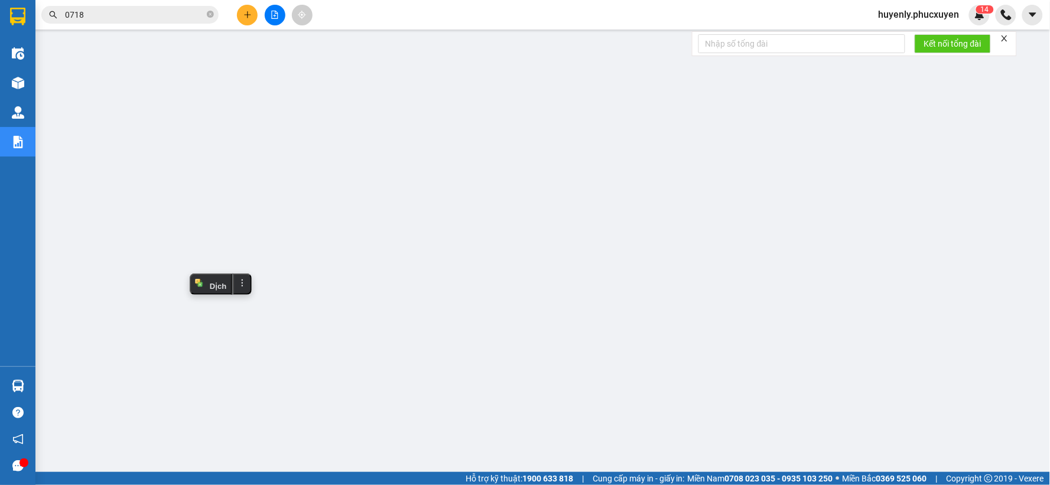
click at [157, 18] on input "0718" at bounding box center [134, 14] width 139 height 13
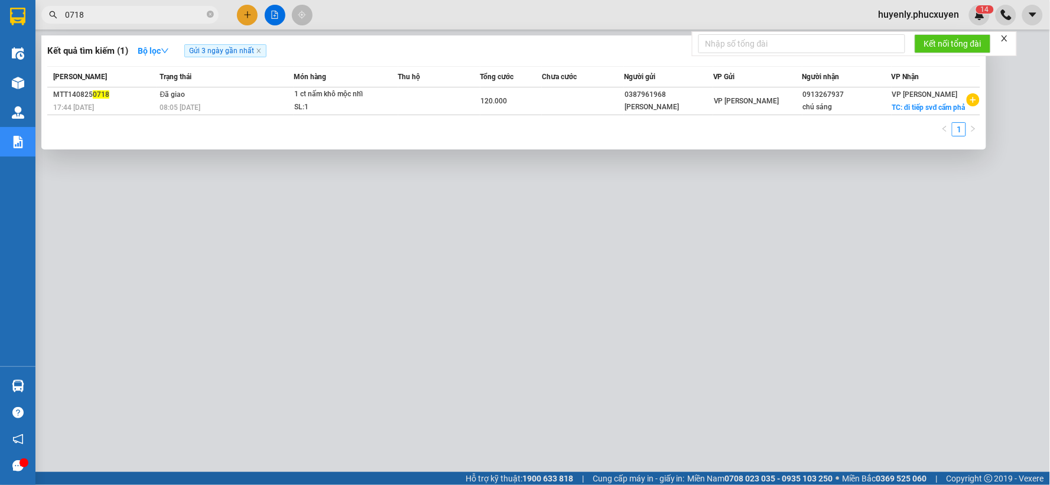
click at [157, 18] on input "0718" at bounding box center [134, 14] width 139 height 13
paste input "C31508250730"
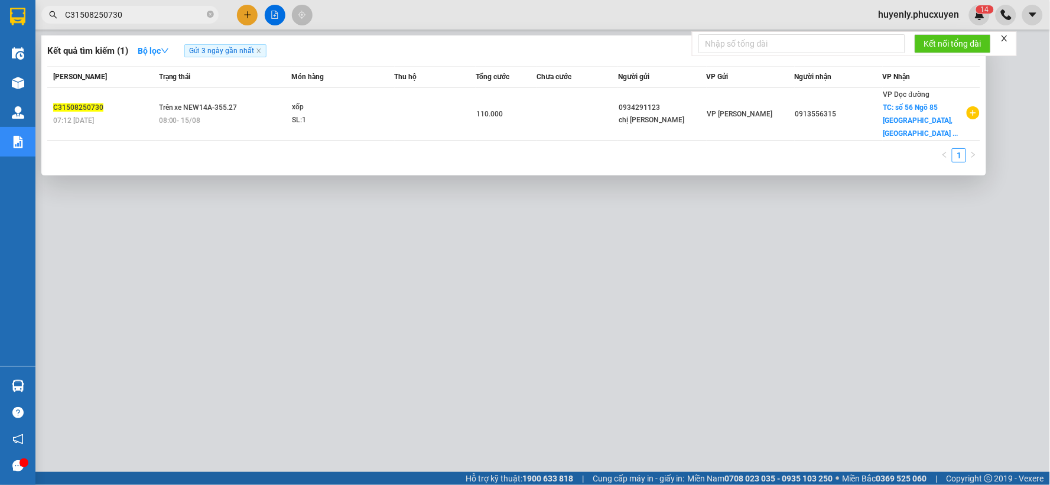
type input "C31508250730"
click at [295, 291] on div at bounding box center [525, 242] width 1050 height 485
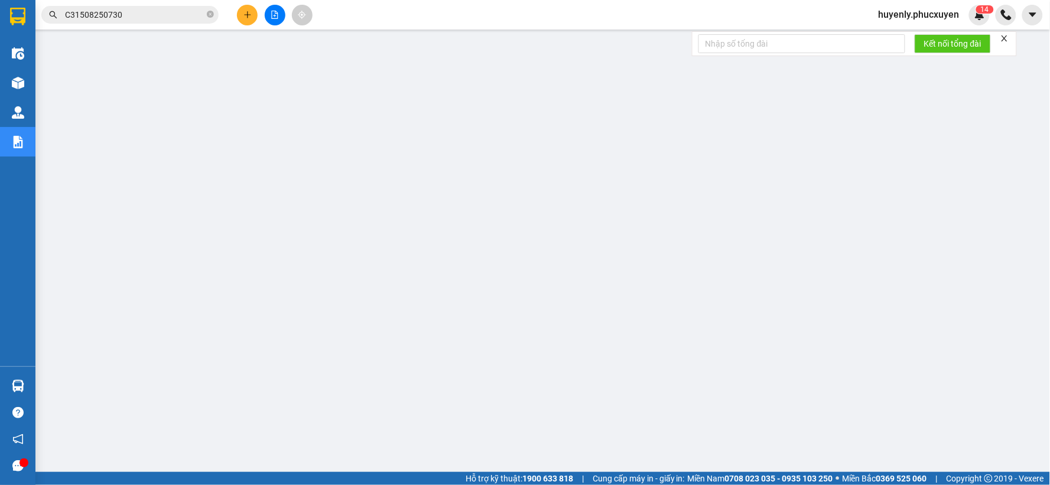
click at [162, 12] on input "C31508250730" at bounding box center [134, 14] width 139 height 13
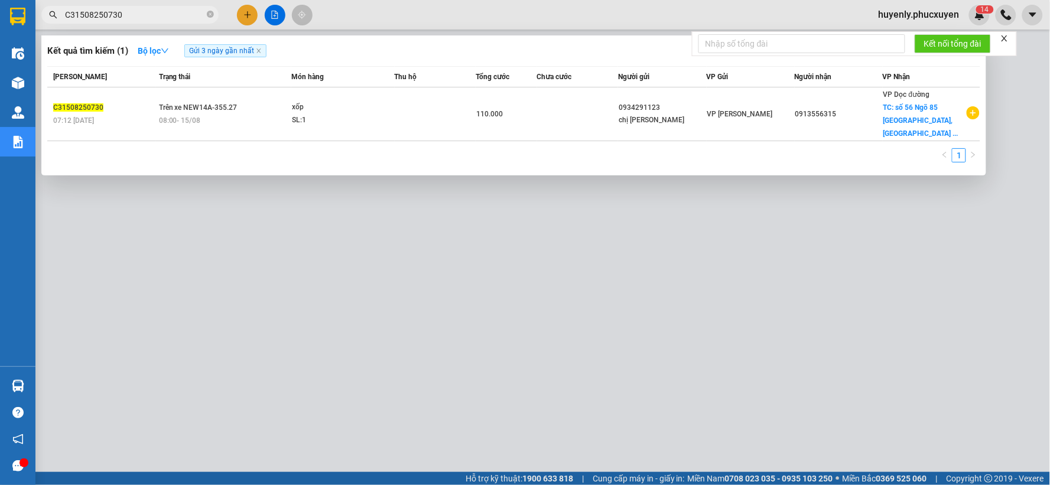
click at [162, 12] on input "C31508250730" at bounding box center [134, 14] width 139 height 13
click at [453, 279] on div at bounding box center [525, 242] width 1050 height 485
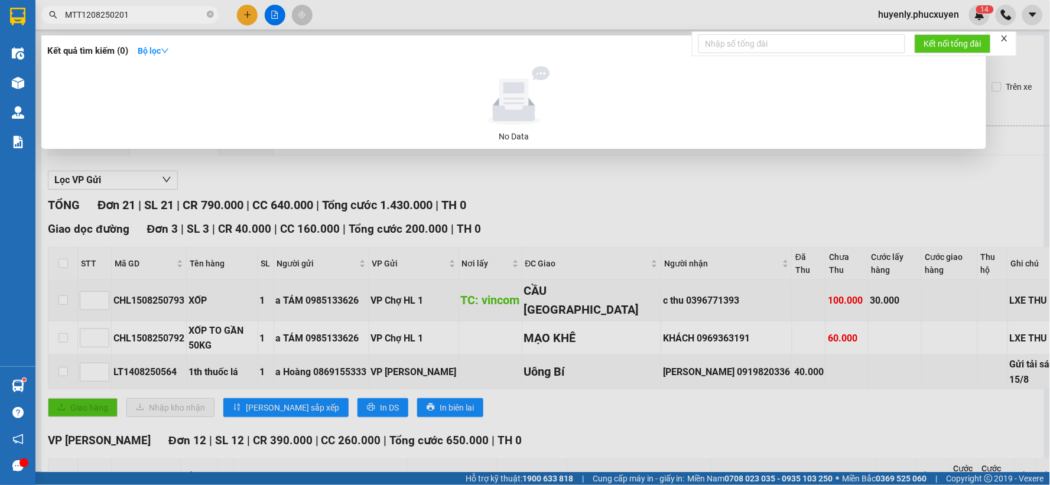
scroll to position [1226, 0]
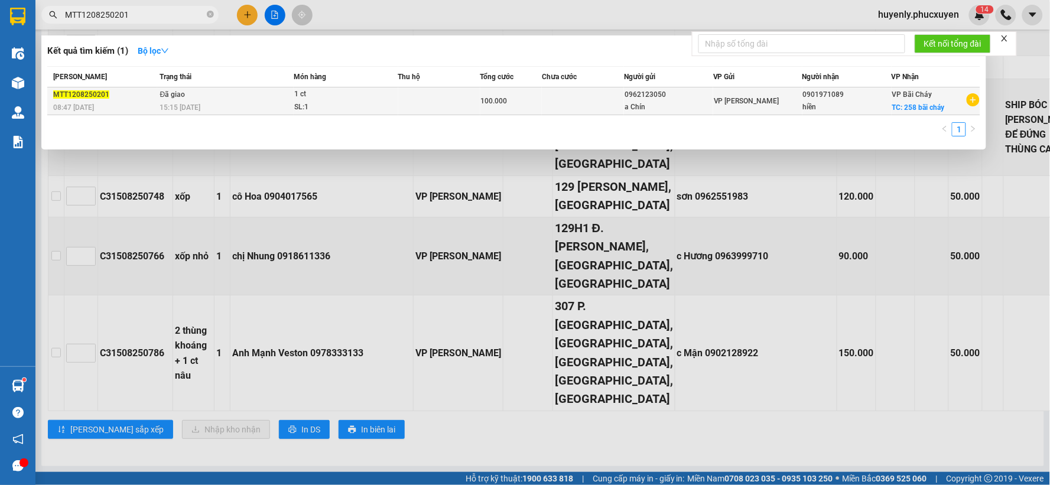
type input "MTT1208250201"
click at [284, 104] on div "15:15 - 12/08" at bounding box center [227, 107] width 134 height 13
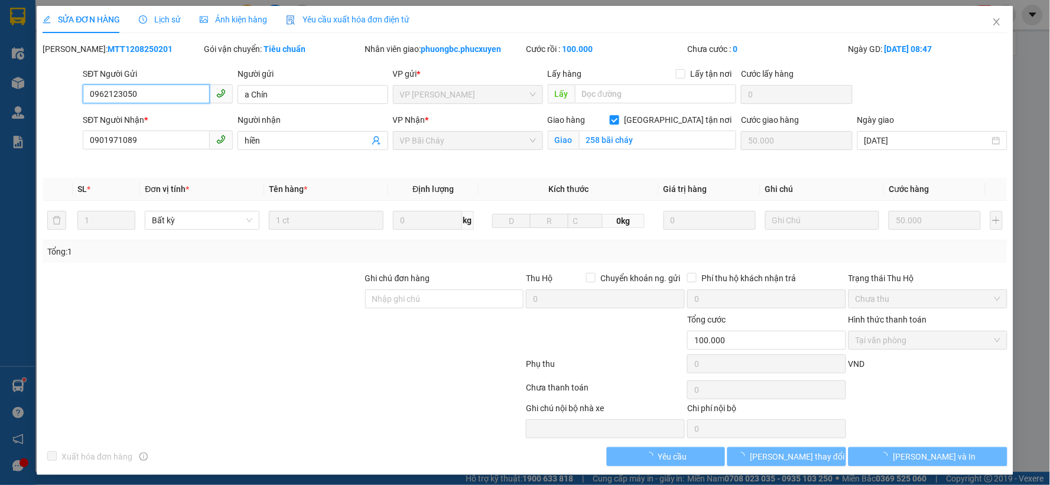
type input "0962123050"
type input "a Chín"
type input "0901971089"
type input "hiền"
checkbox input "true"
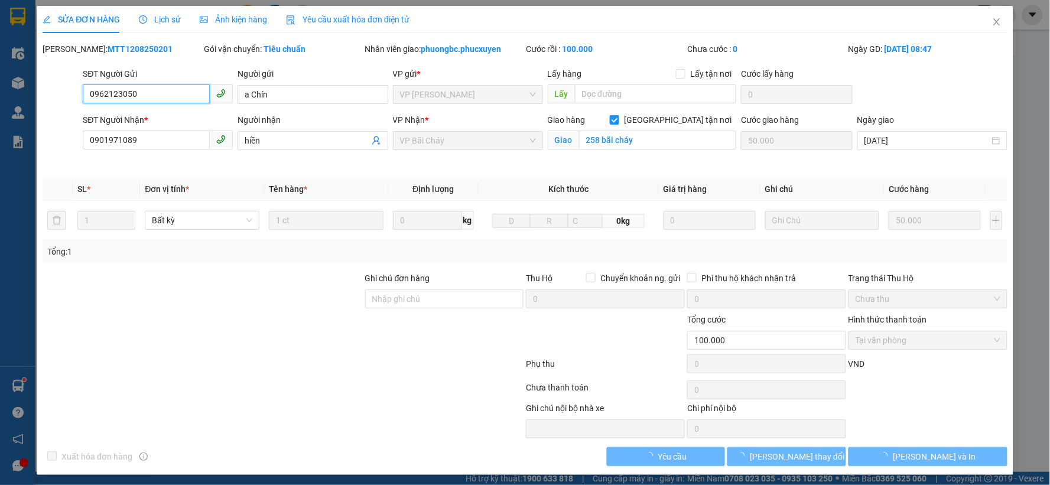
type input "258 bãi cháy"
type input "50.000"
type input "100.000"
click at [161, 21] on span "Lịch sử" at bounding box center [160, 19] width 42 height 9
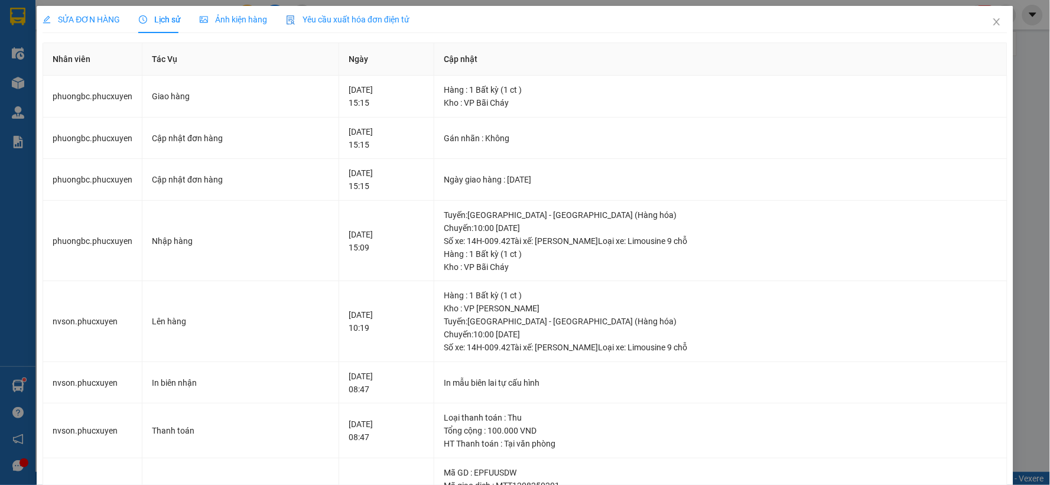
click at [86, 18] on span "SỬA ĐƠN HÀNG" at bounding box center [81, 19] width 77 height 9
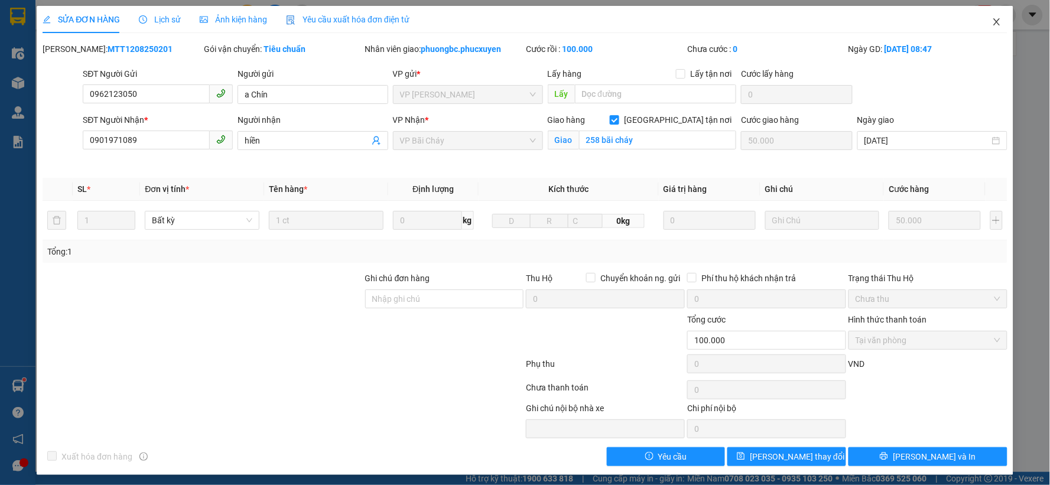
click at [992, 26] on icon "close" at bounding box center [996, 21] width 9 height 9
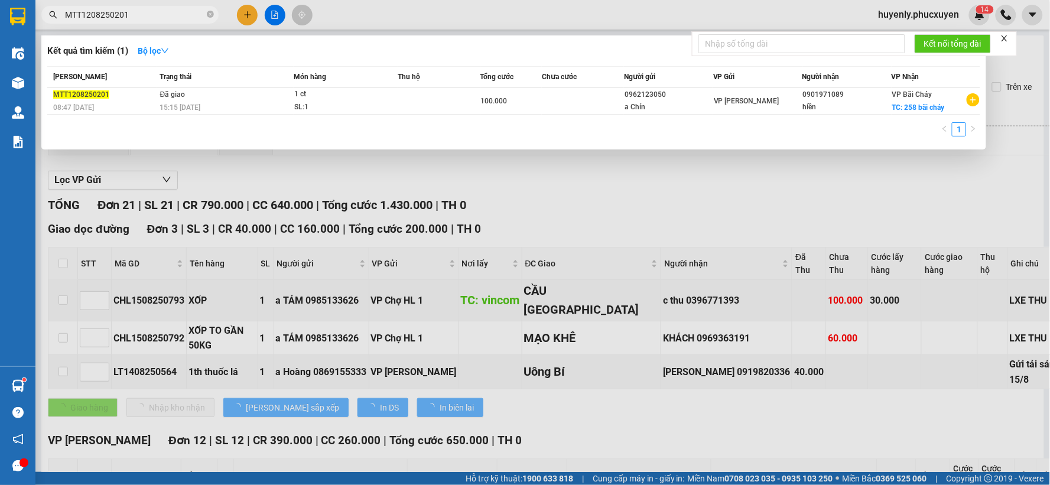
click at [144, 16] on input "MTT1208250201" at bounding box center [134, 14] width 139 height 13
paste input "K1408250633"
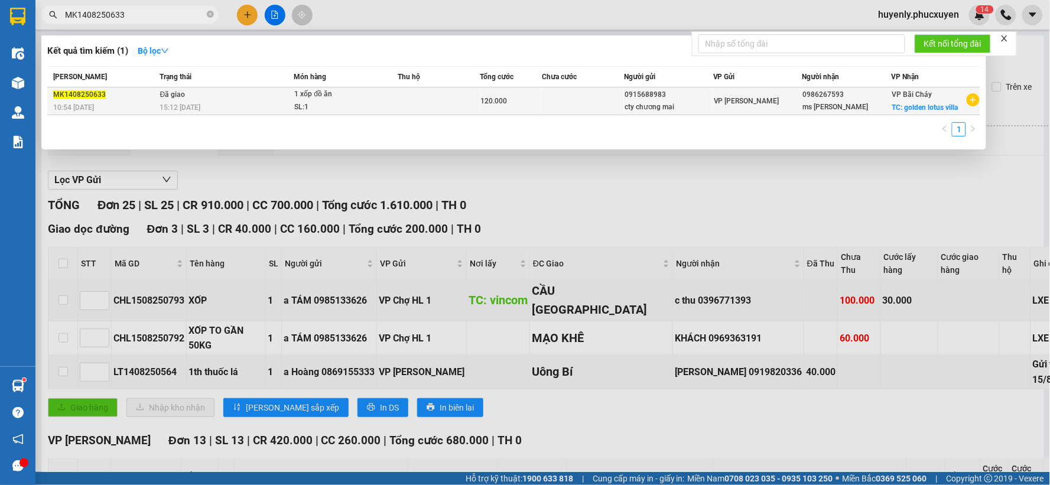
type input "MK1408250633"
click at [234, 97] on td "Đã giao 15:12 - 14/08" at bounding box center [225, 101] width 137 height 28
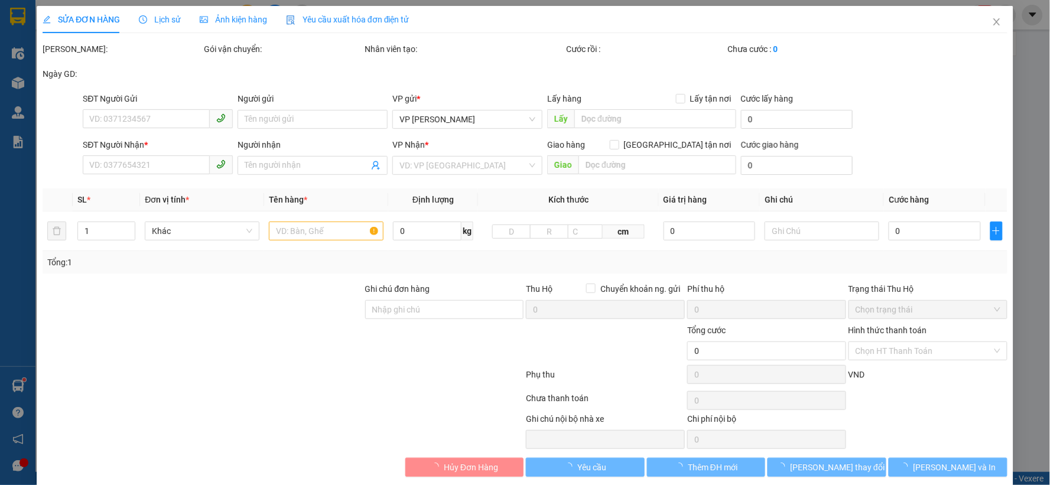
type input "0915688983"
type input "cty chương mai"
type input "0986267593"
type input "ms melissa"
checkbox input "true"
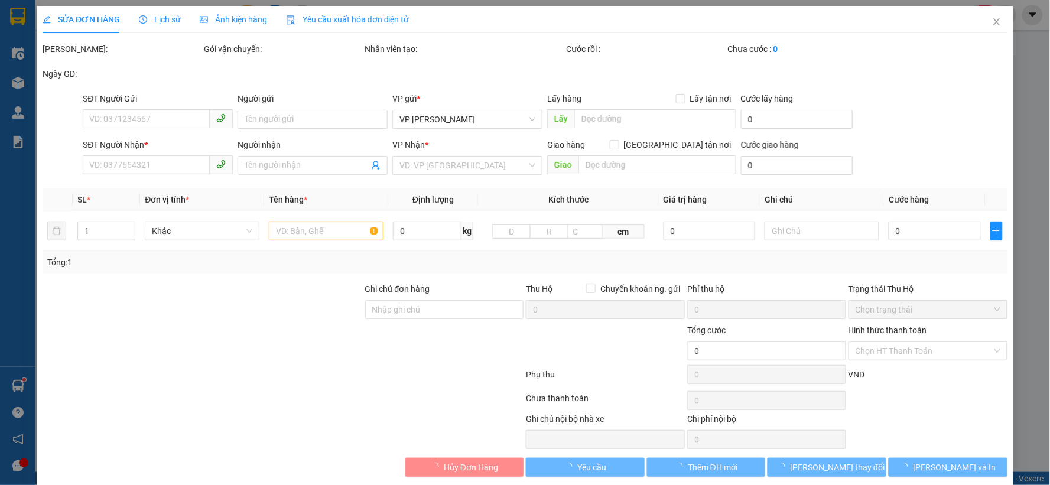
type input "golden lotus villa"
type input "60.000"
type input "120.000"
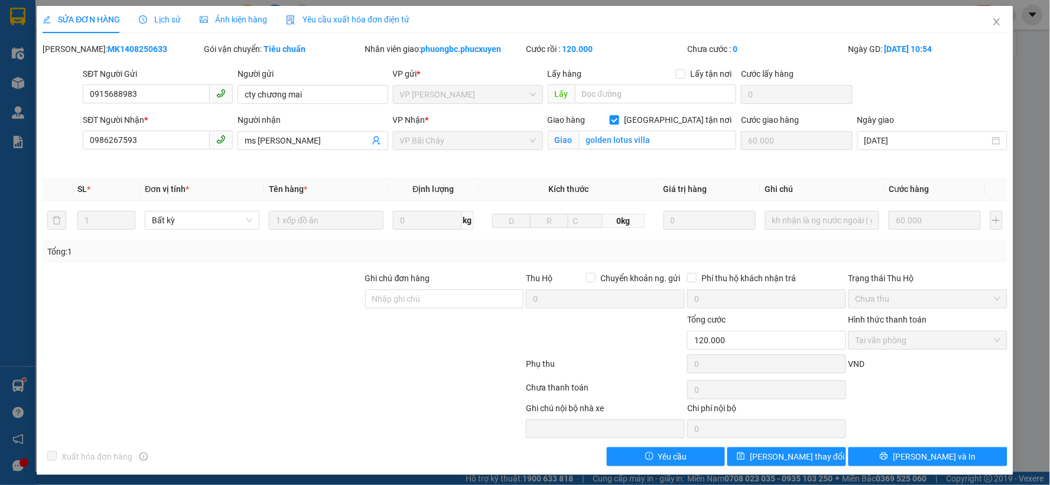
click at [161, 20] on span "Lịch sử" at bounding box center [160, 19] width 42 height 9
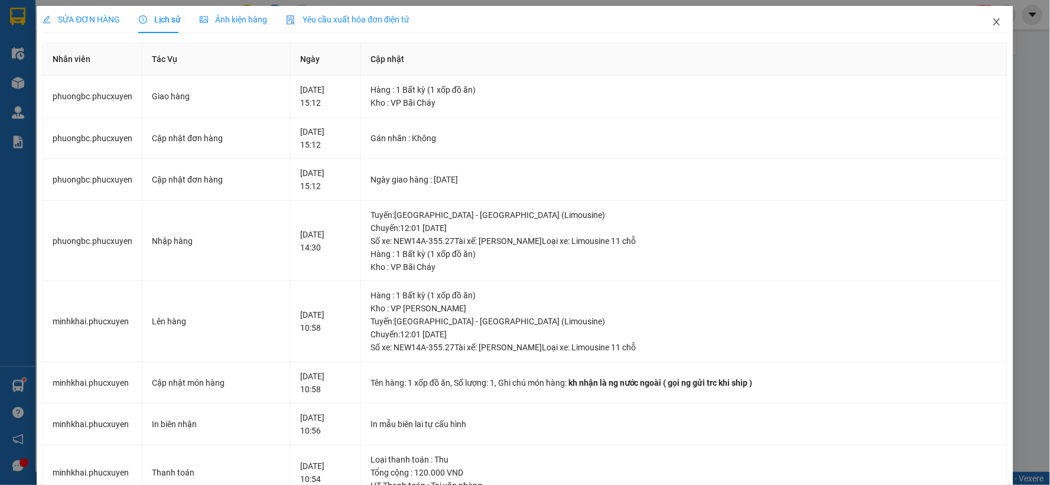
drag, startPoint x: 988, startPoint y: 25, endPoint x: 213, endPoint y: 14, distance: 775.8
click at [992, 25] on icon "close" at bounding box center [996, 21] width 9 height 9
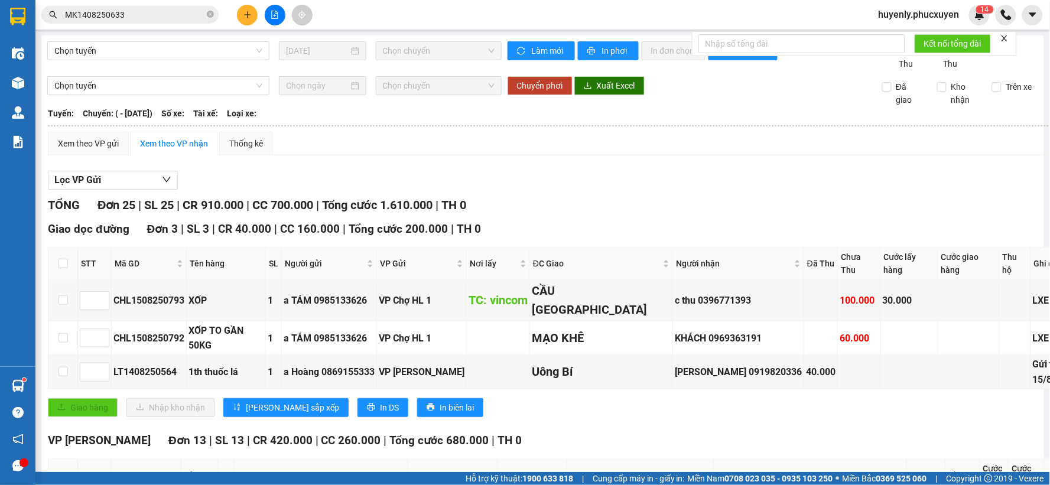
click at [180, 19] on input "MK1408250633" at bounding box center [134, 14] width 139 height 13
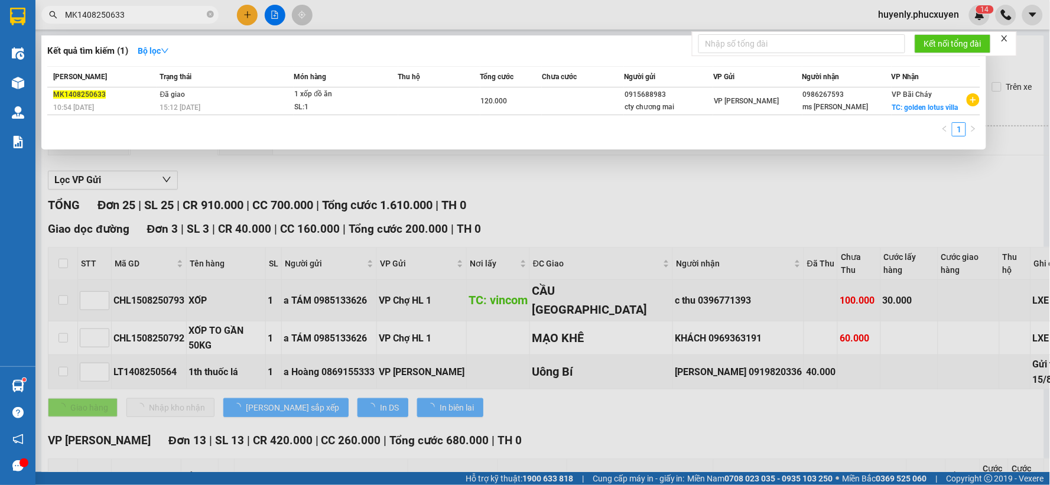
click at [180, 19] on input "MK1408250633" at bounding box center [134, 14] width 139 height 13
paste input "CL1408250572"
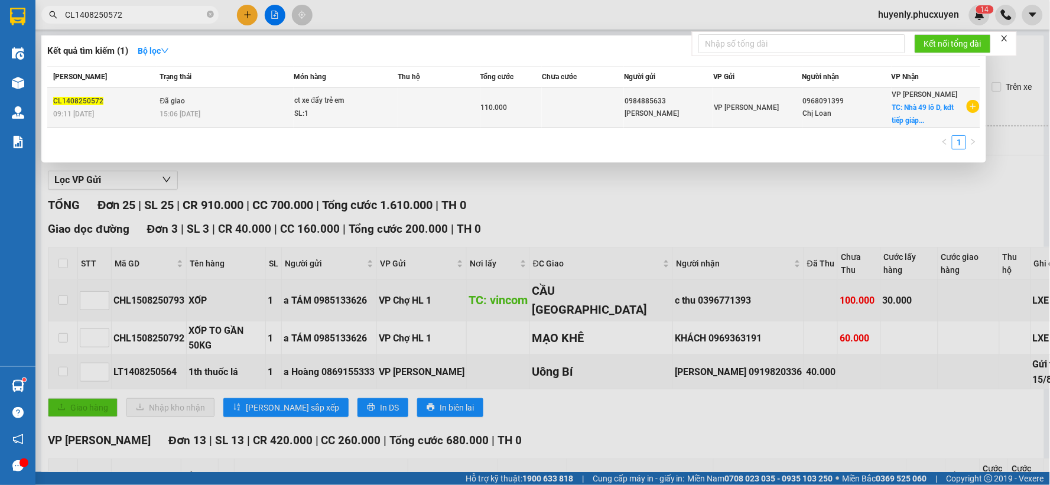
type input "CL1408250572"
click at [346, 105] on div "ct xe đẩy trẻ em" at bounding box center [338, 101] width 89 height 13
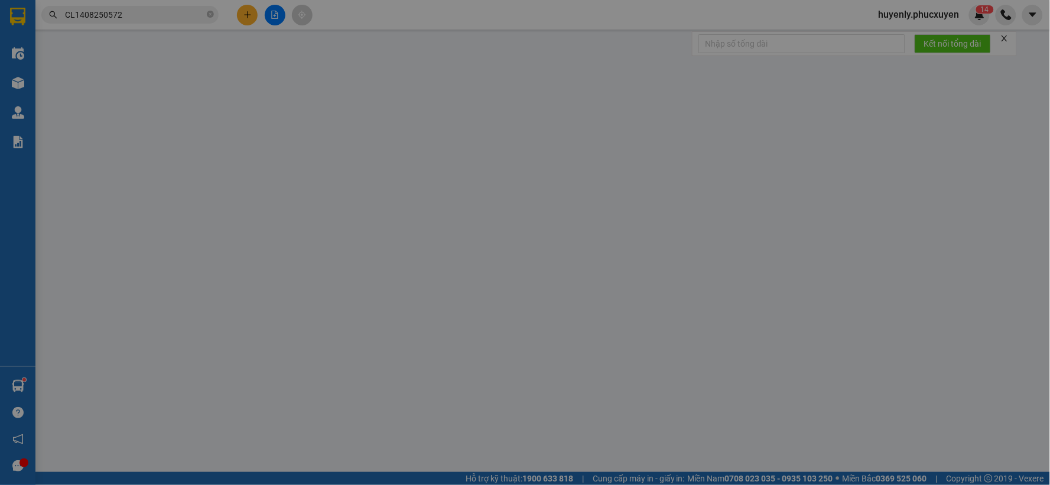
type input "0984885633"
type input "[PERSON_NAME]"
type input "0968091399"
type input "Chị Loan"
checkbox input "true"
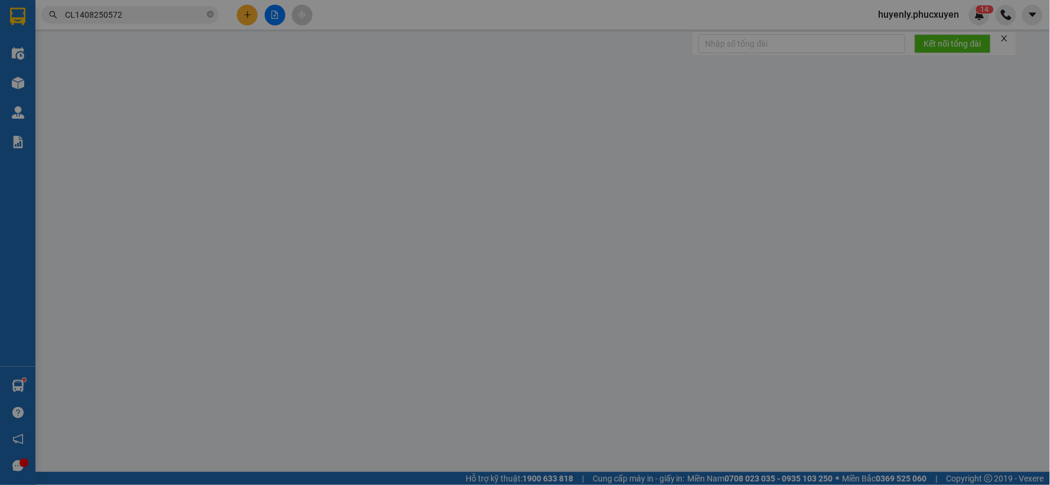
type input "Nhà 49 lô D, kđt tiếp giáp [GEOGRAPHIC_DATA] A, [GEOGRAPHIC_DATA], CX, QN"
type input "60.000"
type input "110.000"
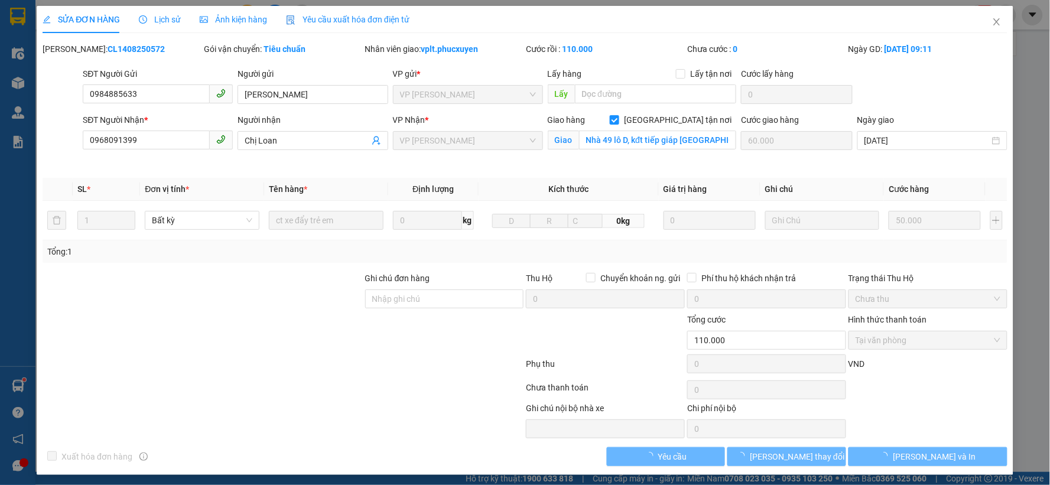
click at [161, 25] on div "Lịch sử" at bounding box center [160, 19] width 42 height 13
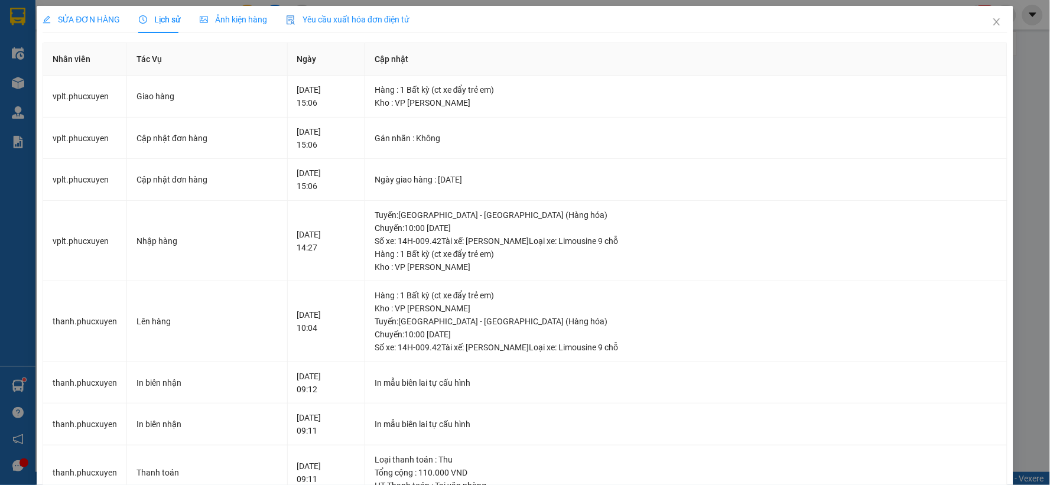
click at [97, 16] on span "SỬA ĐƠN HÀNG" at bounding box center [81, 19] width 77 height 9
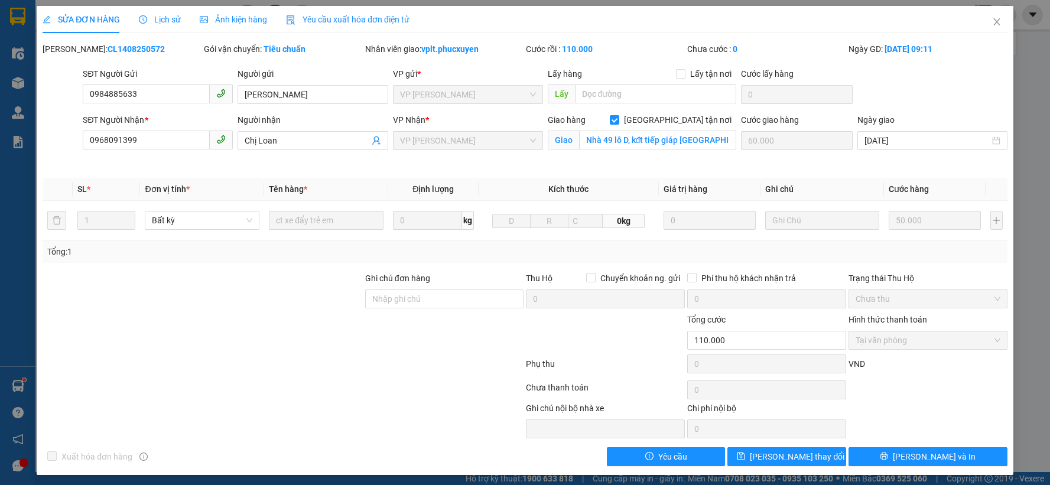
click at [981, 19] on span "Close" at bounding box center [996, 22] width 33 height 33
click at [982, 20] on div "1 4" at bounding box center [979, 15] width 21 height 21
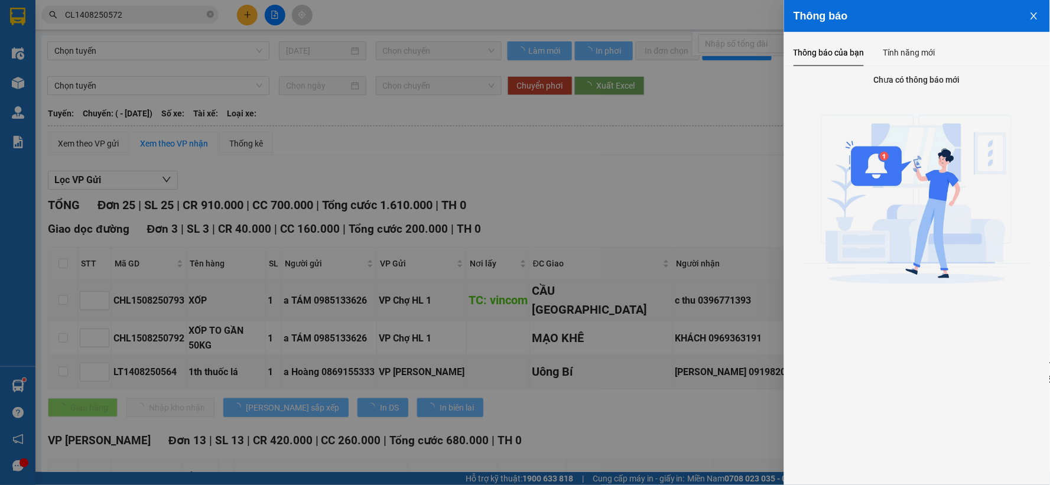
click at [497, 171] on div at bounding box center [525, 242] width 1050 height 485
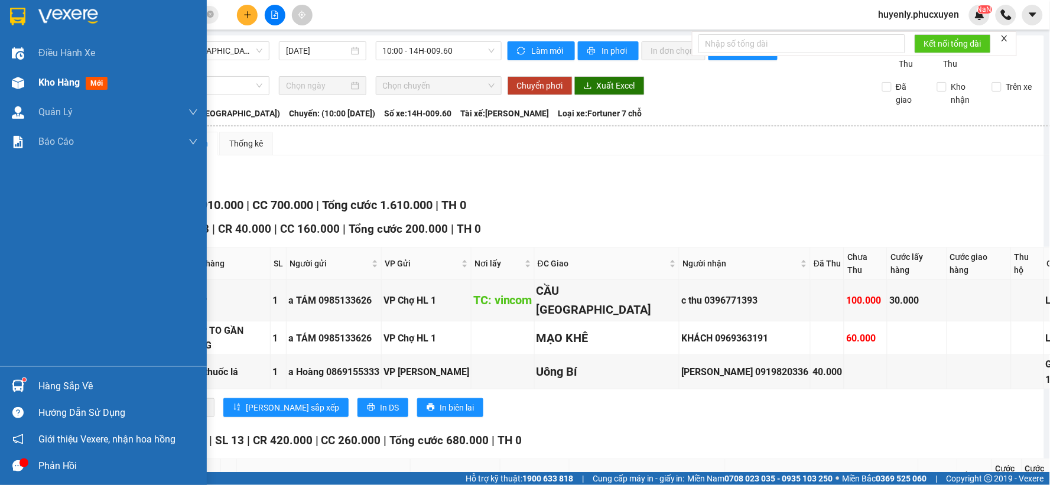
click at [54, 81] on span "Kho hàng" at bounding box center [58, 82] width 41 height 11
